Goal: Task Accomplishment & Management: Use online tool/utility

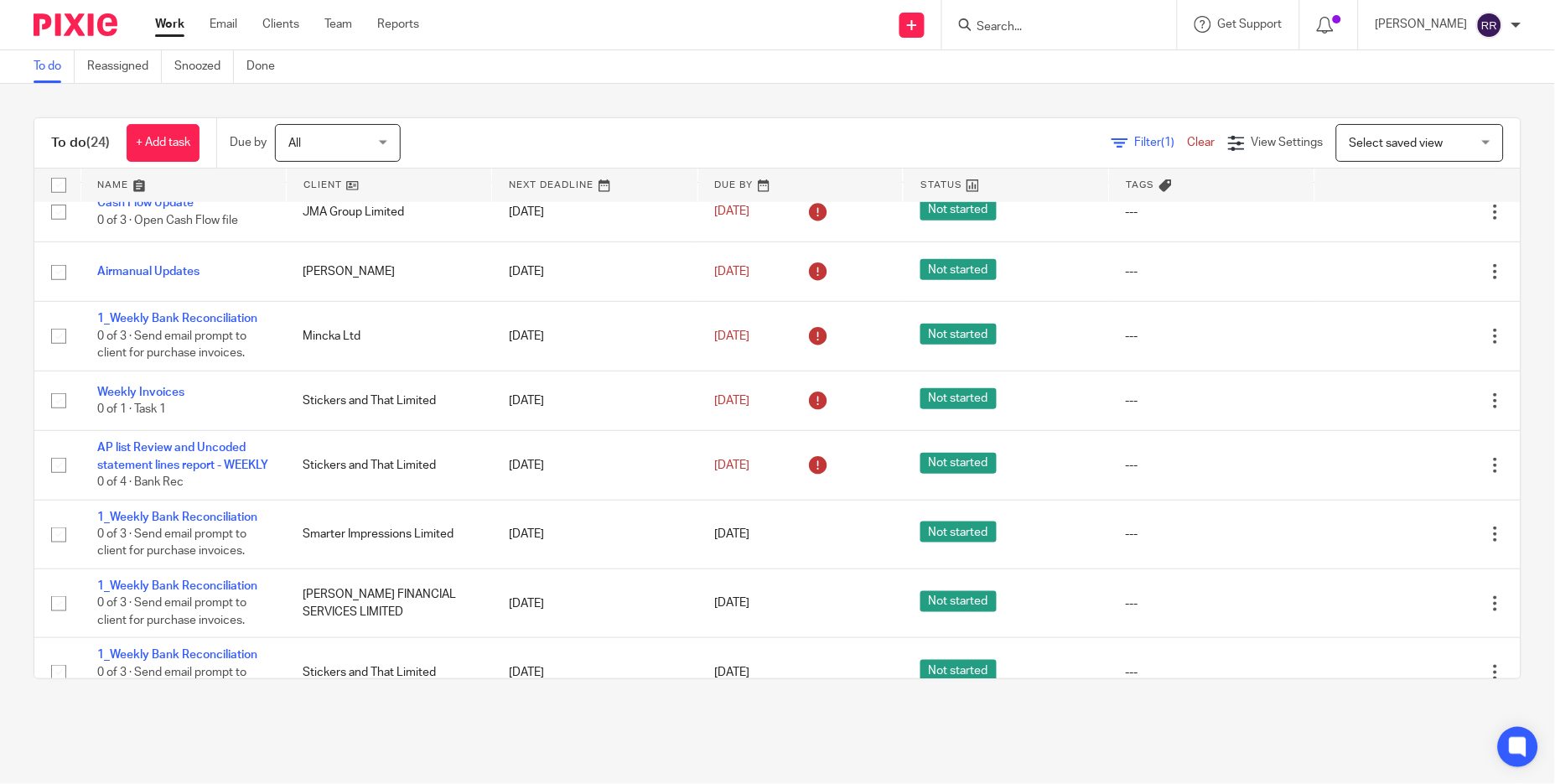
scroll to position [377, 0]
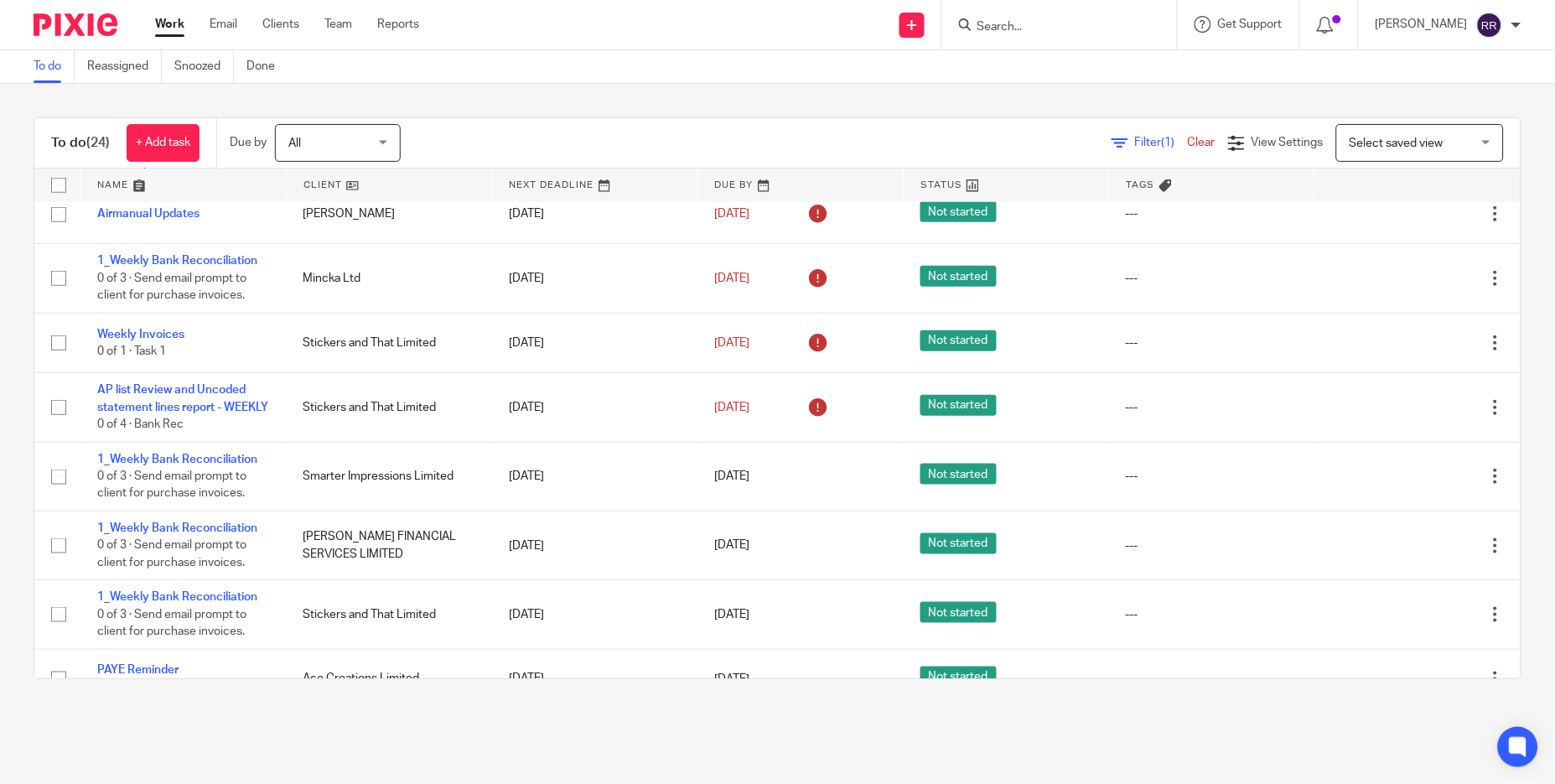
click at [129, 182] on link at bounding box center [184, 185] width 205 height 34
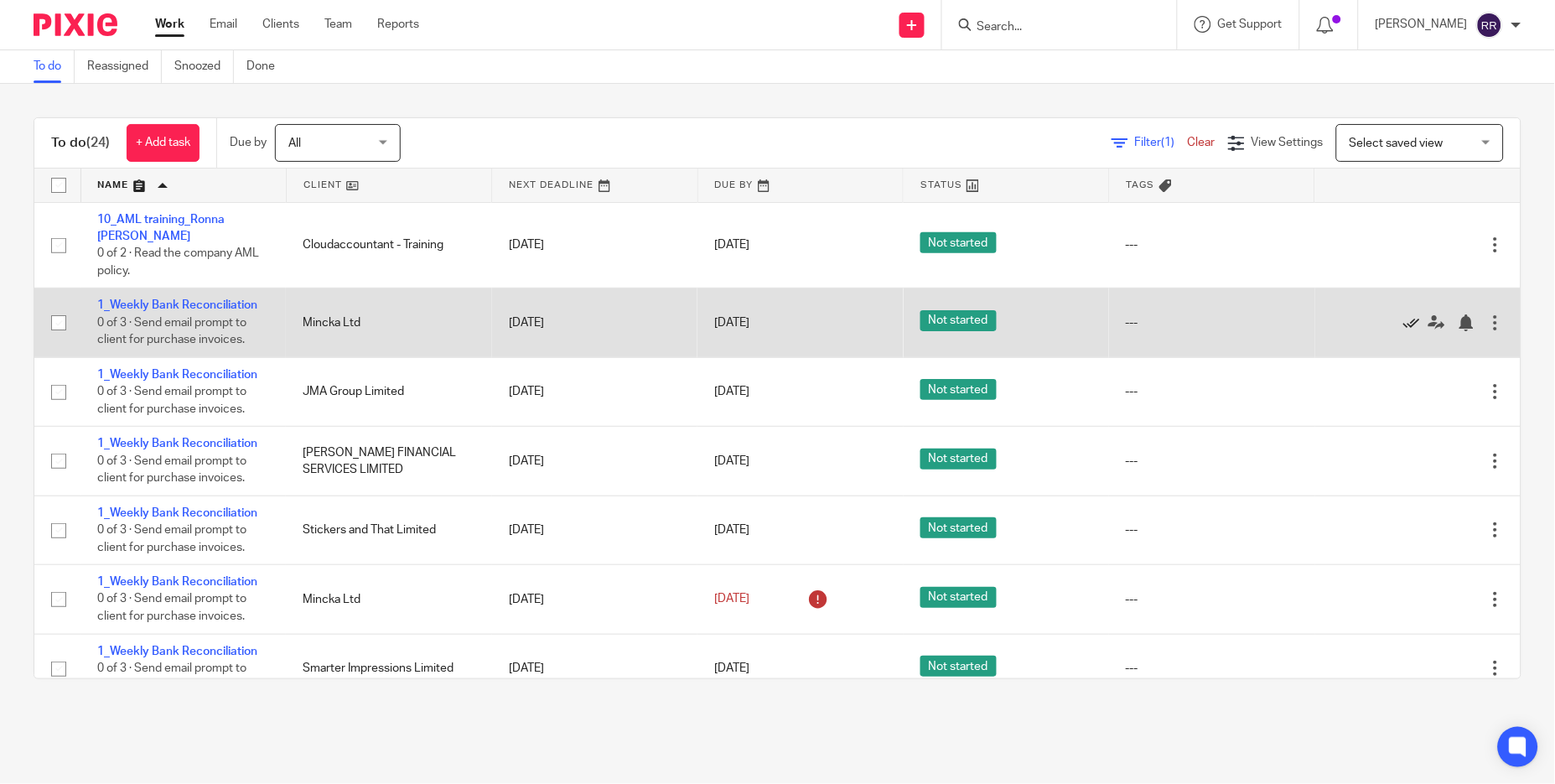
click at [1404, 319] on icon at bounding box center [1412, 323] width 17 height 17
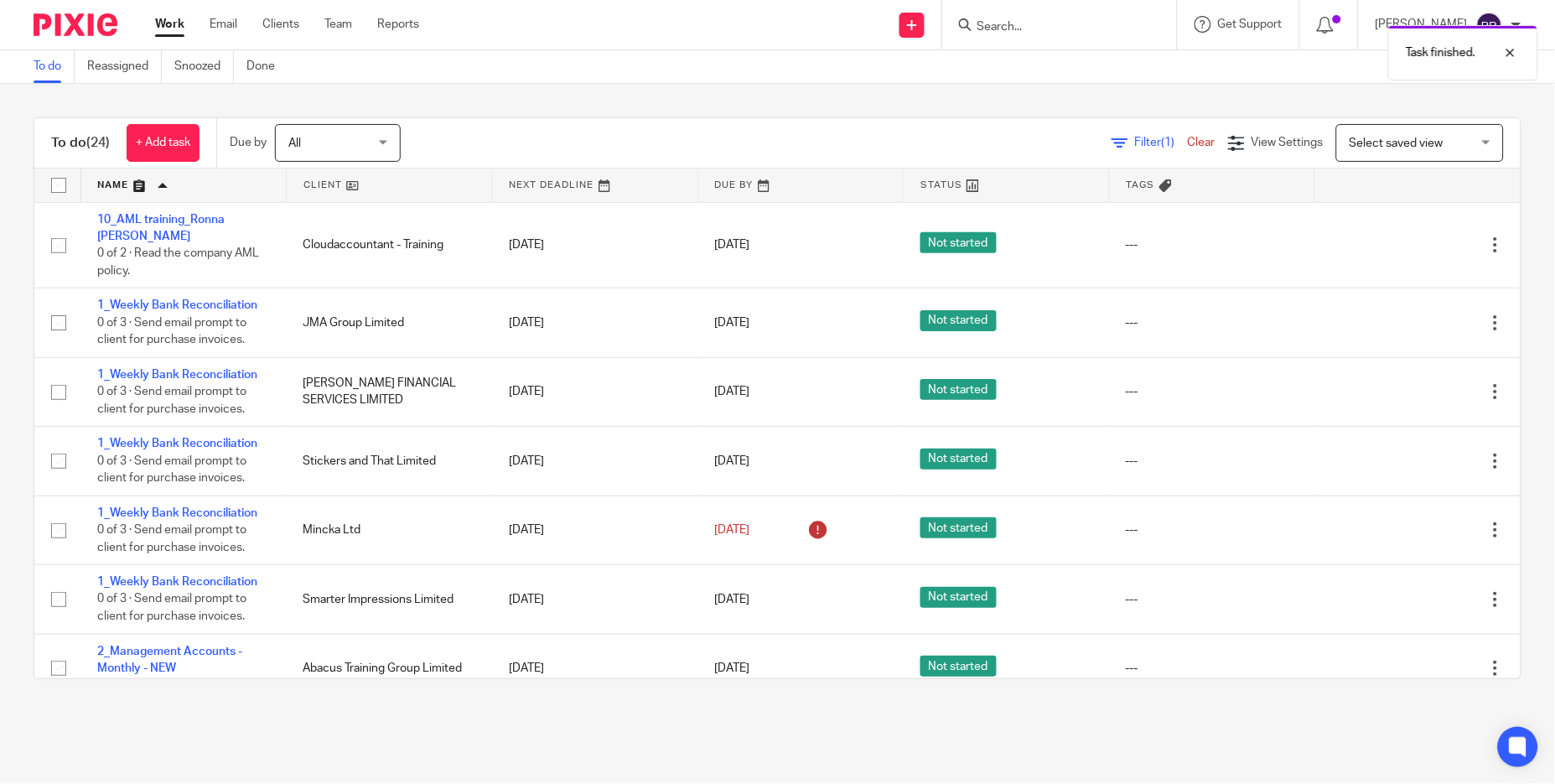
click at [1404, 319] on icon at bounding box center [1412, 323] width 17 height 17
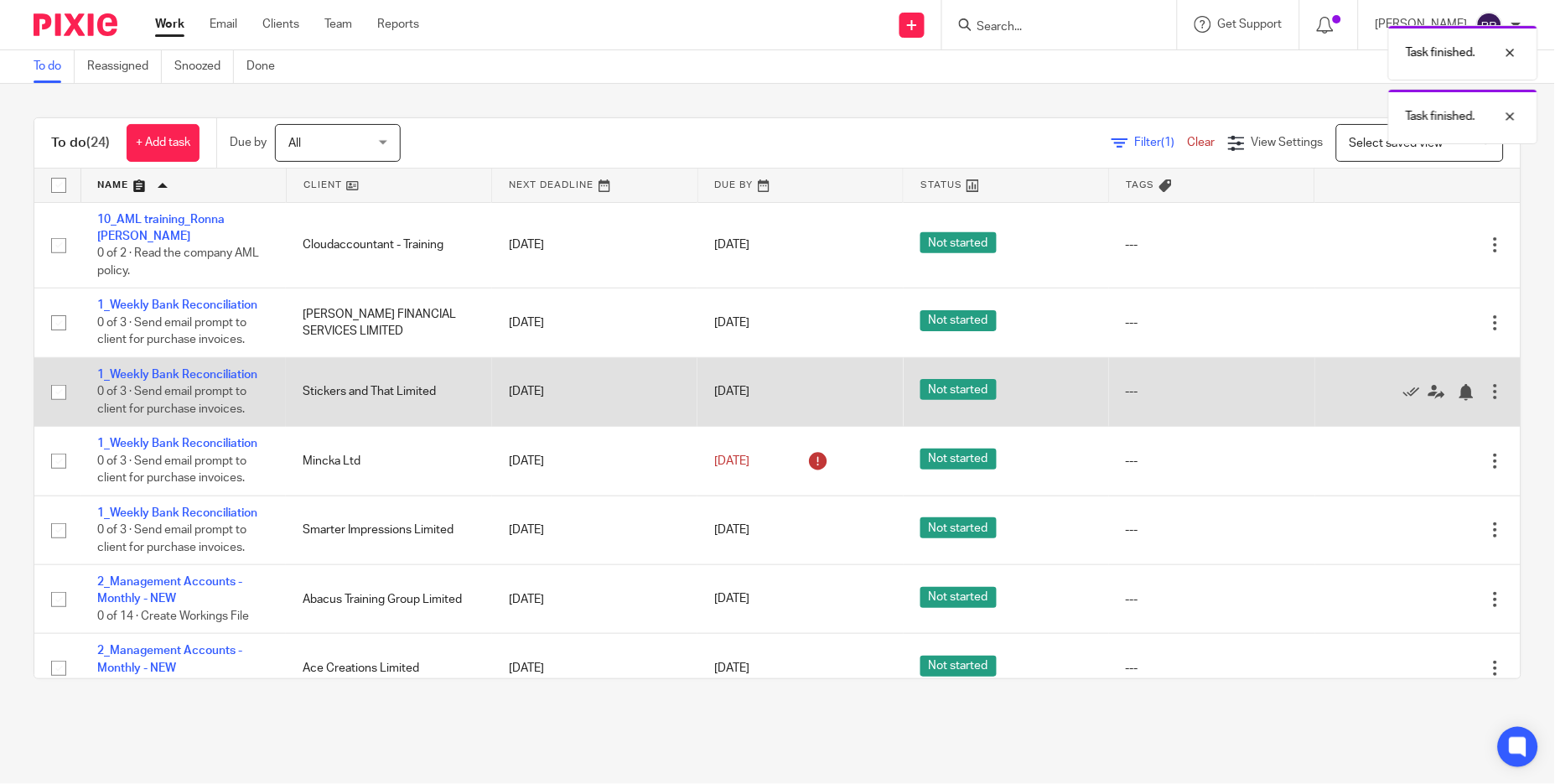
click at [1344, 390] on div at bounding box center [1410, 391] width 155 height 17
click at [1404, 388] on icon at bounding box center [1412, 392] width 17 height 17
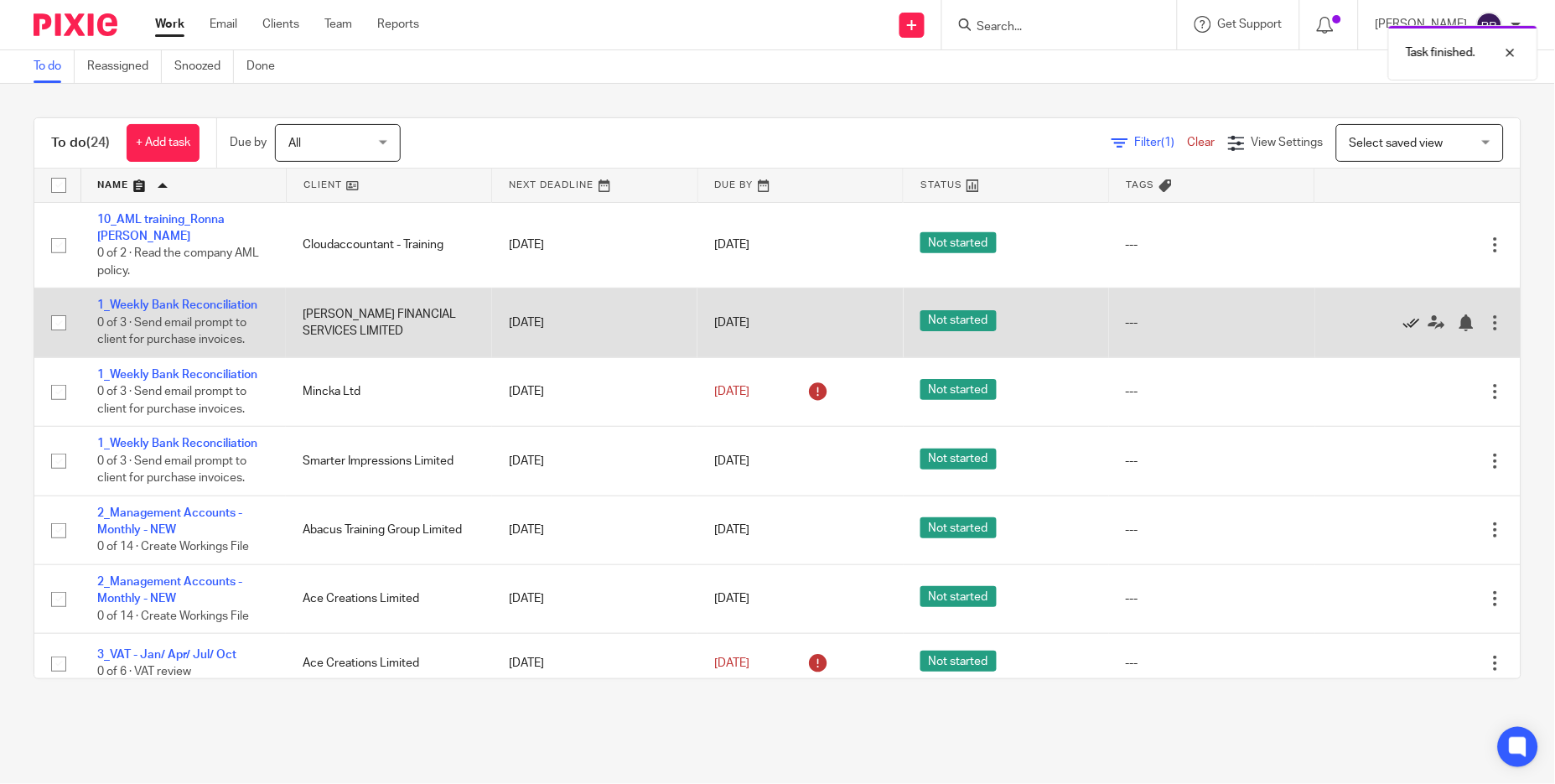
click at [1404, 324] on icon at bounding box center [1412, 323] width 17 height 17
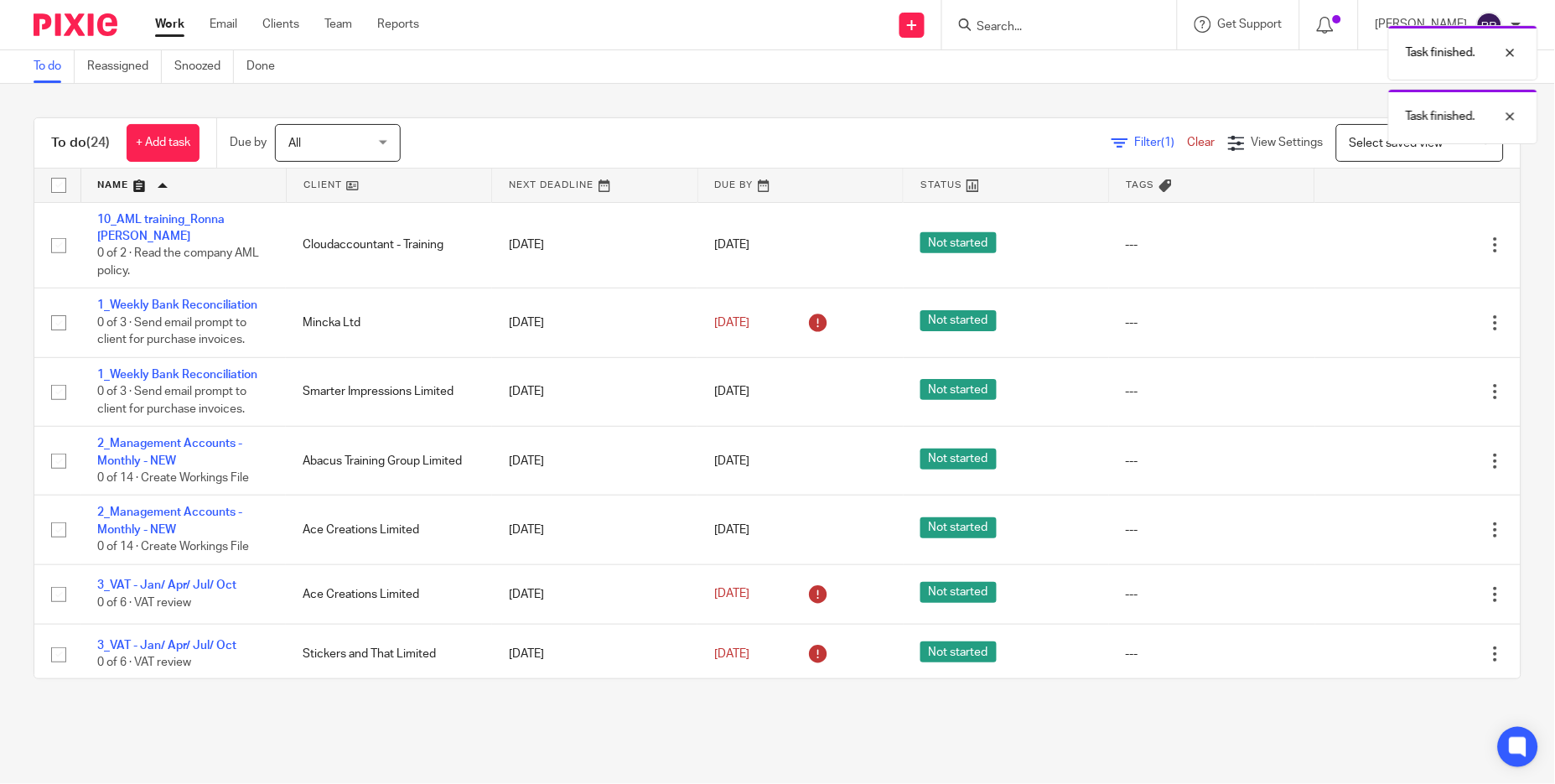
click at [1404, 324] on icon at bounding box center [1412, 323] width 17 height 17
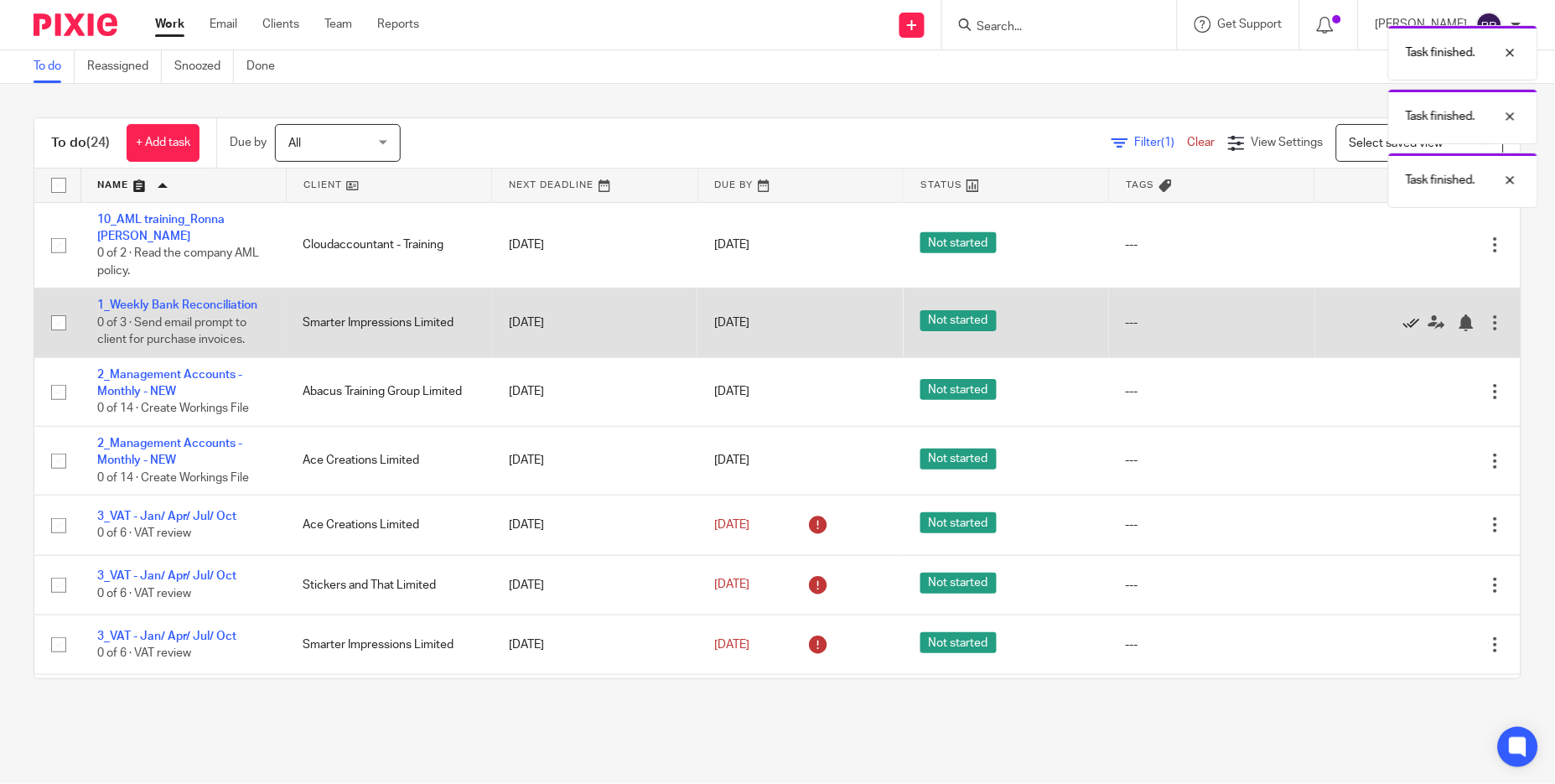
click at [1404, 324] on icon at bounding box center [1412, 323] width 17 height 17
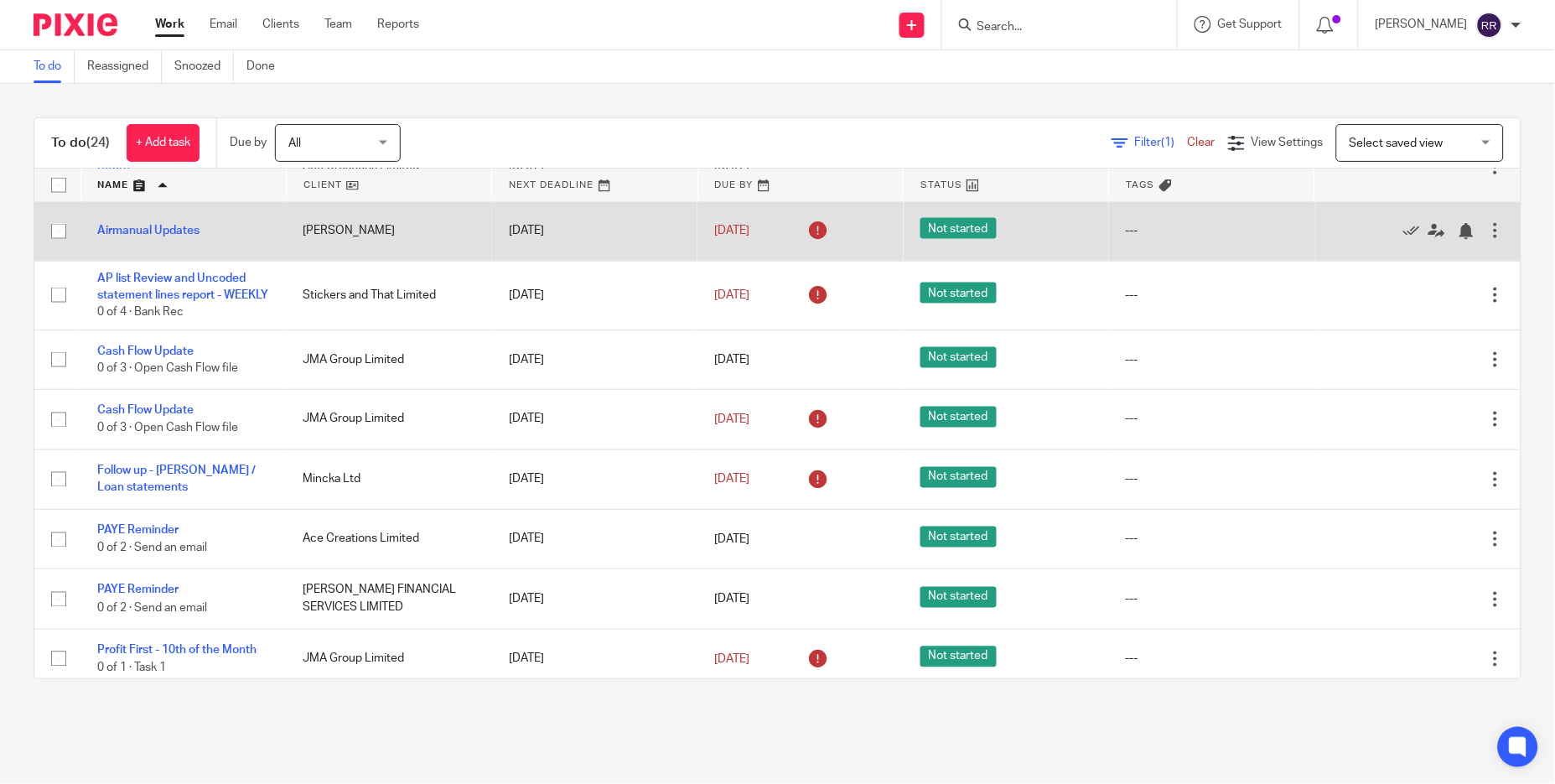
scroll to position [718, 0]
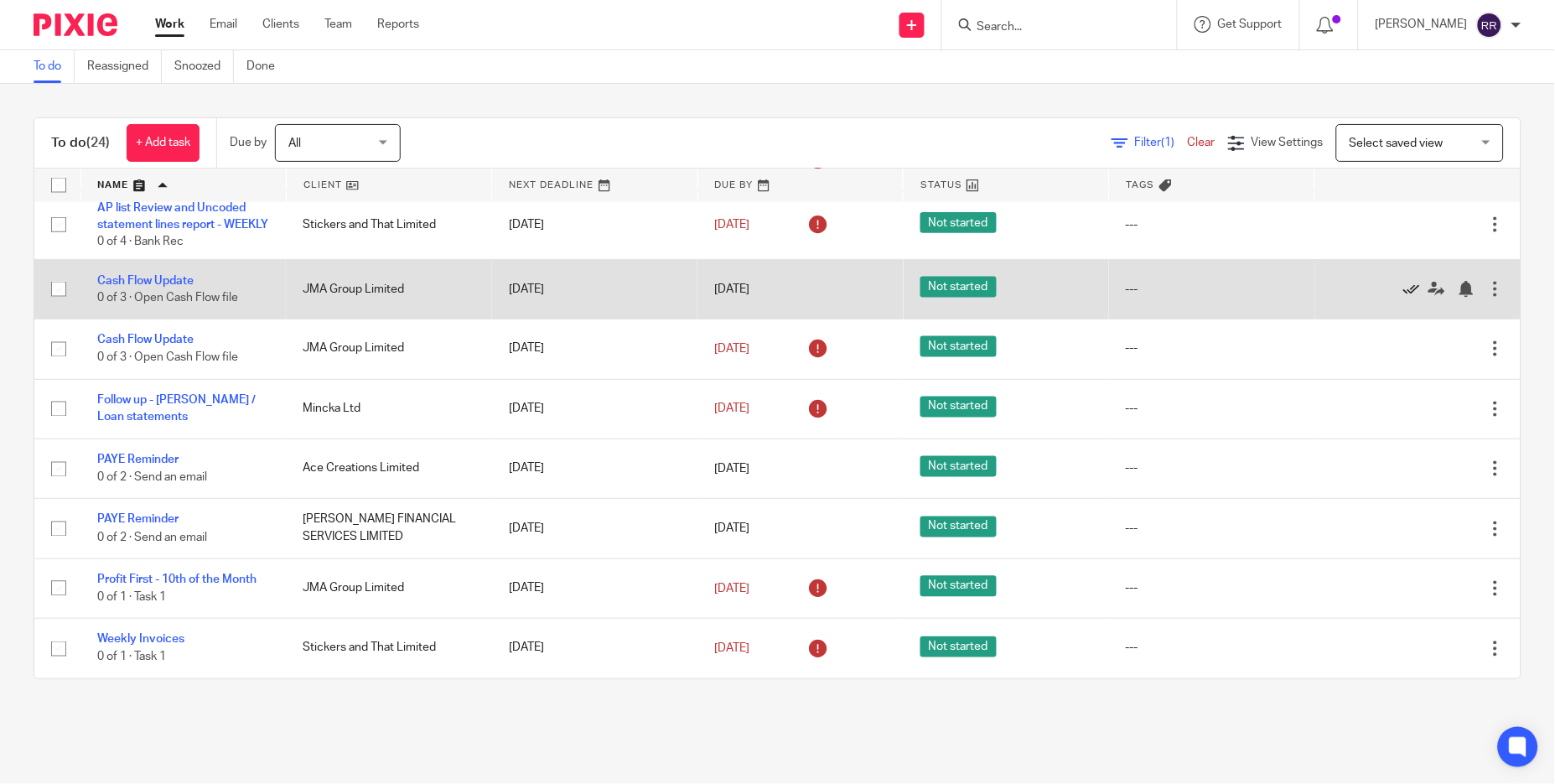
click at [1404, 287] on icon at bounding box center [1412, 289] width 17 height 17
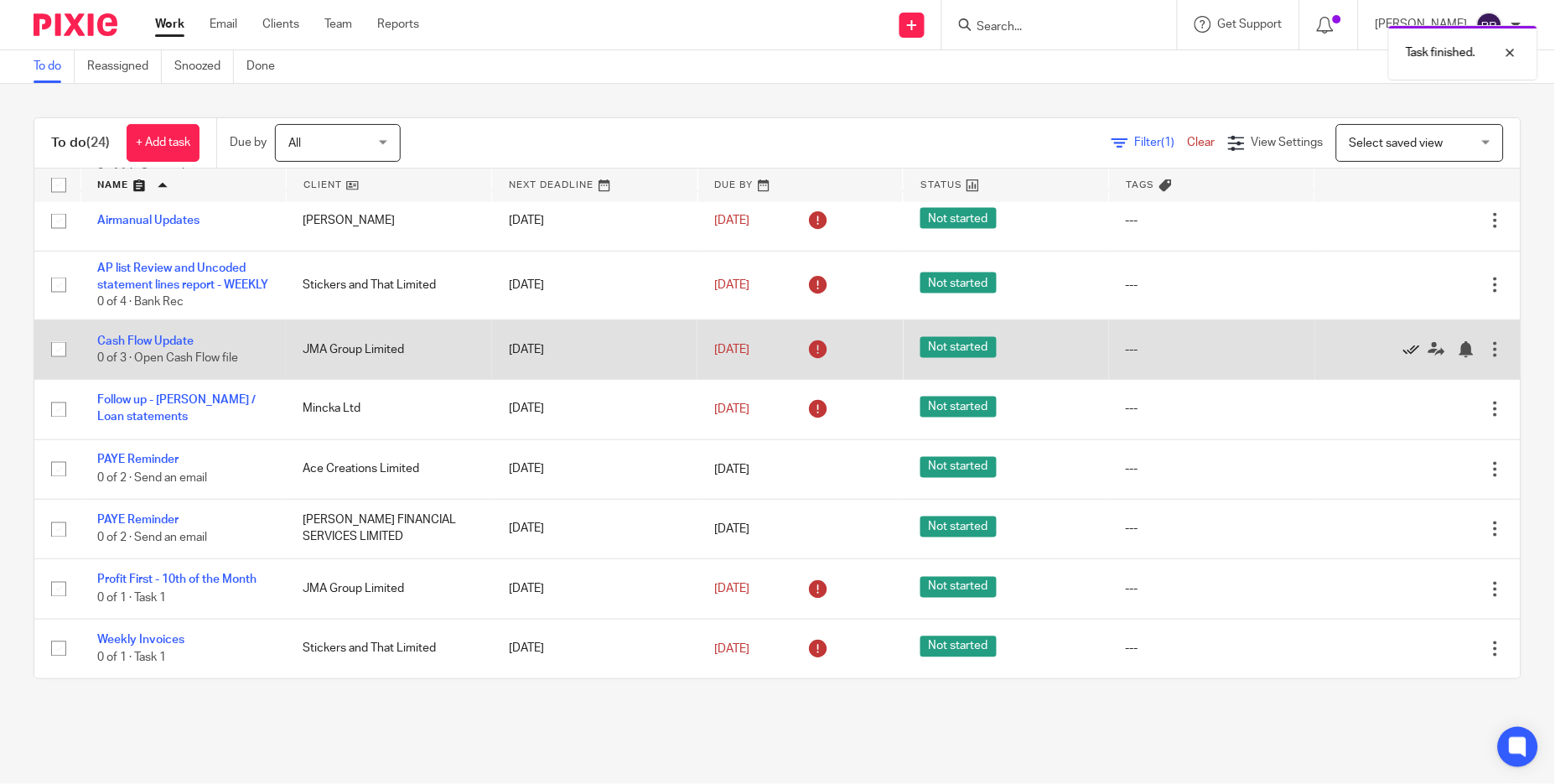
click at [1404, 344] on icon at bounding box center [1412, 349] width 17 height 17
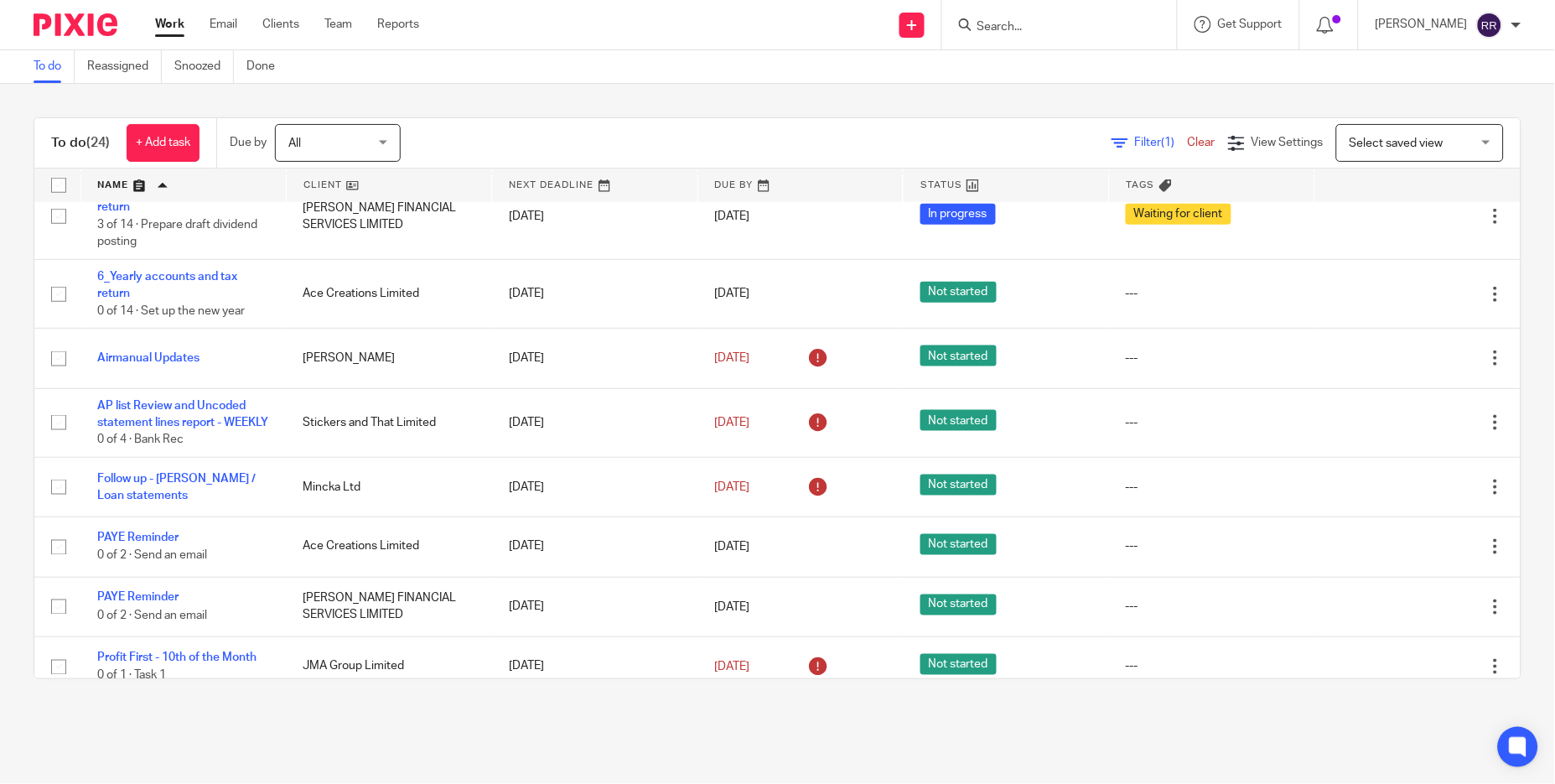
scroll to position [502, 0]
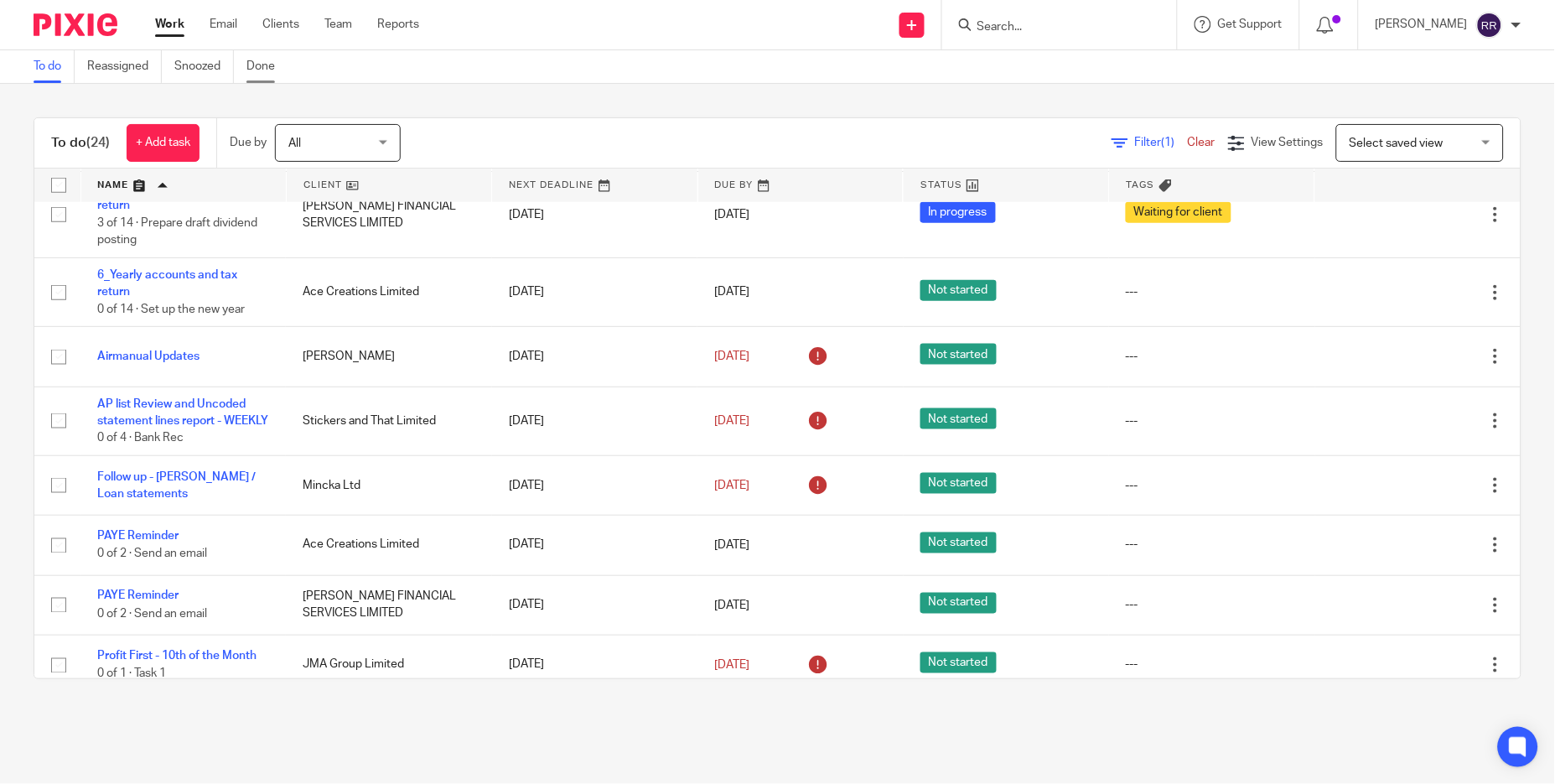
click at [265, 65] on link "Done" at bounding box center [267, 66] width 41 height 33
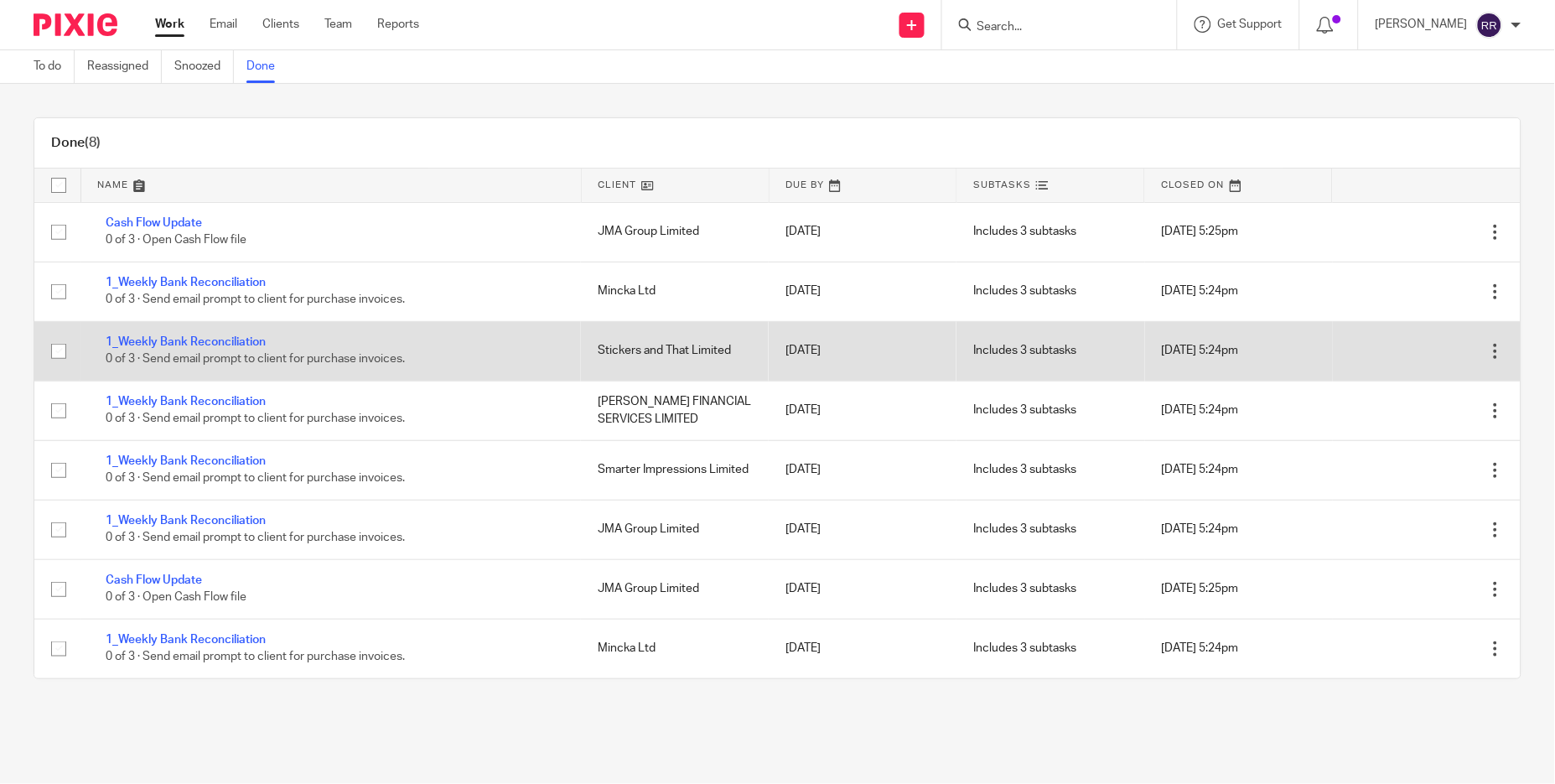
scroll to position [1, 0]
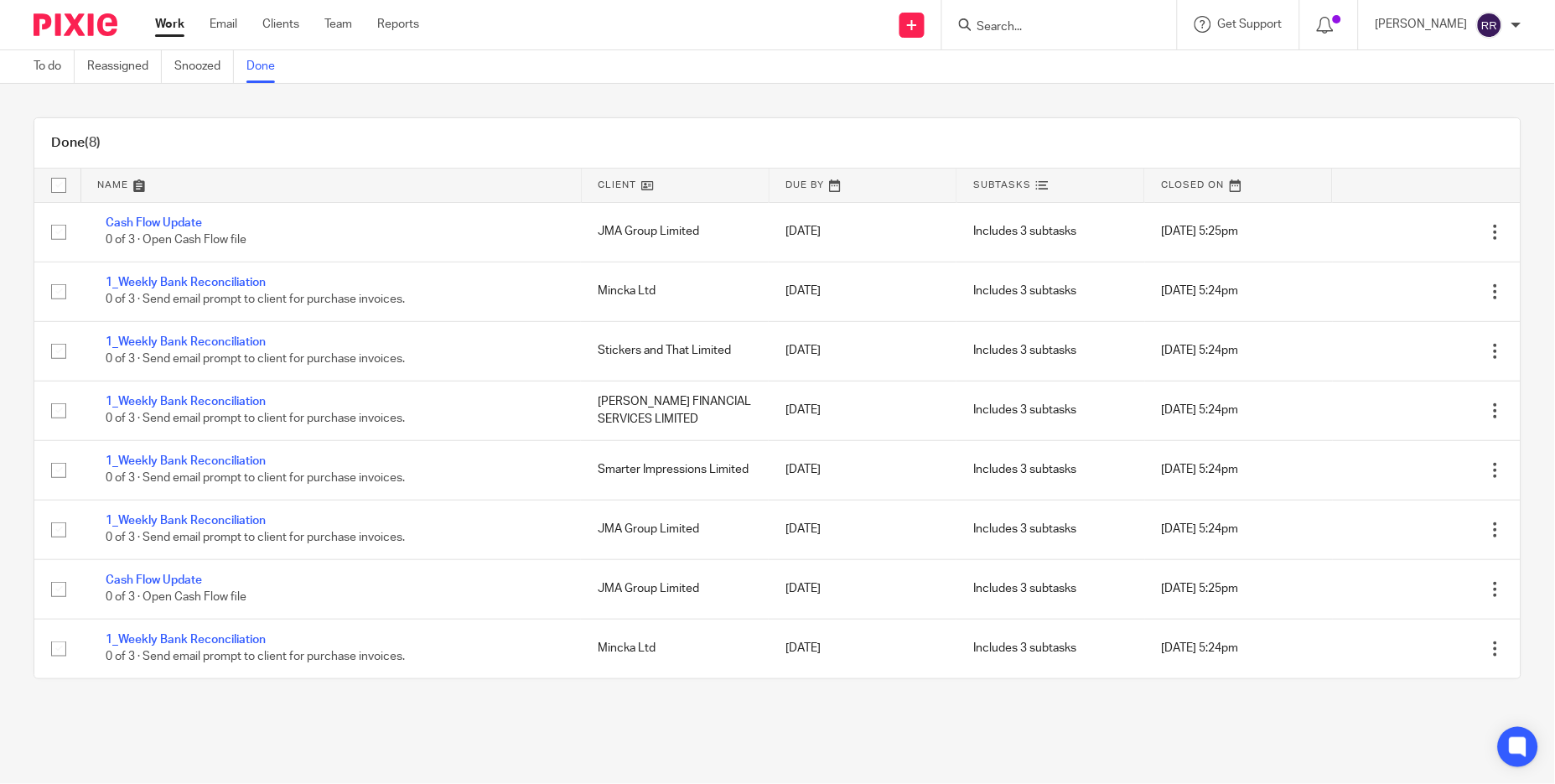
click at [1102, 22] on input "Search" at bounding box center [1051, 28] width 151 height 15
type input "JMA"
click at [1110, 75] on link at bounding box center [1117, 71] width 289 height 38
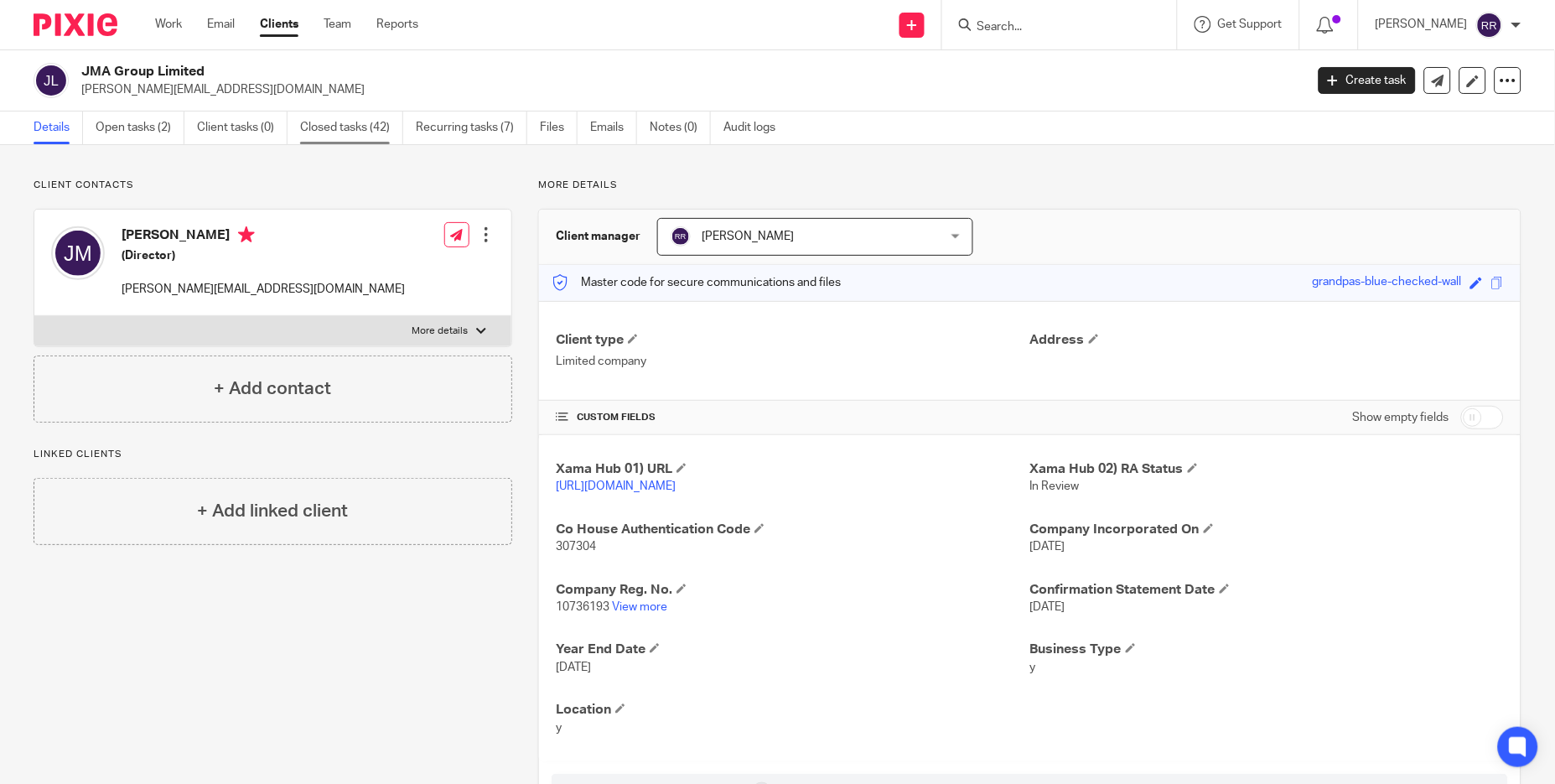
click at [373, 135] on link "Closed tasks (42)" at bounding box center [352, 127] width 103 height 33
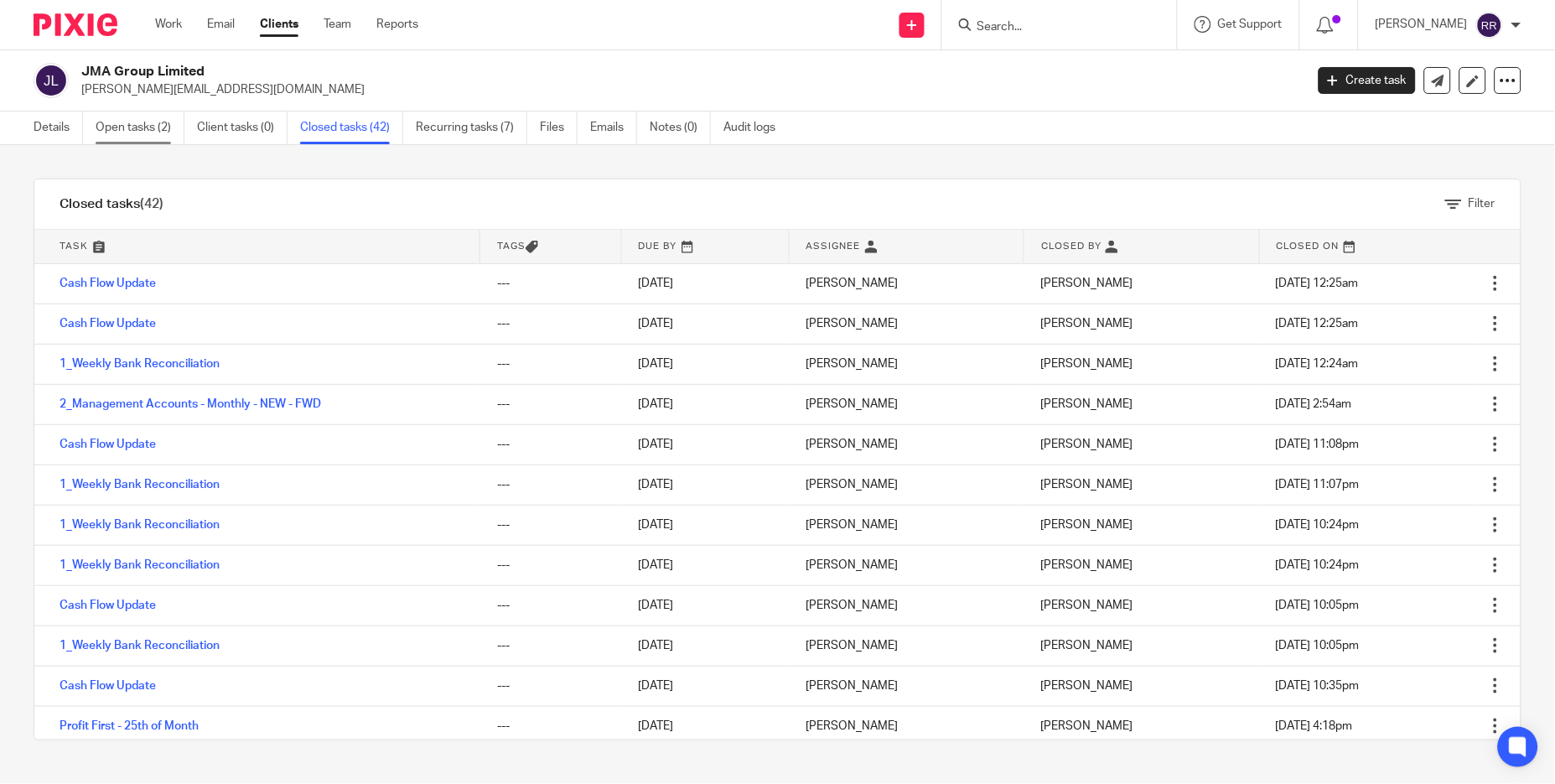
click at [176, 134] on link "Open tasks (2)" at bounding box center [140, 127] width 89 height 33
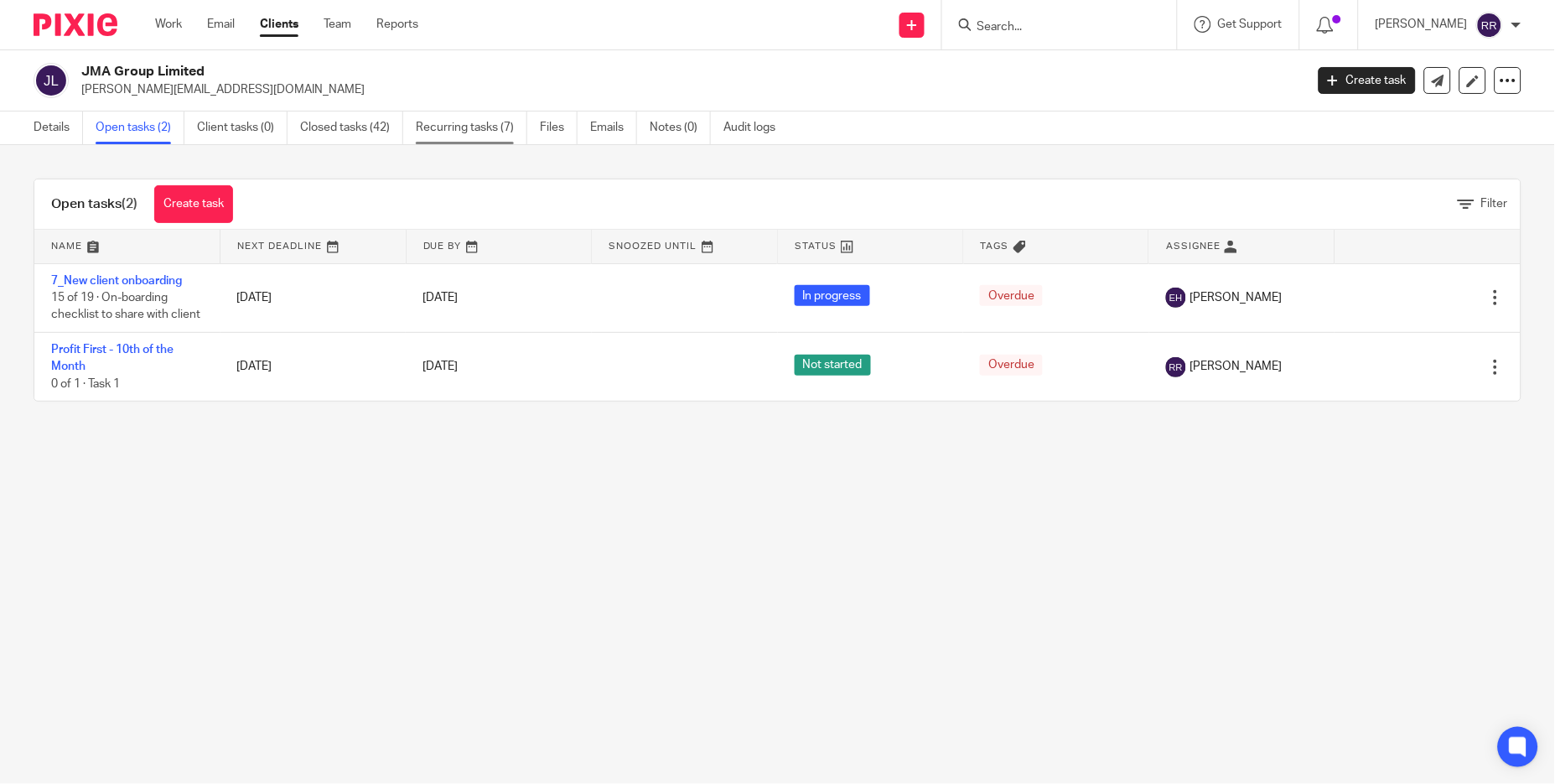
click at [511, 128] on link "Recurring tasks (7)" at bounding box center [471, 127] width 111 height 33
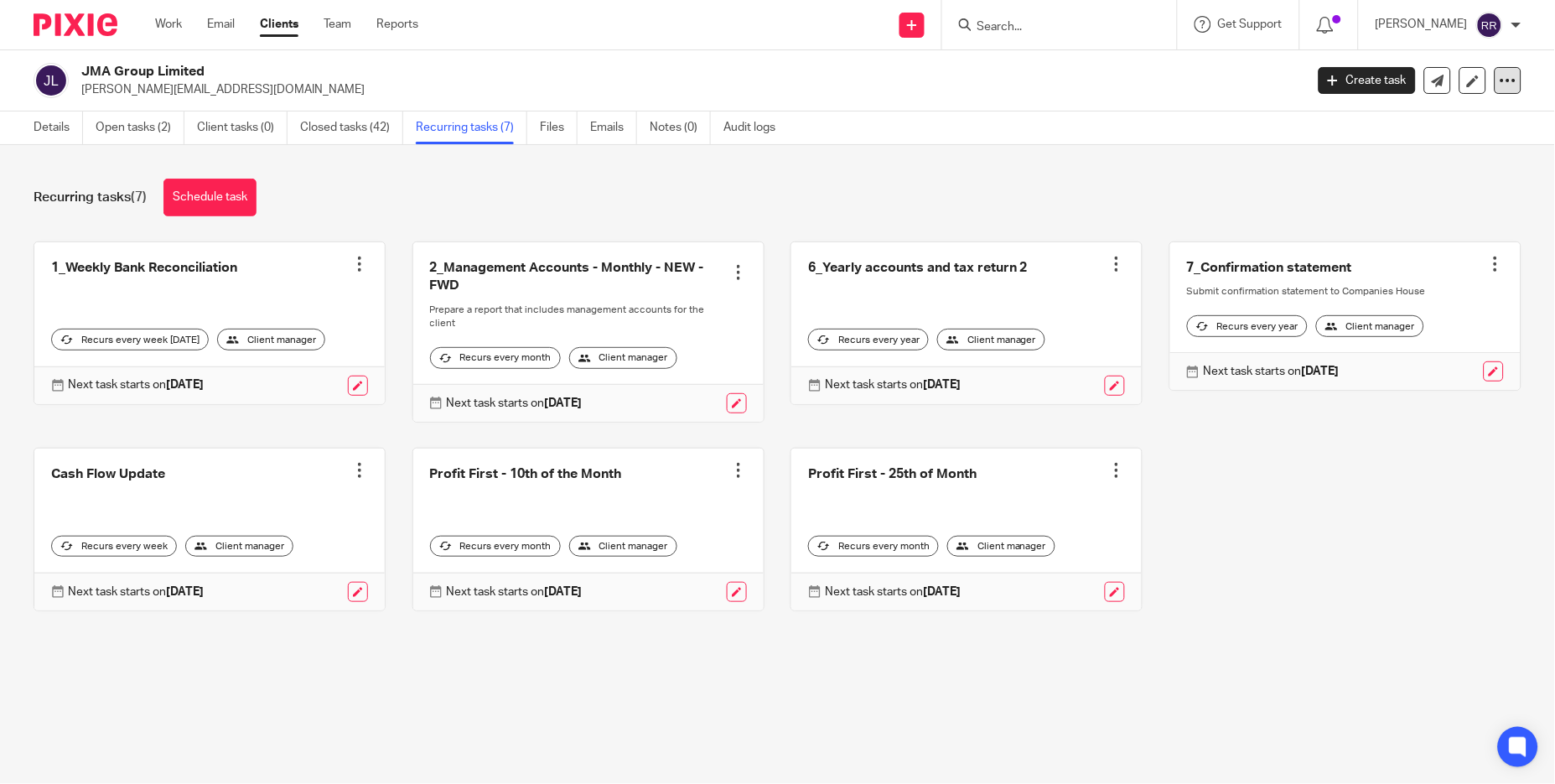
click at [1500, 78] on icon at bounding box center [1508, 80] width 17 height 17
click at [1363, 74] on link "Create task" at bounding box center [1367, 80] width 97 height 27
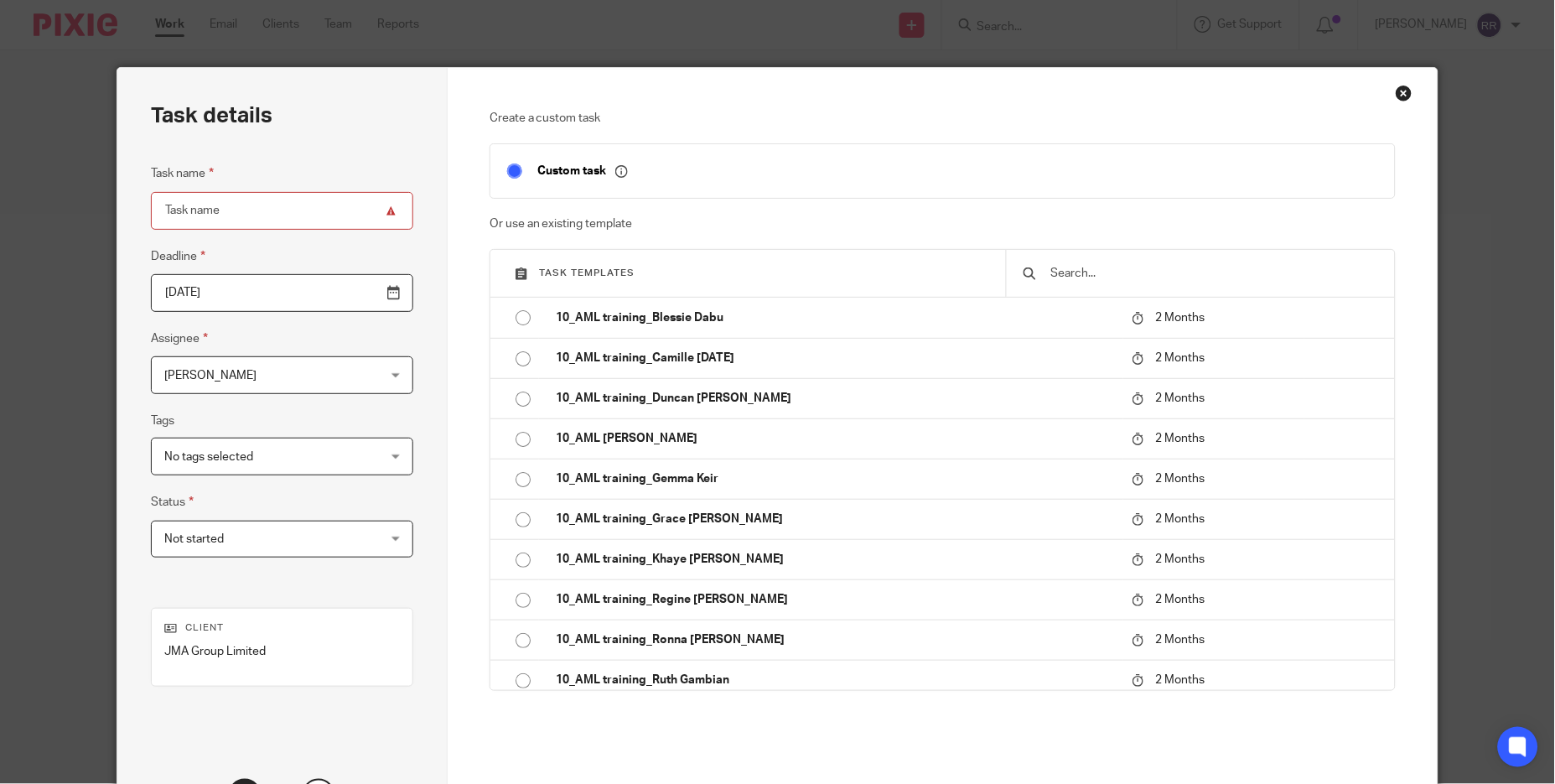
click at [1123, 294] on div at bounding box center [1200, 273] width 389 height 47
click at [1123, 277] on input "text" at bounding box center [1214, 273] width 330 height 19
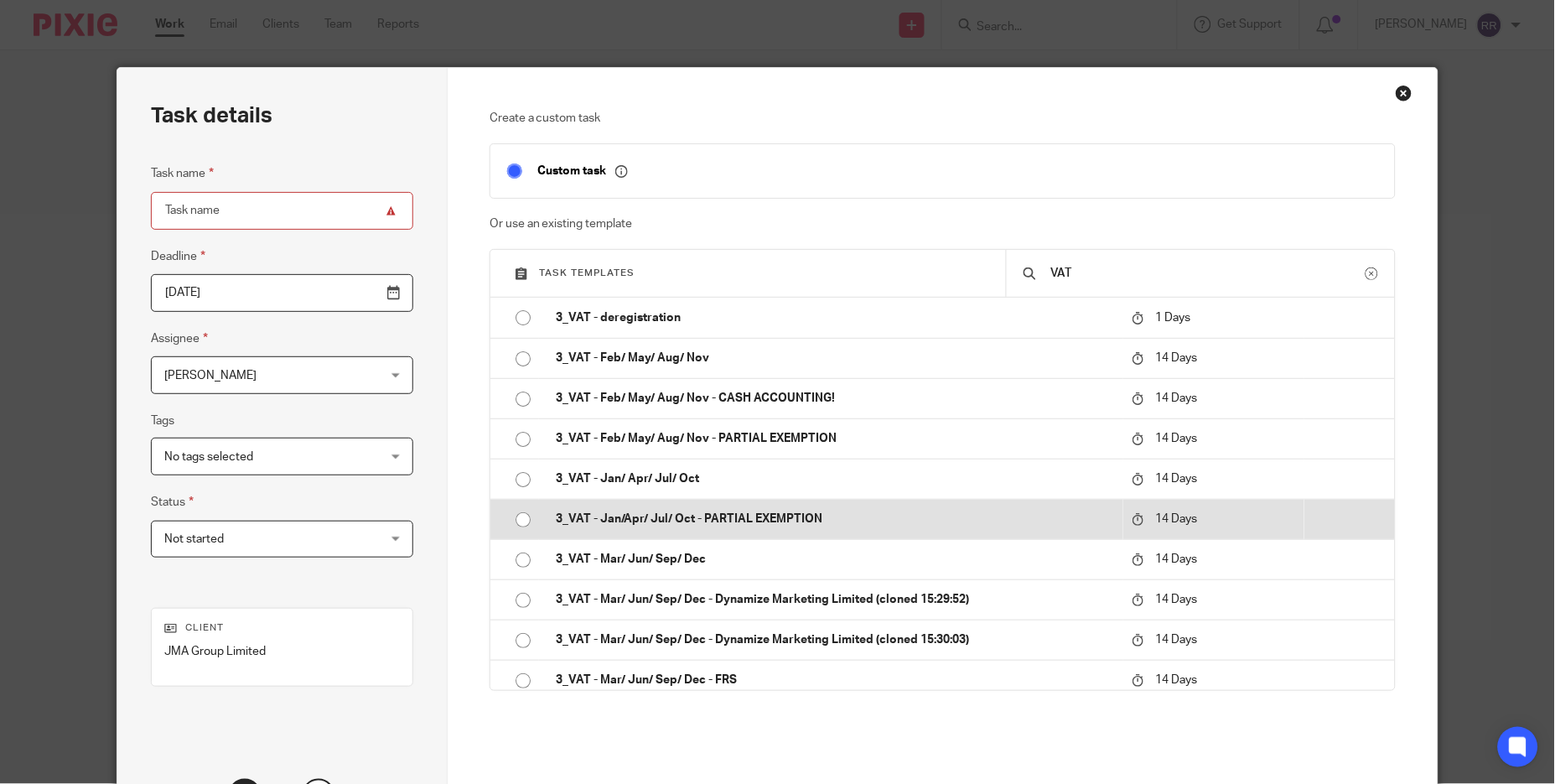
scroll to position [126, 0]
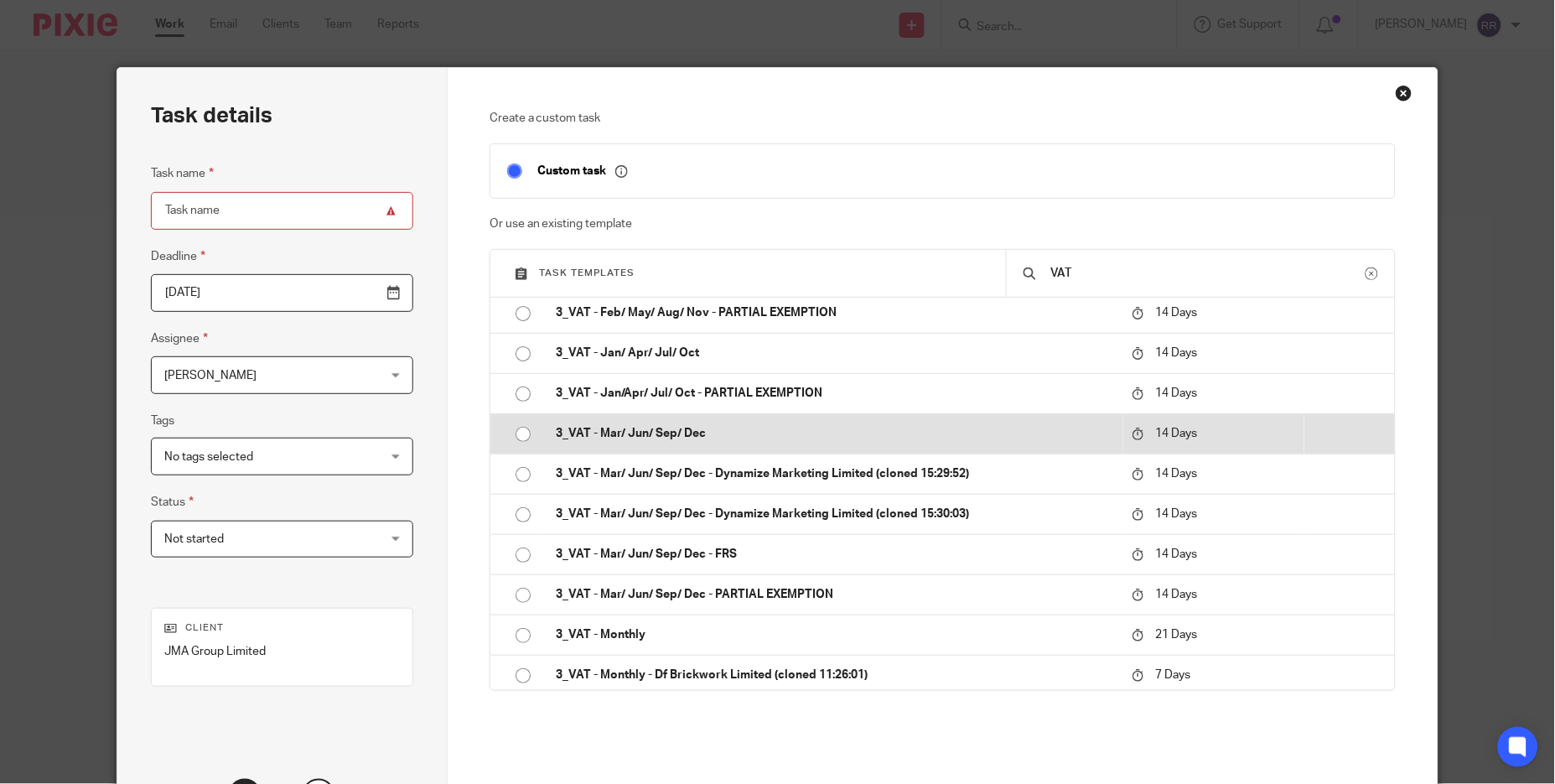
type input "VAT"
click at [860, 445] on td "3_VAT - Mar/ Jun/ Sep/ Dec" at bounding box center [831, 433] width 585 height 40
type input "[DATE]"
type input "3_VAT - Mar/ Jun/ Sep/ Dec"
checkbox input "false"
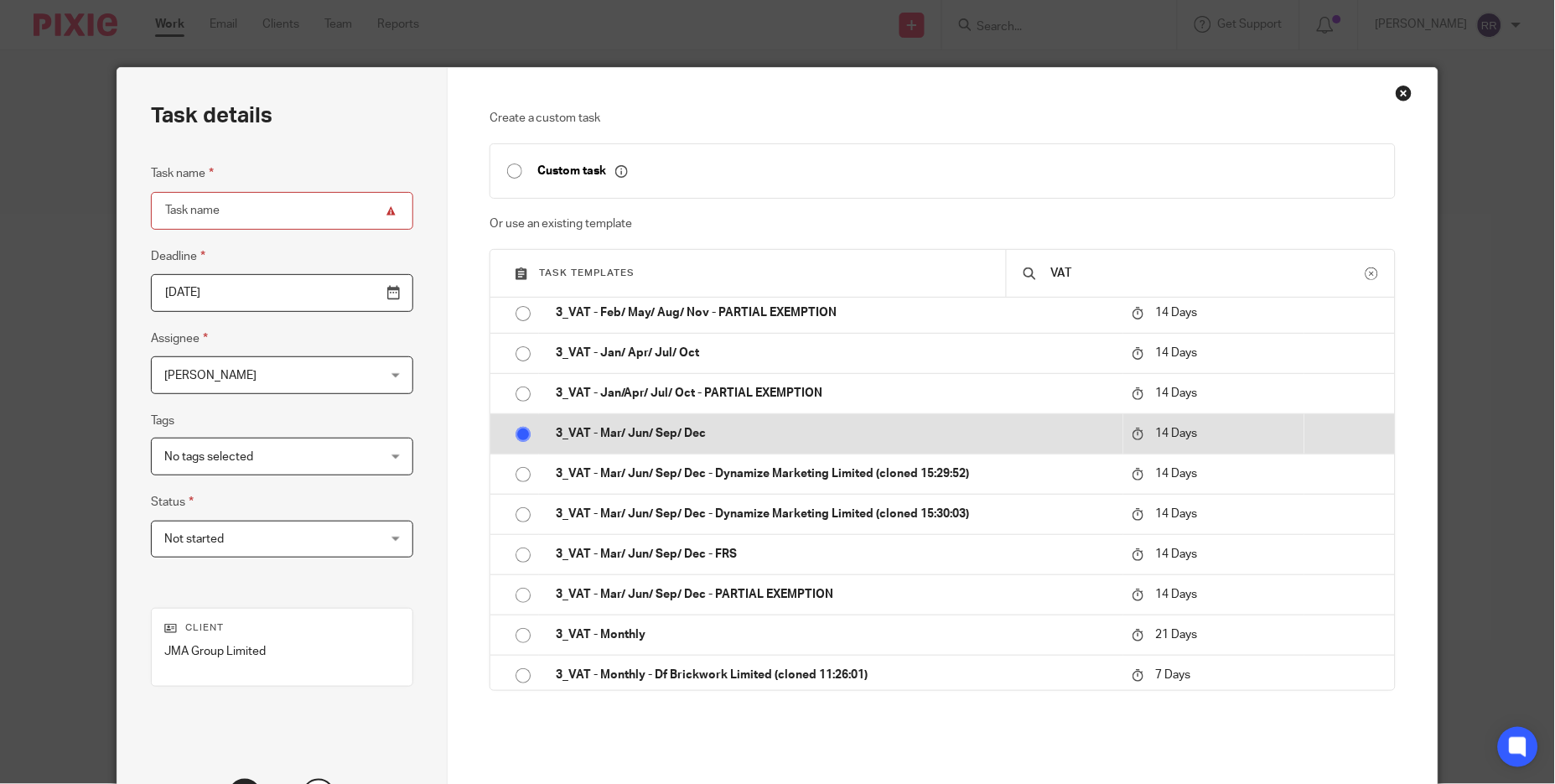
radio input "true"
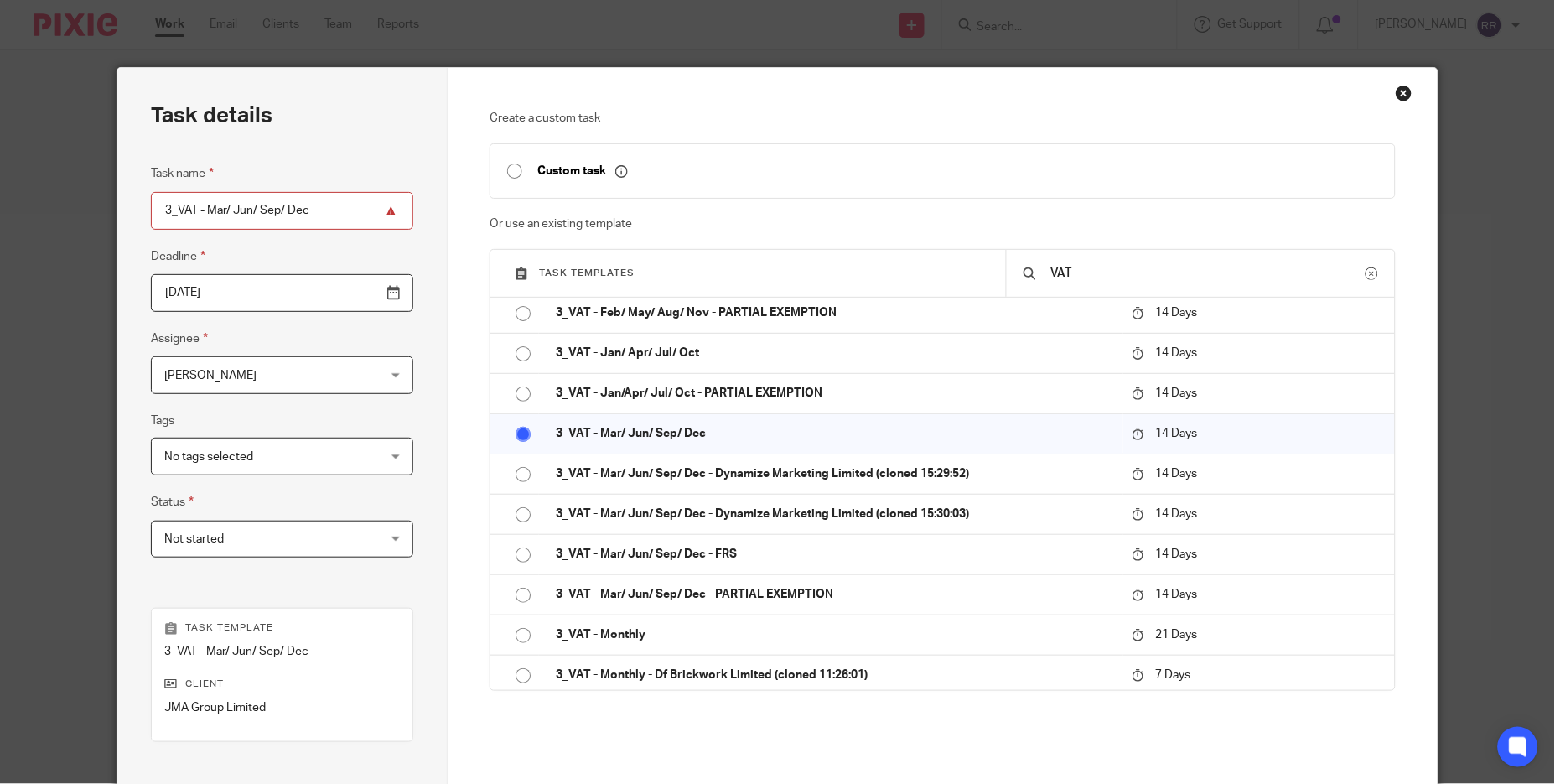
click at [369, 291] on input "[DATE]" at bounding box center [282, 293] width 262 height 37
click at [360, 290] on input "[DATE]" at bounding box center [282, 293] width 262 height 37
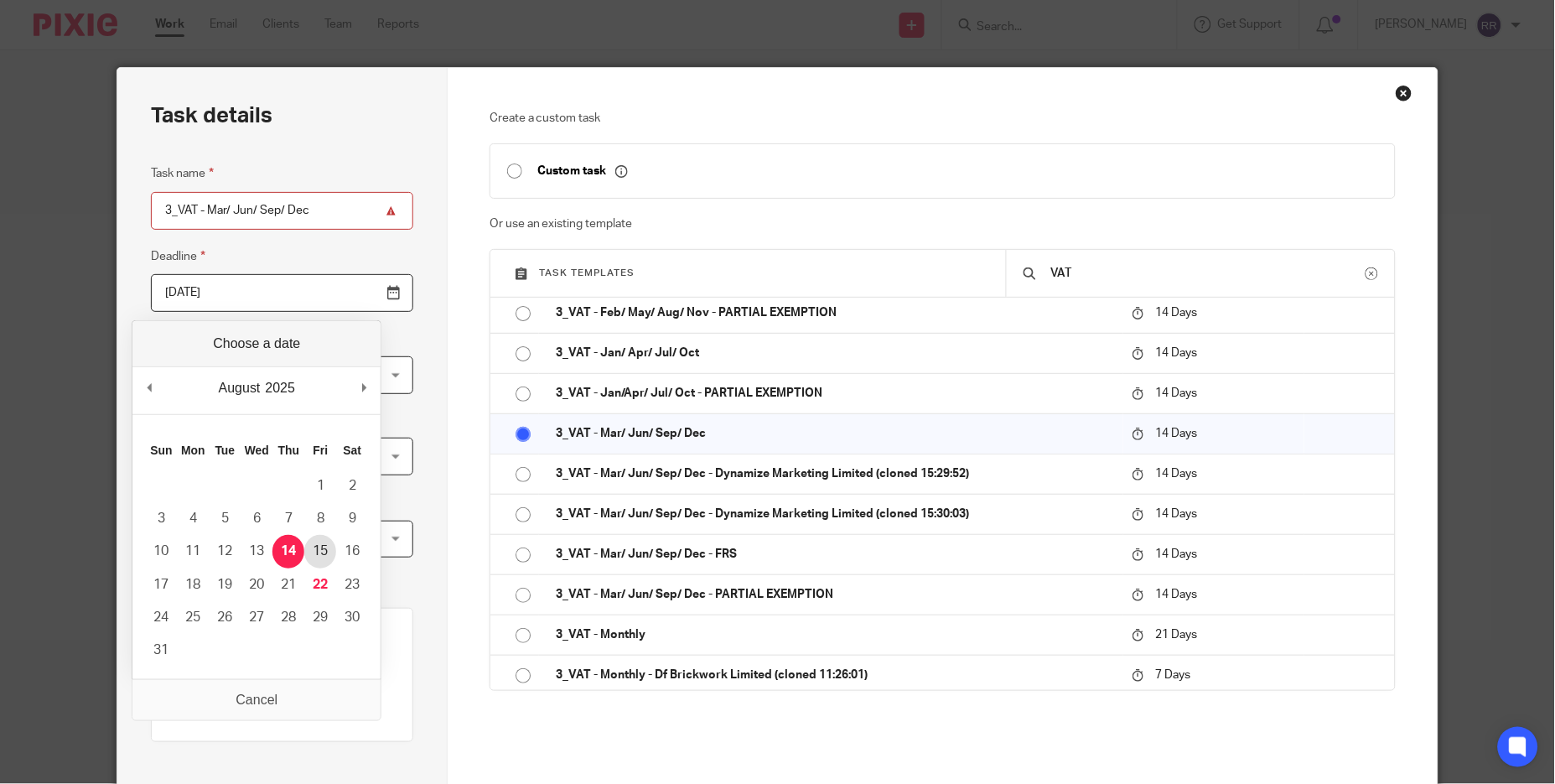
type input "[DATE]"
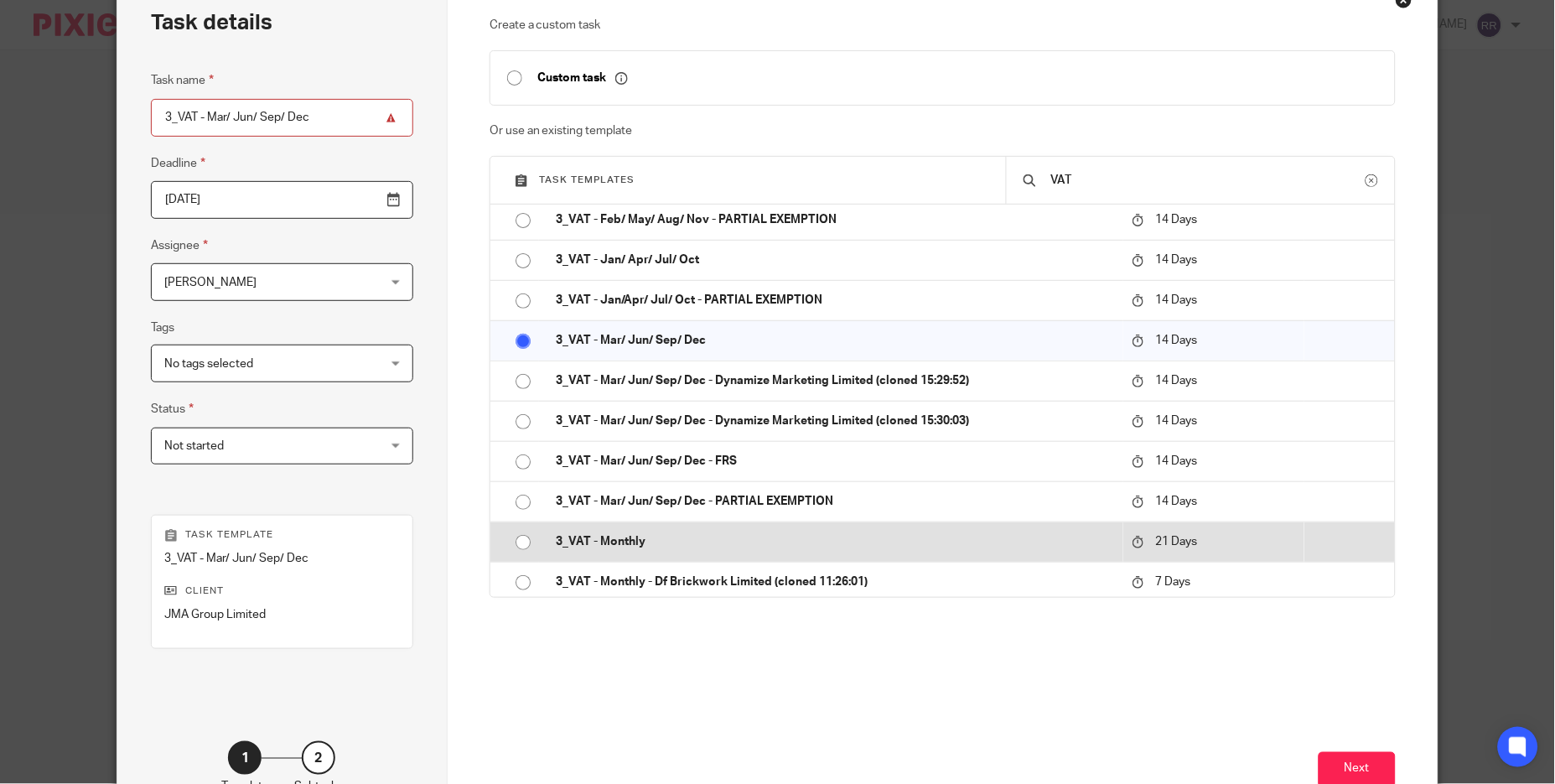
scroll to position [208, 0]
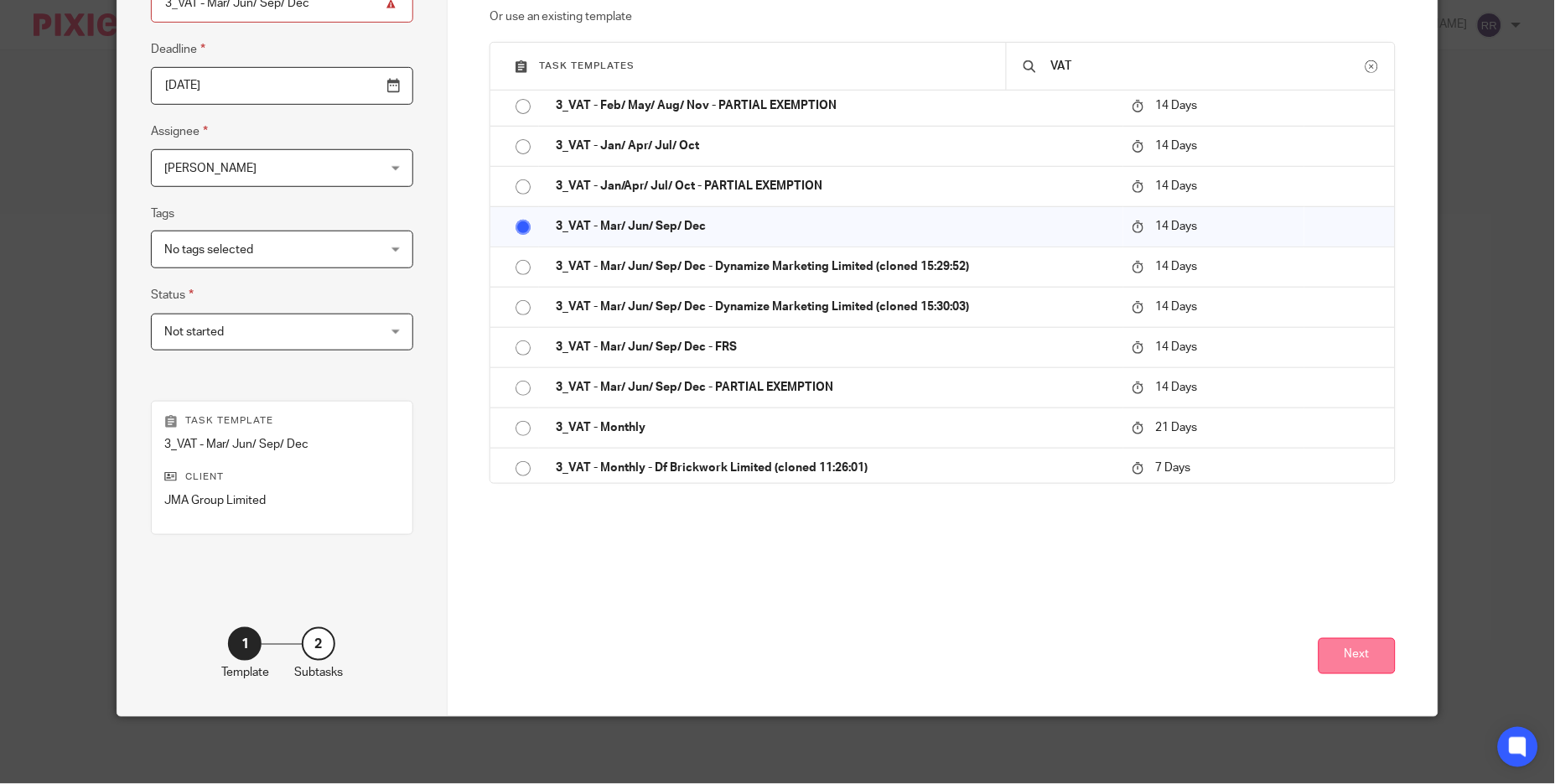
click at [1356, 659] on button "Next" at bounding box center [1357, 656] width 78 height 36
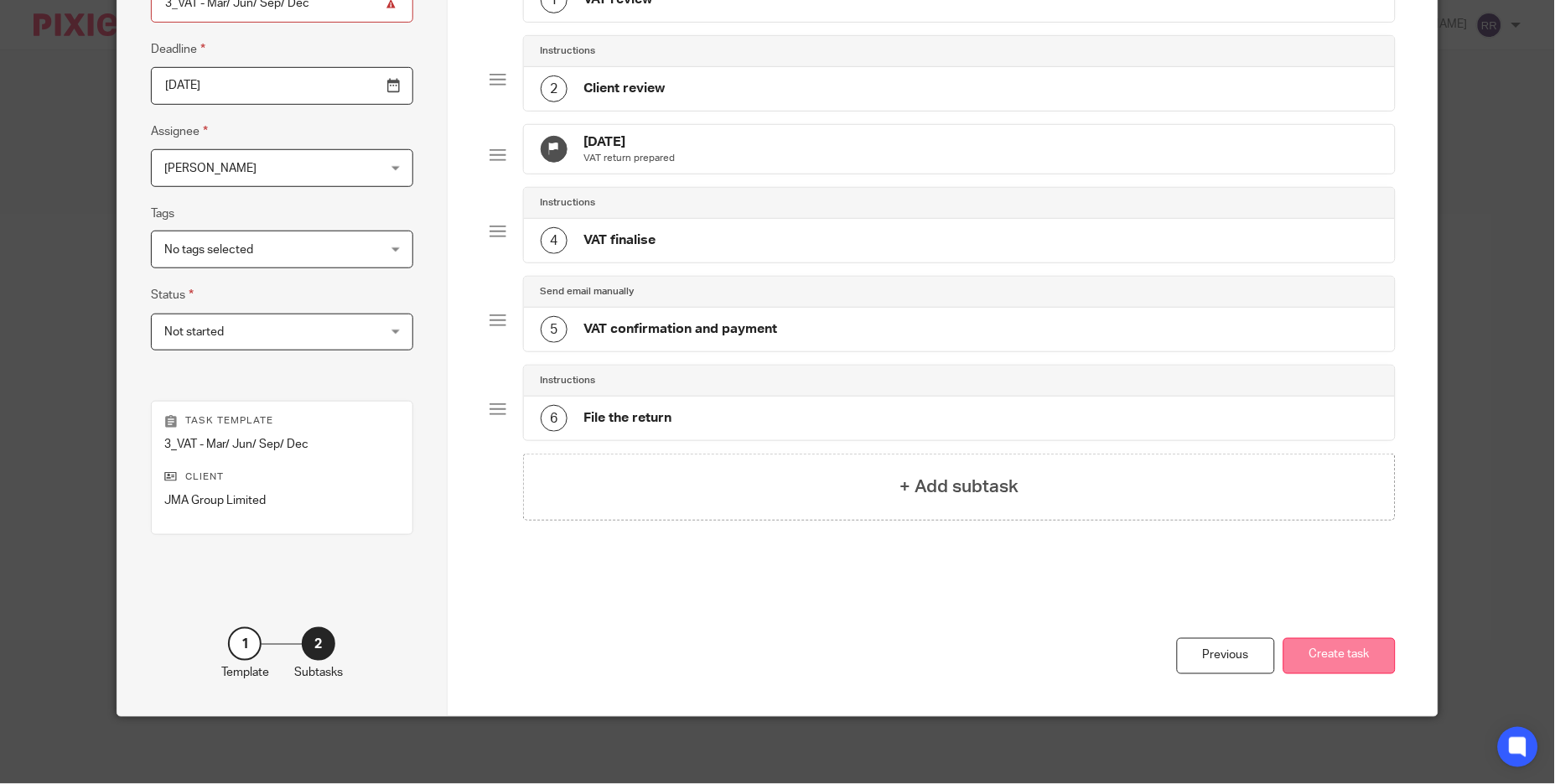
click at [1339, 651] on button "Create task" at bounding box center [1339, 656] width 112 height 36
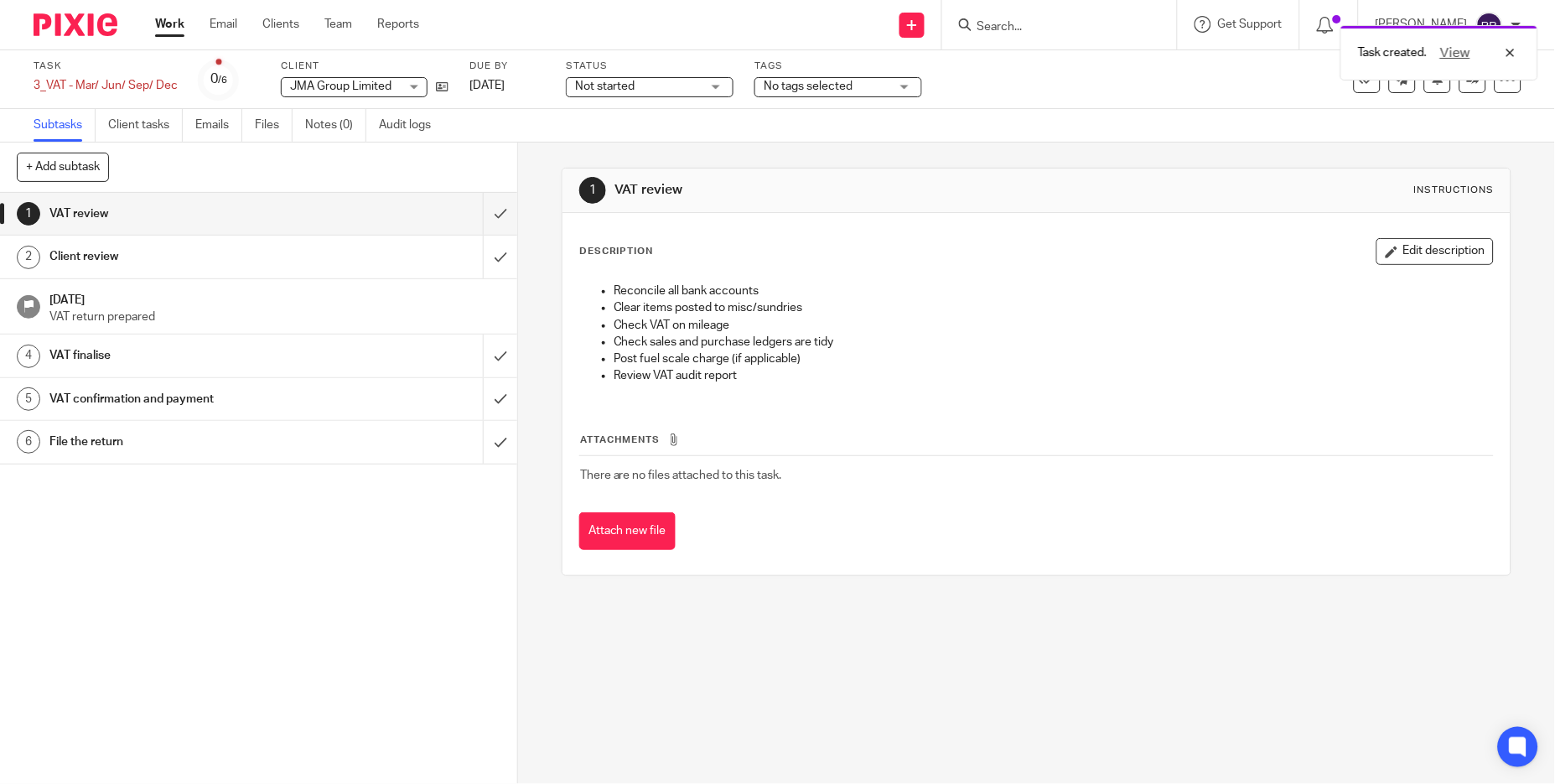
click at [217, 308] on p "VAT return prepared" at bounding box center [274, 316] width 452 height 17
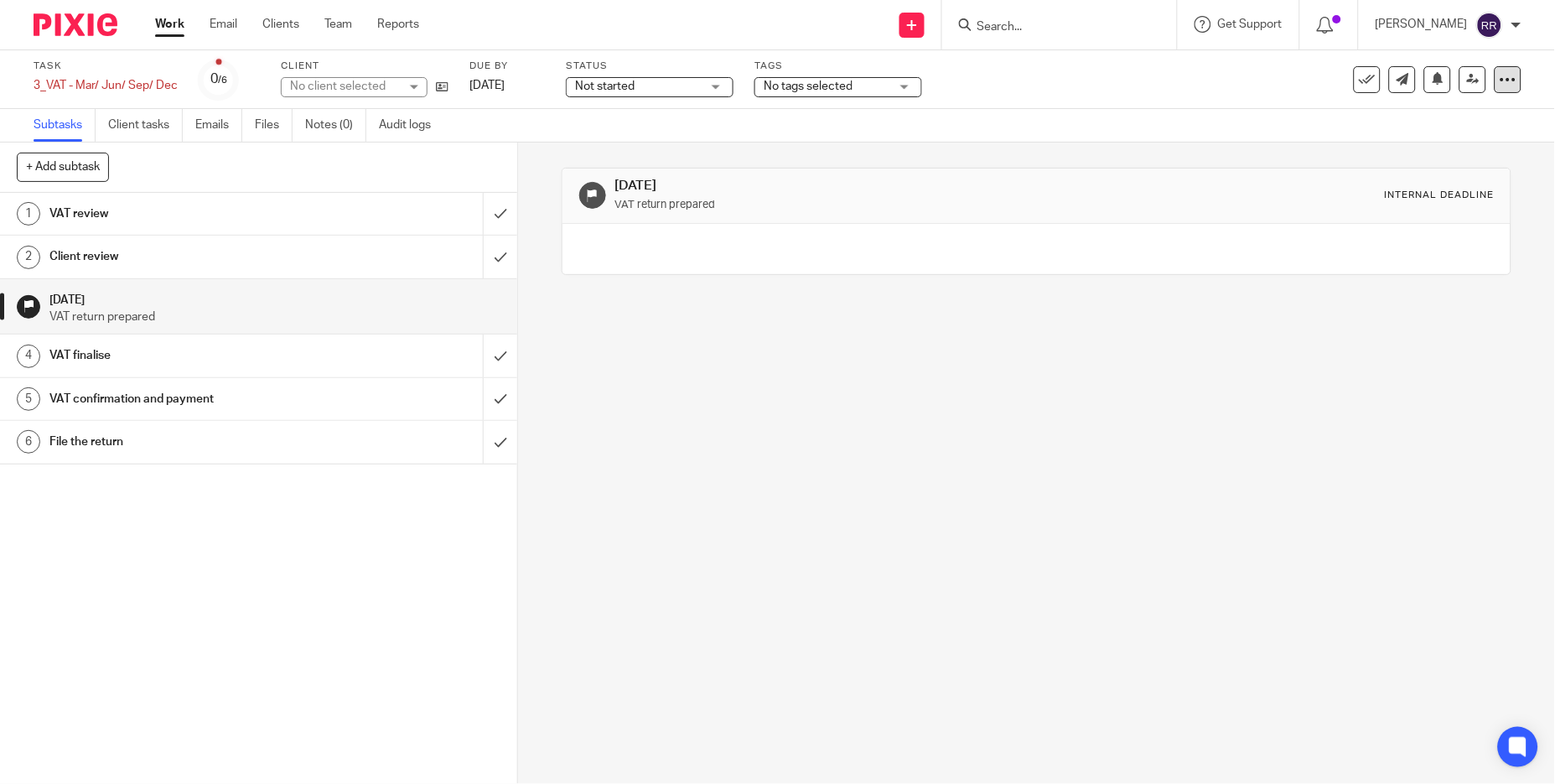
click at [1494, 74] on div at bounding box center [1508, 79] width 27 height 27
click at [1434, 191] on span "Make recurring" at bounding box center [1421, 194] width 79 height 12
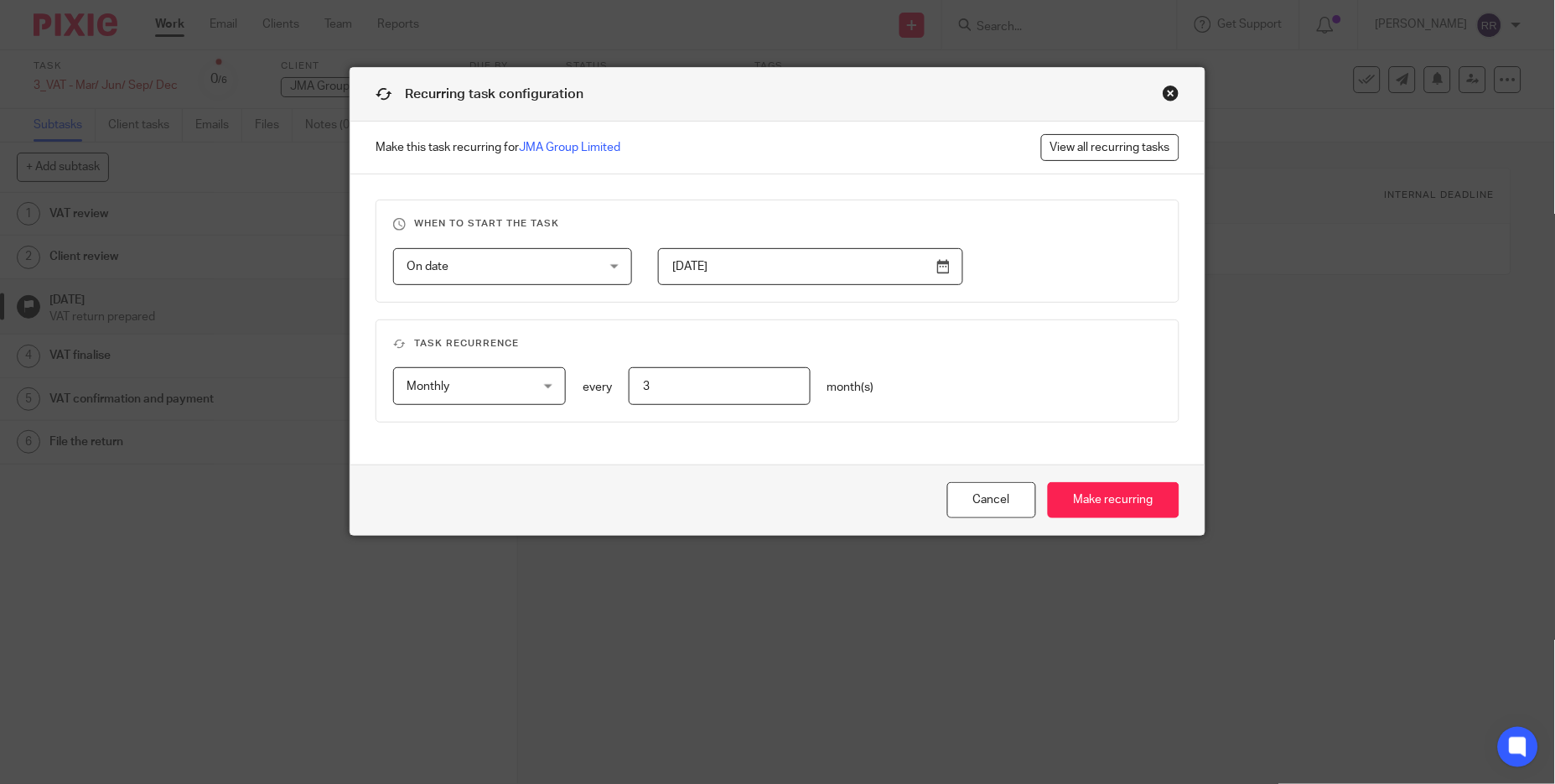
click at [599, 272] on div "On date On date" at bounding box center [512, 266] width 239 height 37
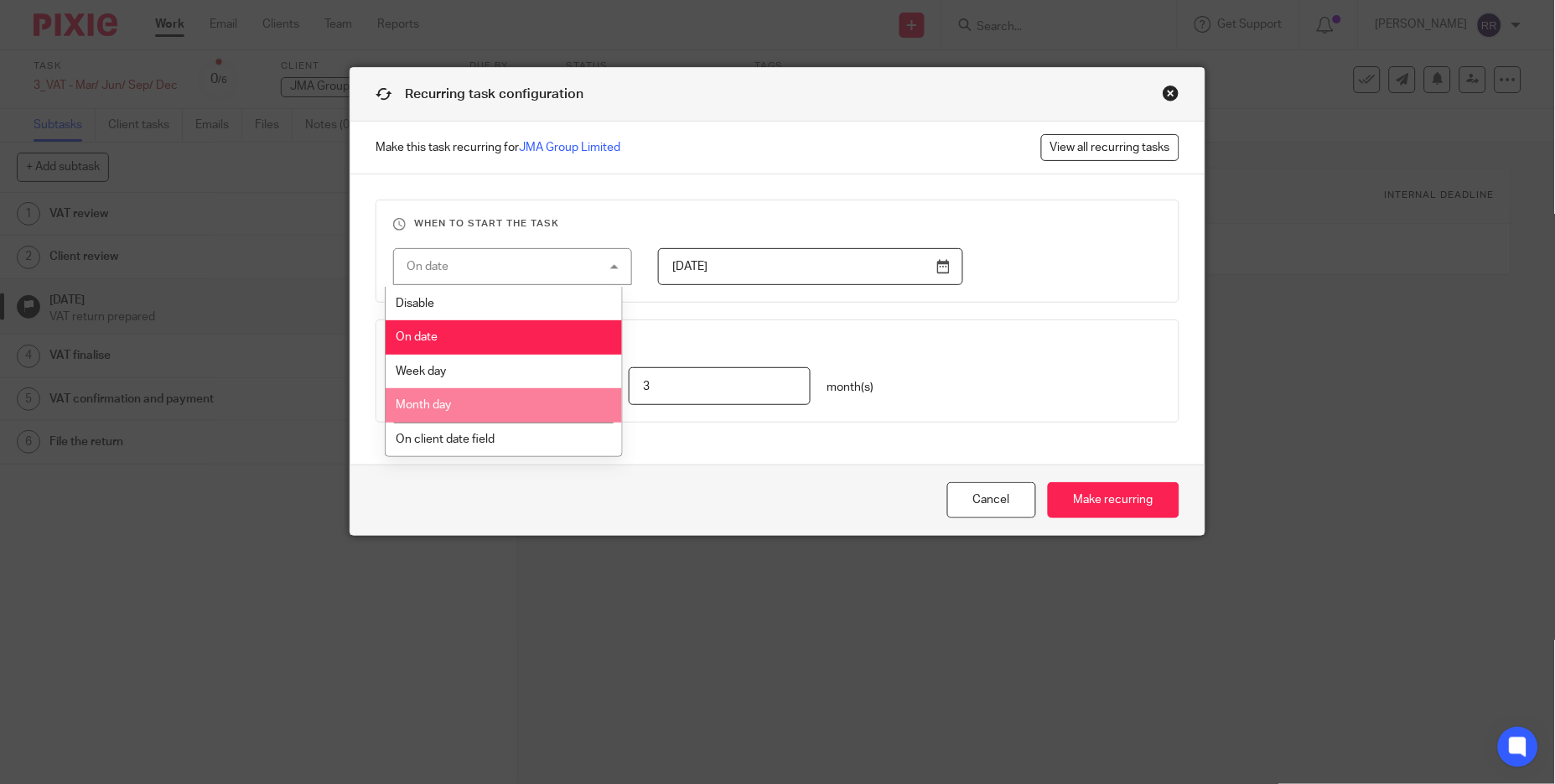
click at [558, 397] on li "Month day" at bounding box center [503, 405] width 236 height 35
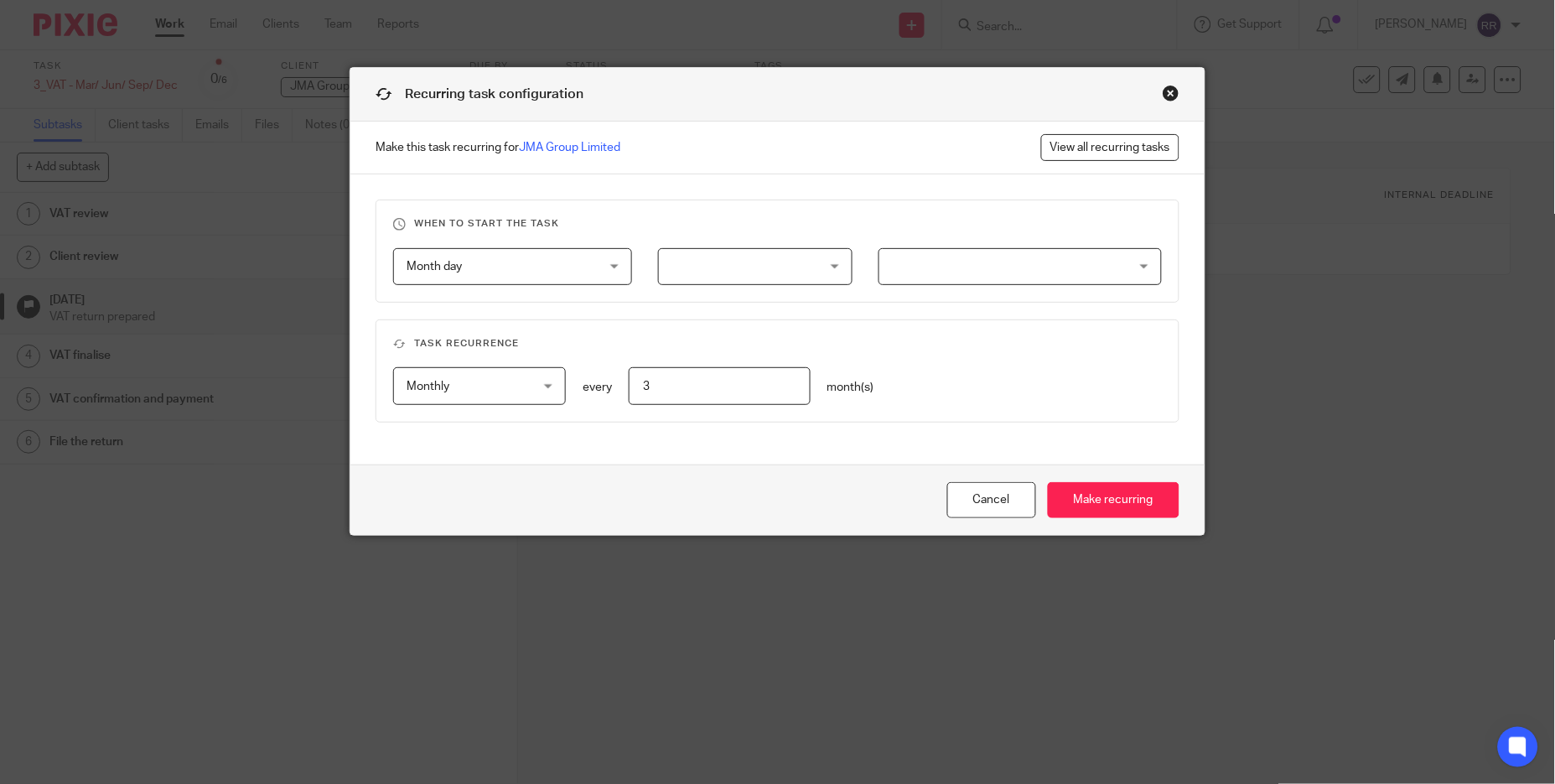
click at [815, 263] on div at bounding box center [755, 266] width 194 height 37
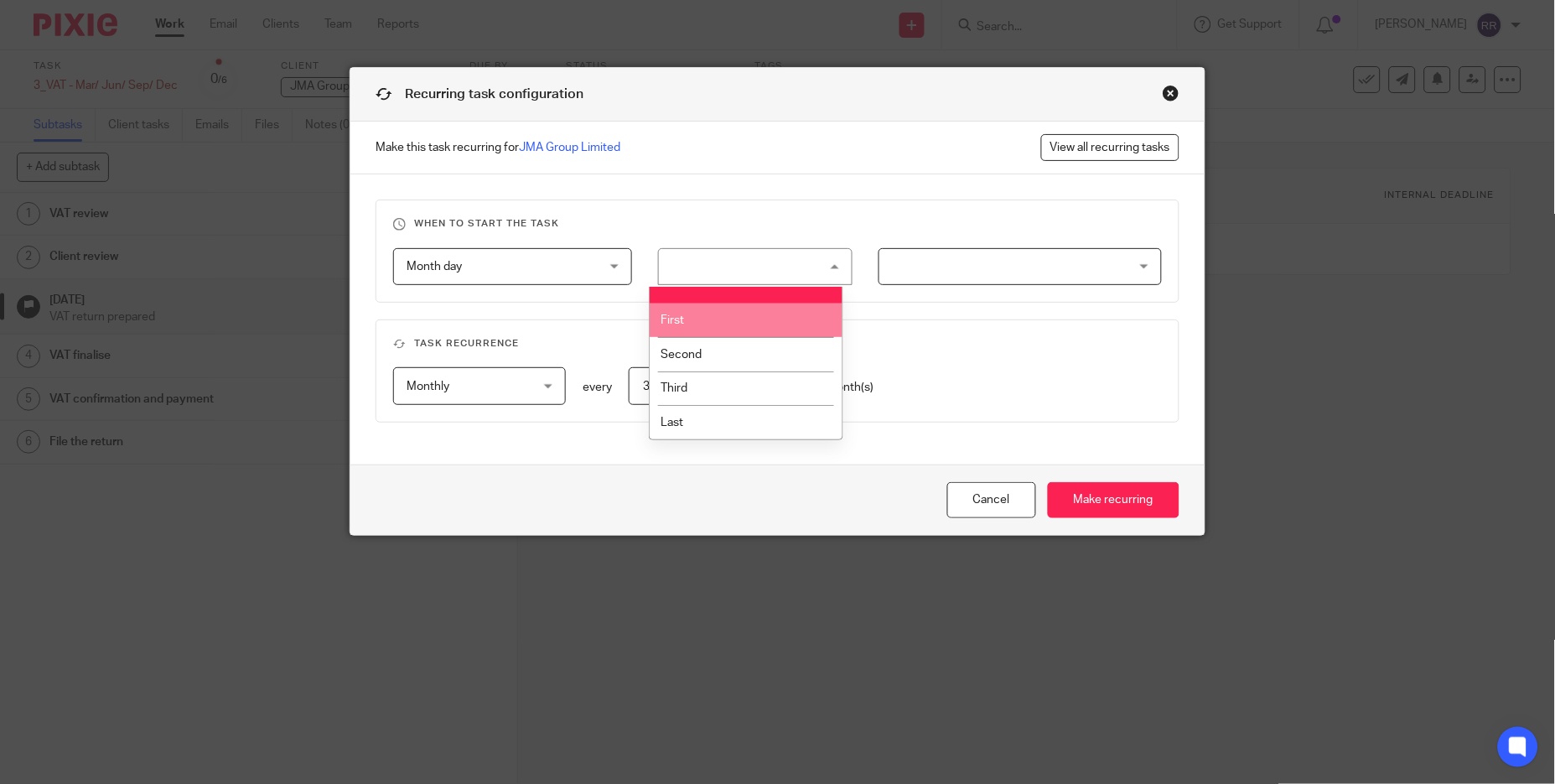
click at [781, 325] on li "First" at bounding box center [746, 321] width 192 height 35
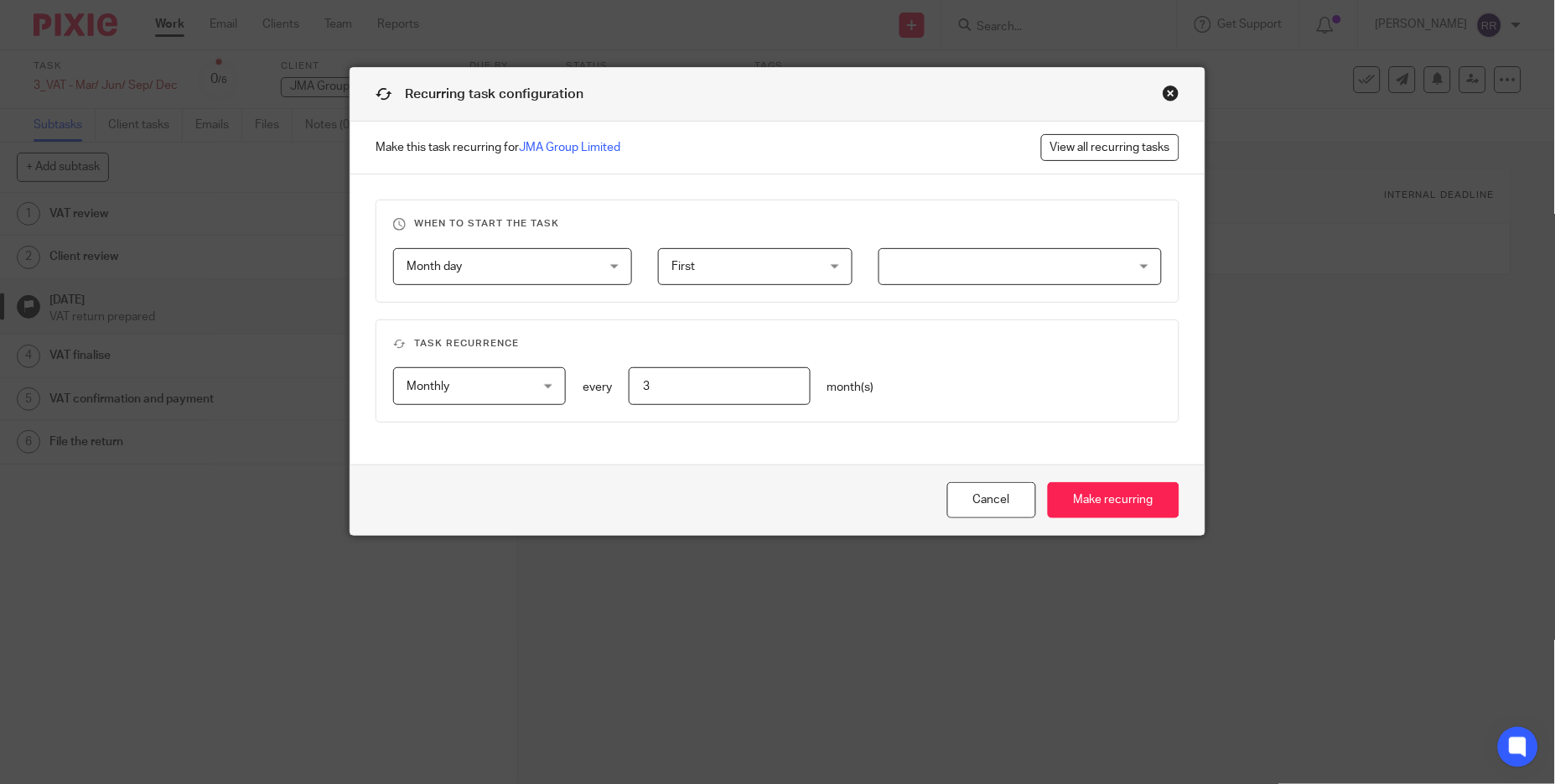
click at [1084, 268] on div at bounding box center [1019, 266] width 282 height 37
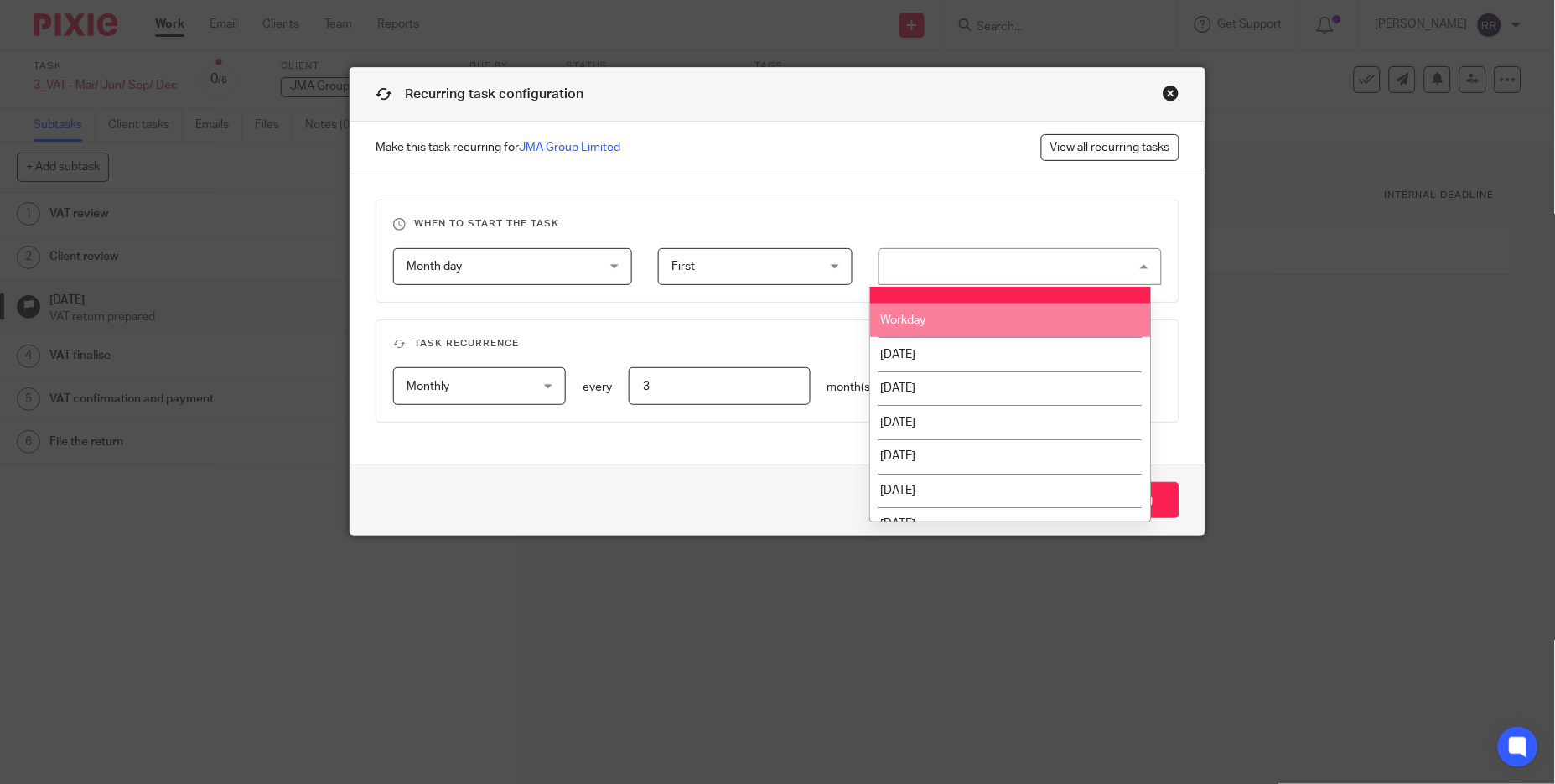
click at [1036, 332] on li "Workday" at bounding box center [1010, 321] width 281 height 35
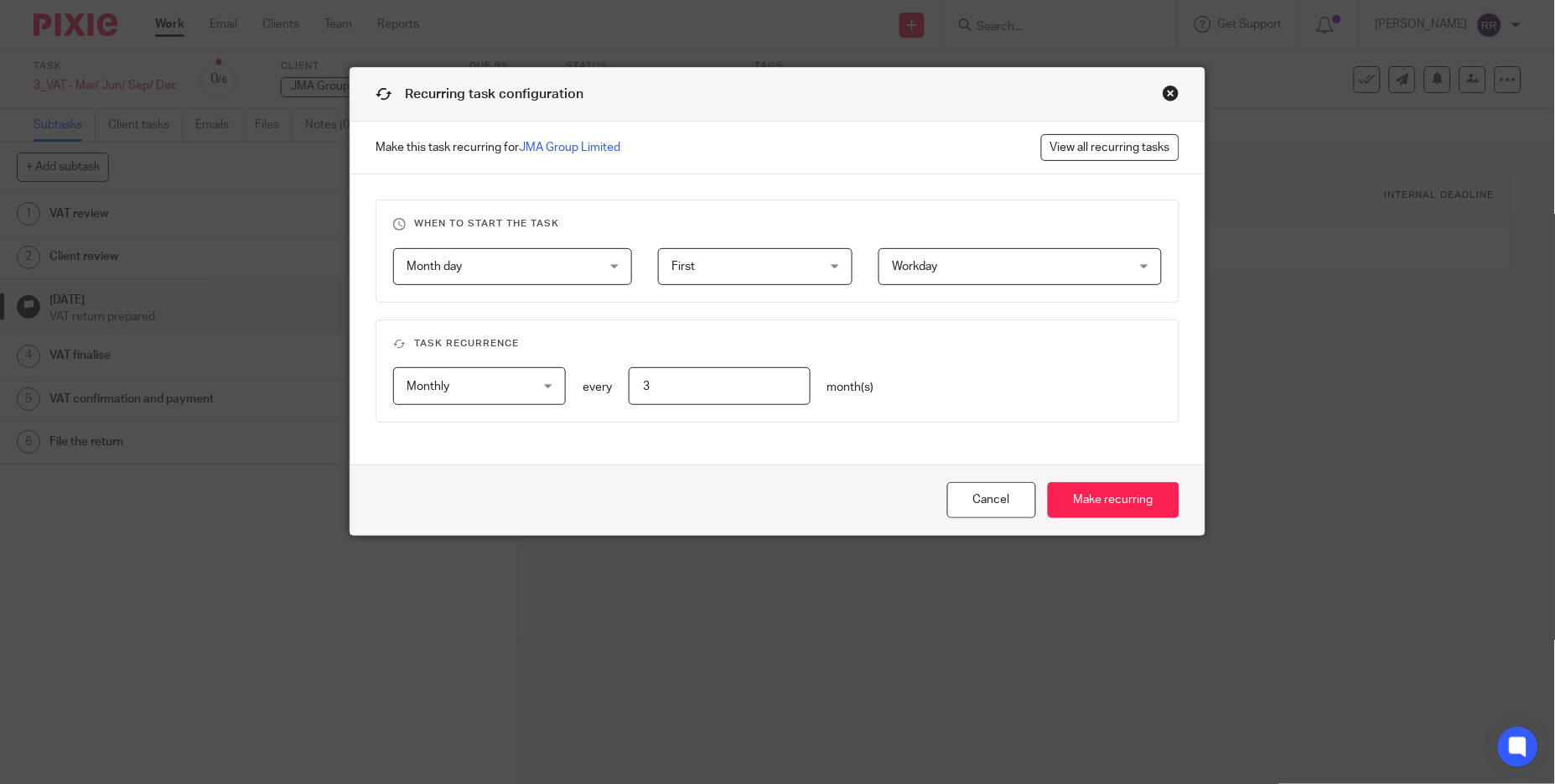
click at [532, 382] on div "Monthly Monthly" at bounding box center [479, 386] width 173 height 37
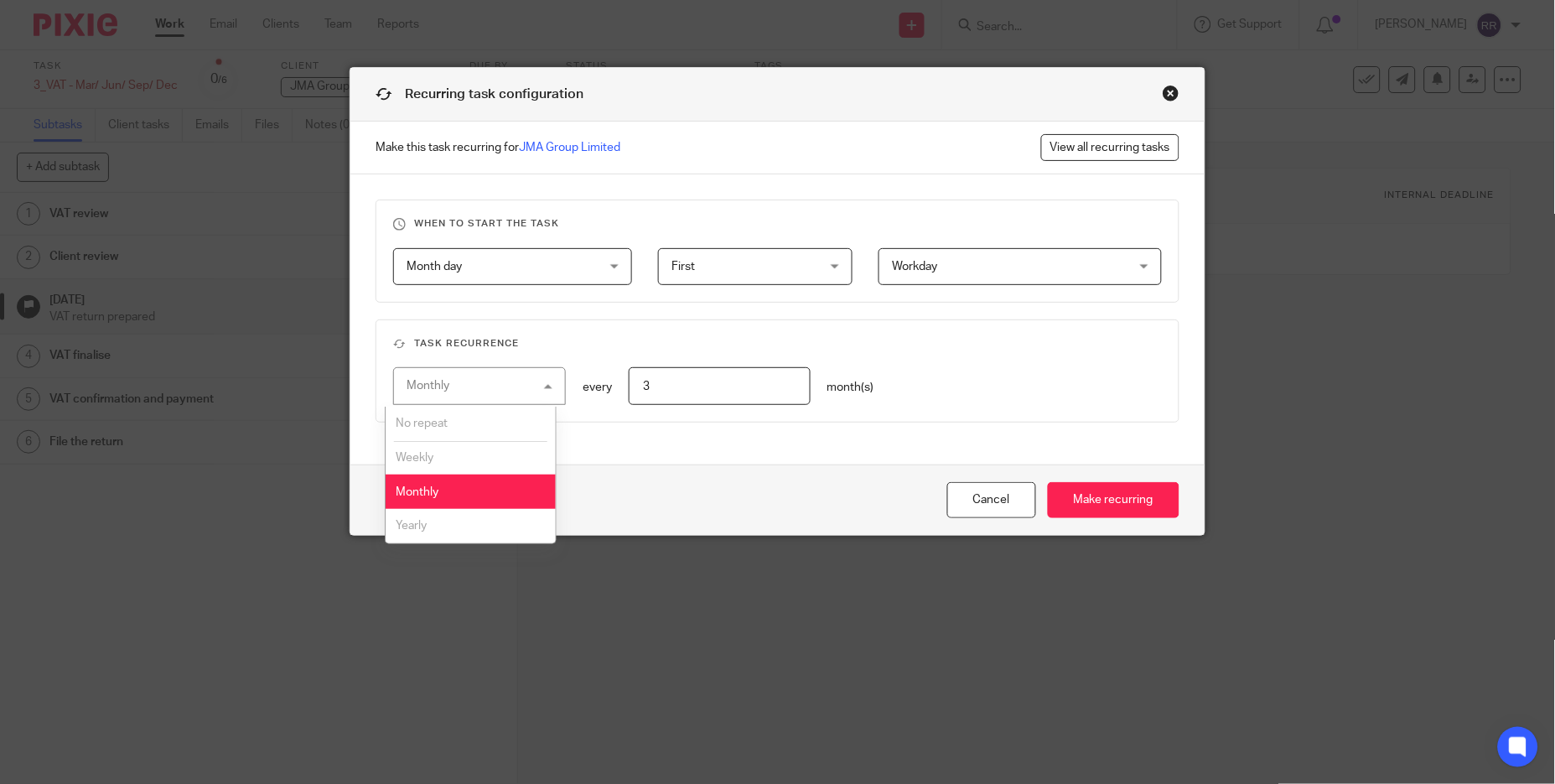
click at [667, 443] on div "When to start the task Month day Month day Disable On date Week day Month day O…" at bounding box center [777, 319] width 854 height 290
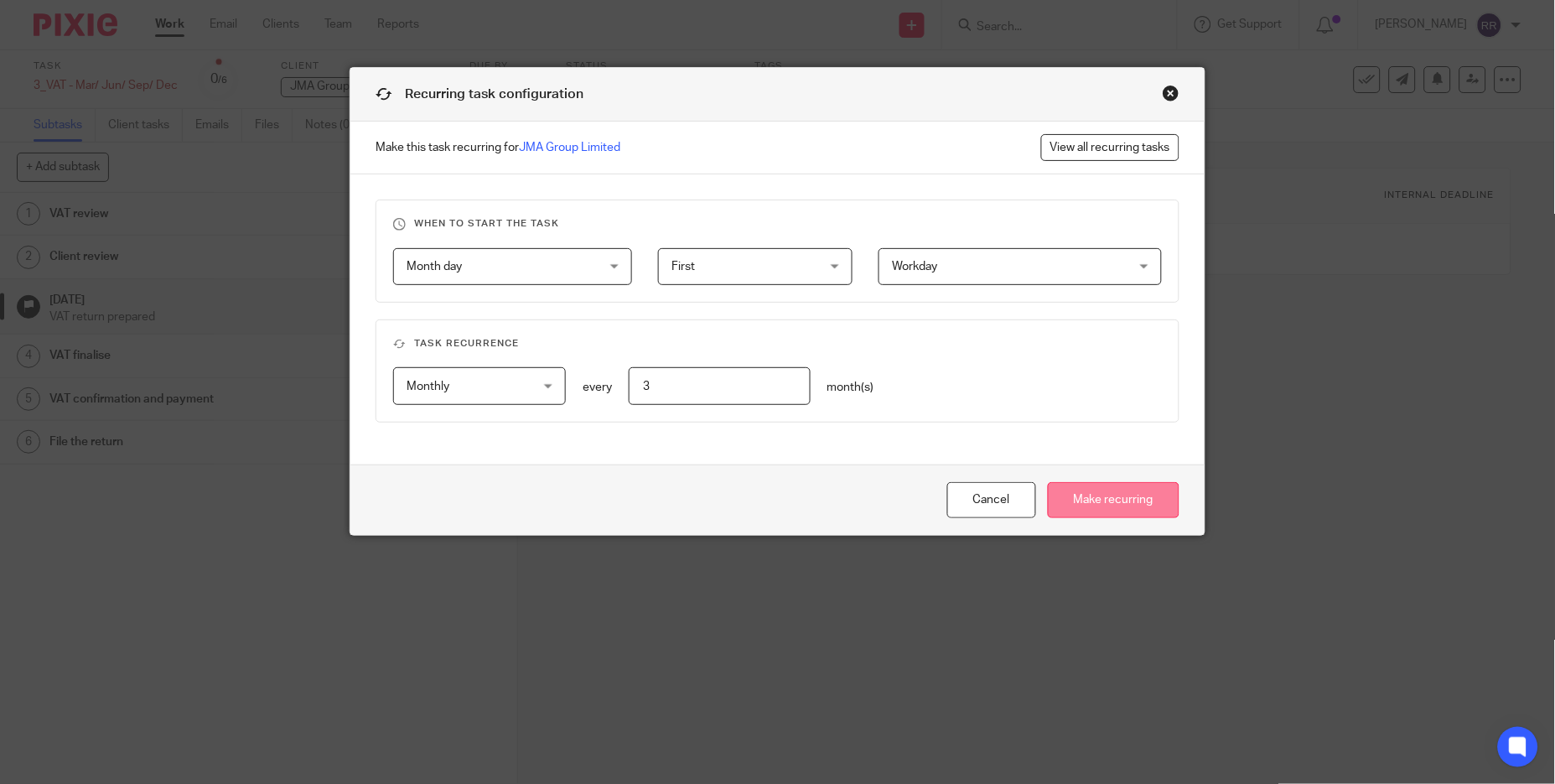
click at [1093, 496] on input "Make recurring" at bounding box center [1114, 500] width 132 height 36
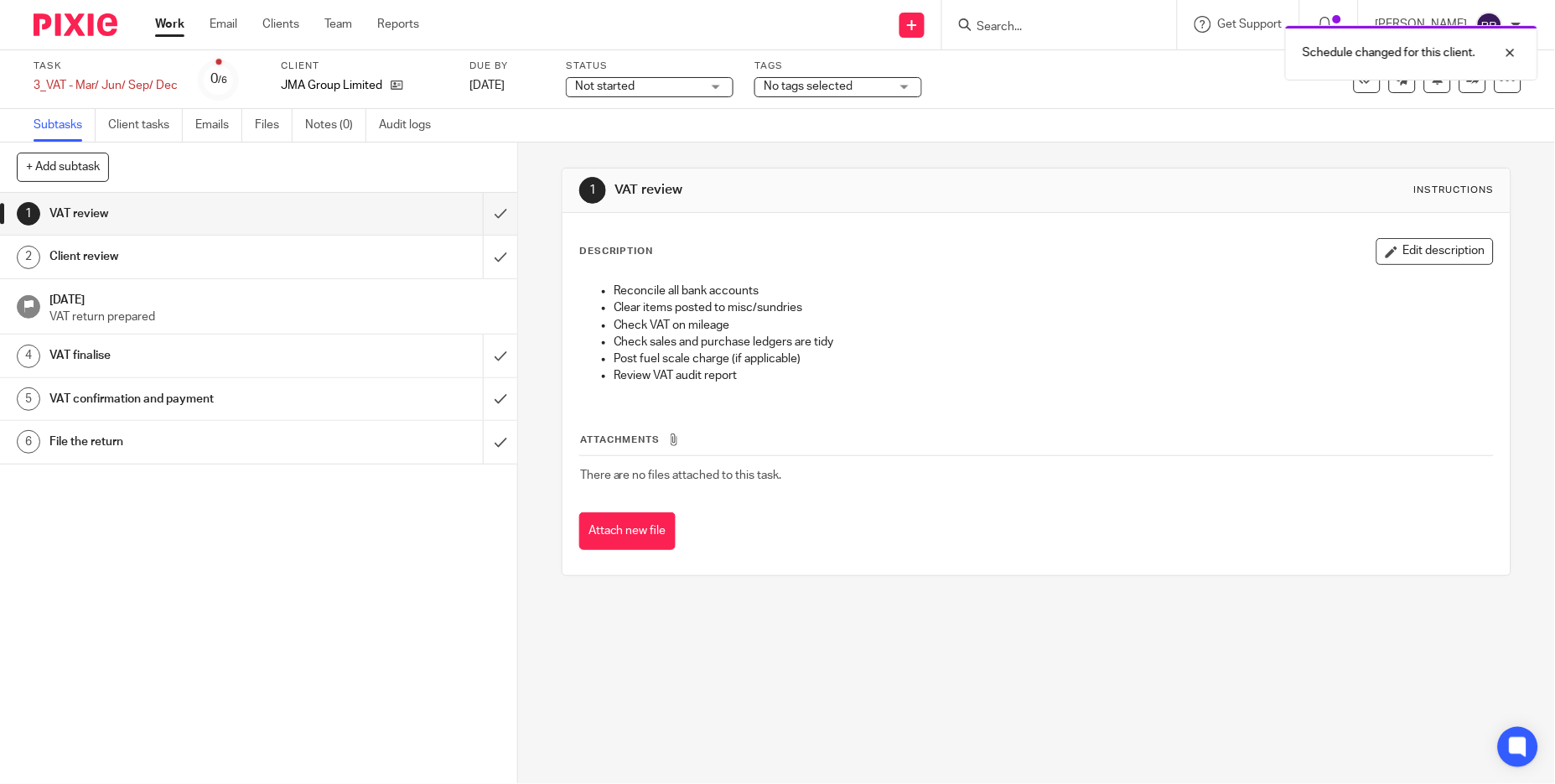
click at [147, 322] on p "VAT return prepared" at bounding box center [274, 316] width 452 height 17
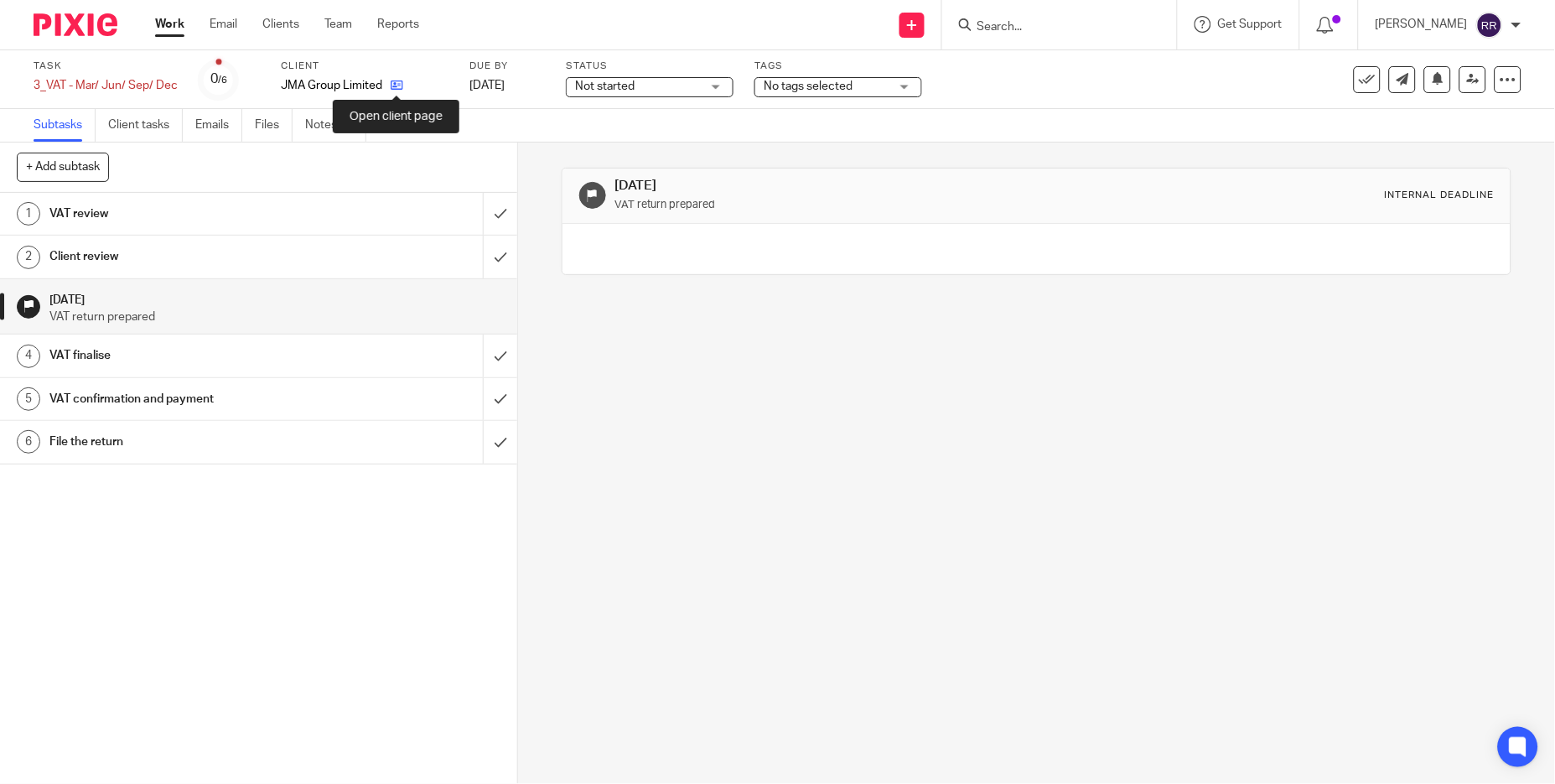
click at [395, 83] on icon at bounding box center [397, 85] width 12 height 12
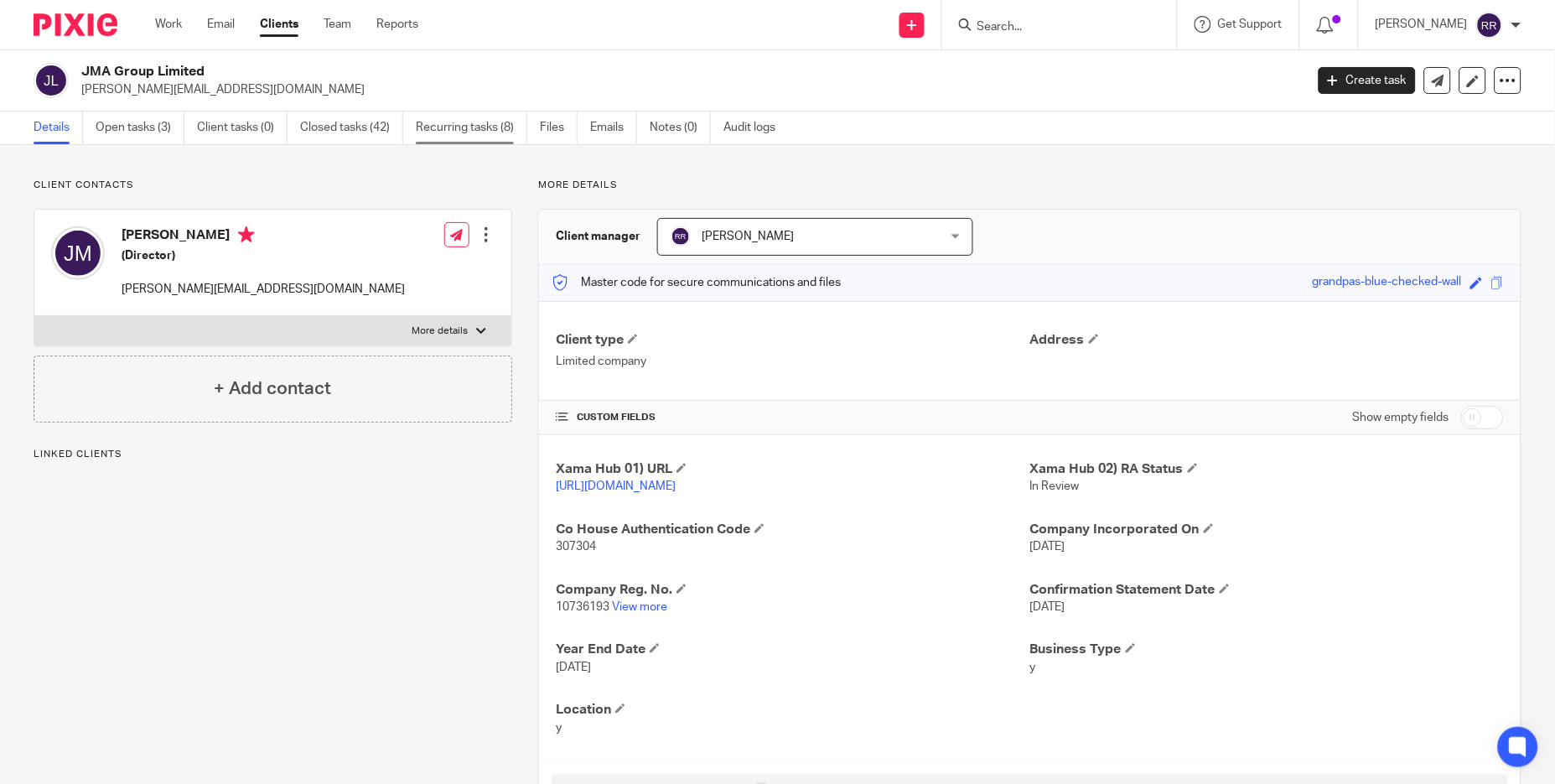
click at [491, 136] on link "Recurring tasks (8)" at bounding box center [471, 127] width 111 height 33
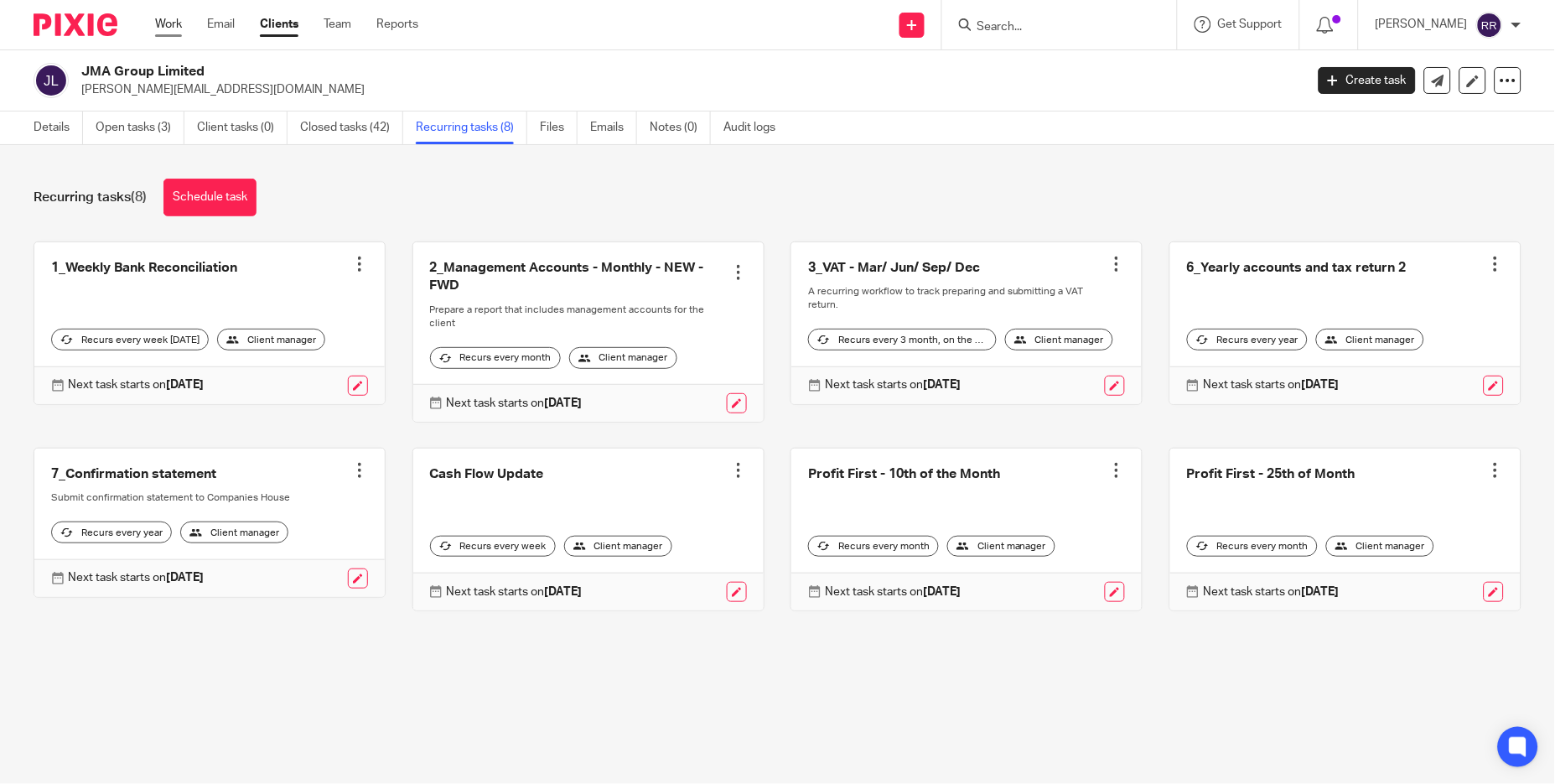
click at [179, 22] on link "Work" at bounding box center [168, 24] width 27 height 17
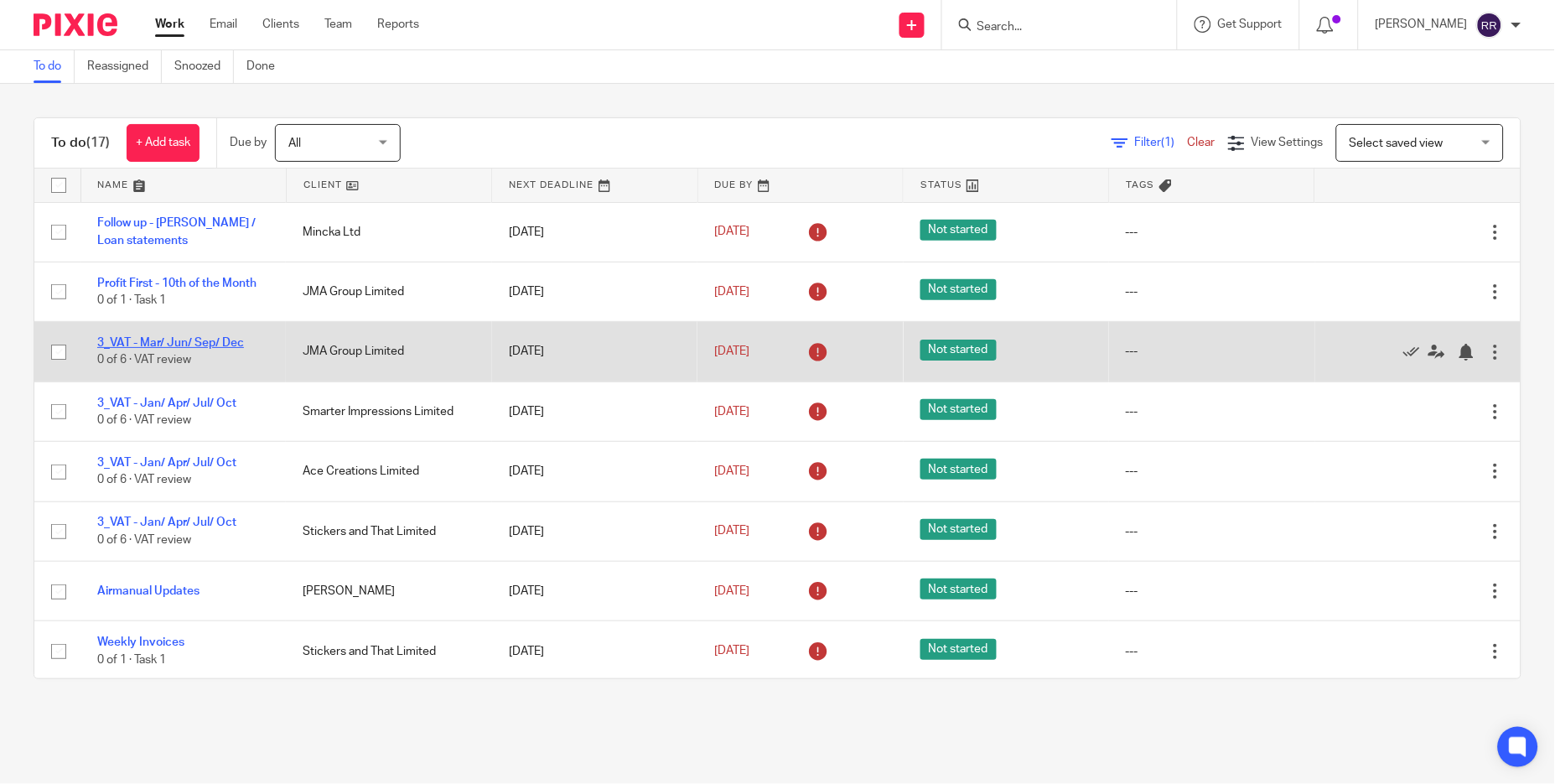
click at [206, 347] on link "3_VAT - Mar/ Jun/ Sep/ Dec" at bounding box center [170, 342] width 147 height 12
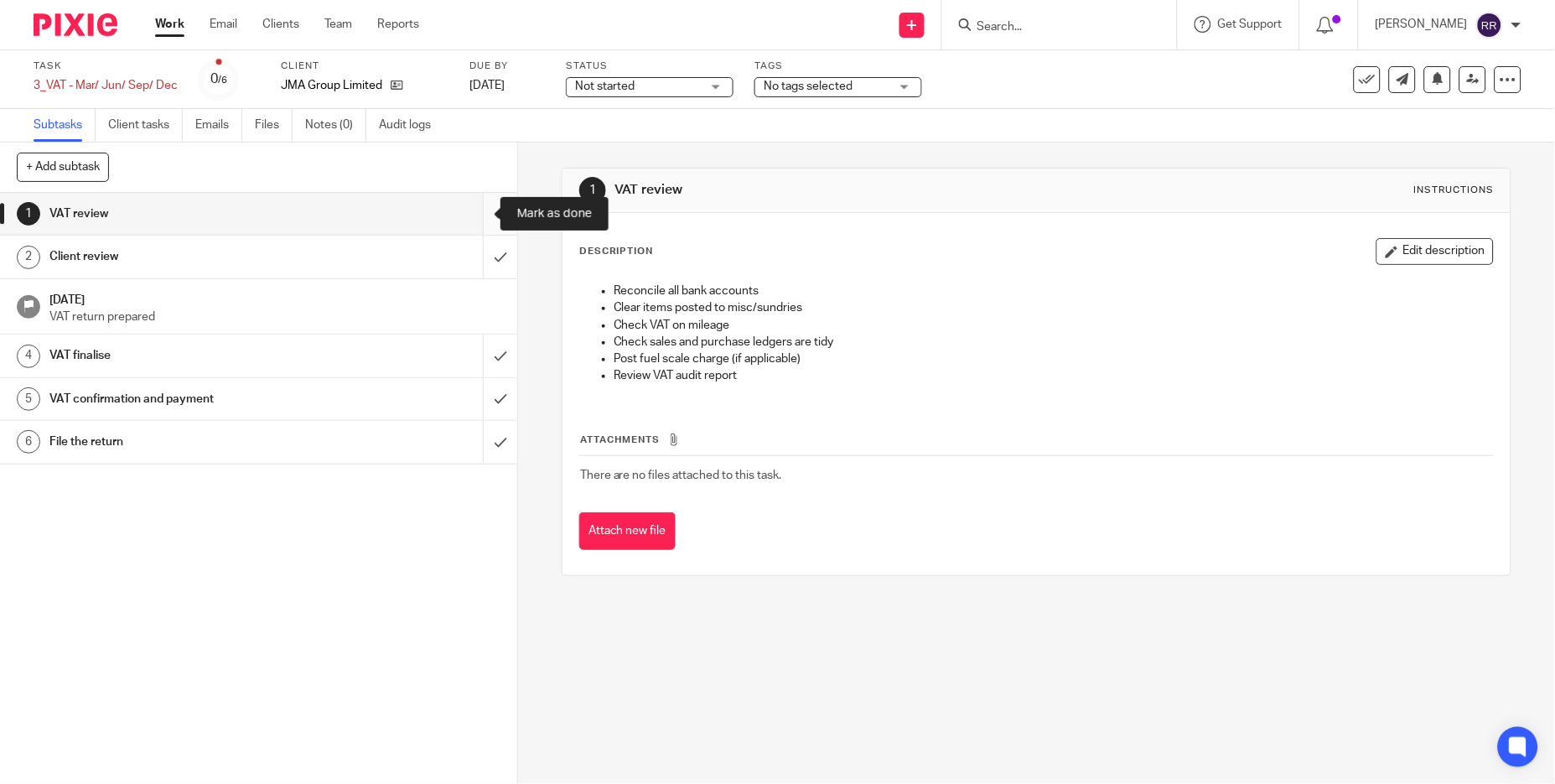
click at [472, 216] on input "submit" at bounding box center [258, 213] width 517 height 42
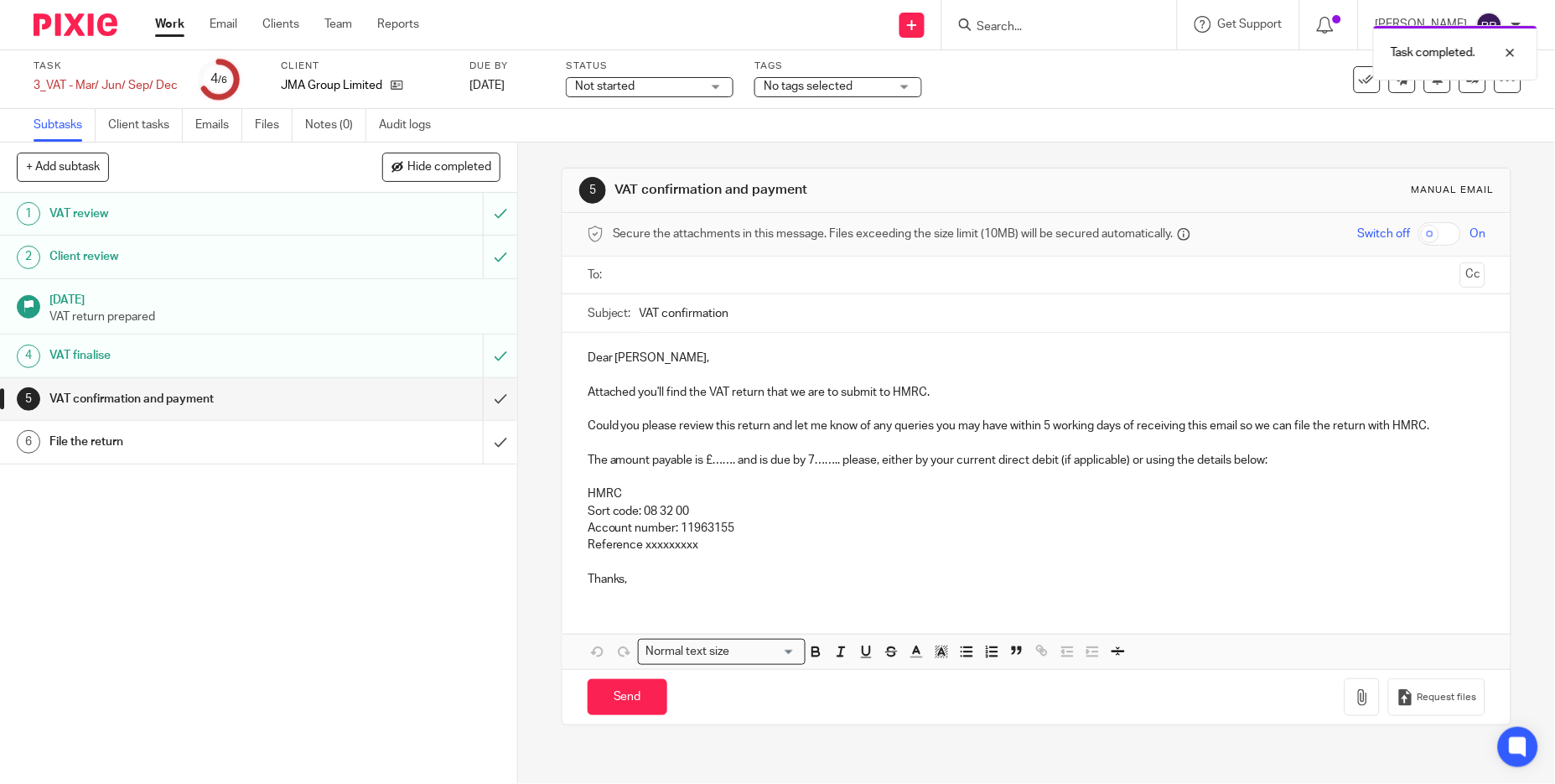
click at [635, 360] on p "Dear Jonathan," at bounding box center [1036, 357] width 898 height 17
click at [680, 279] on input "text" at bounding box center [1035, 275] width 835 height 20
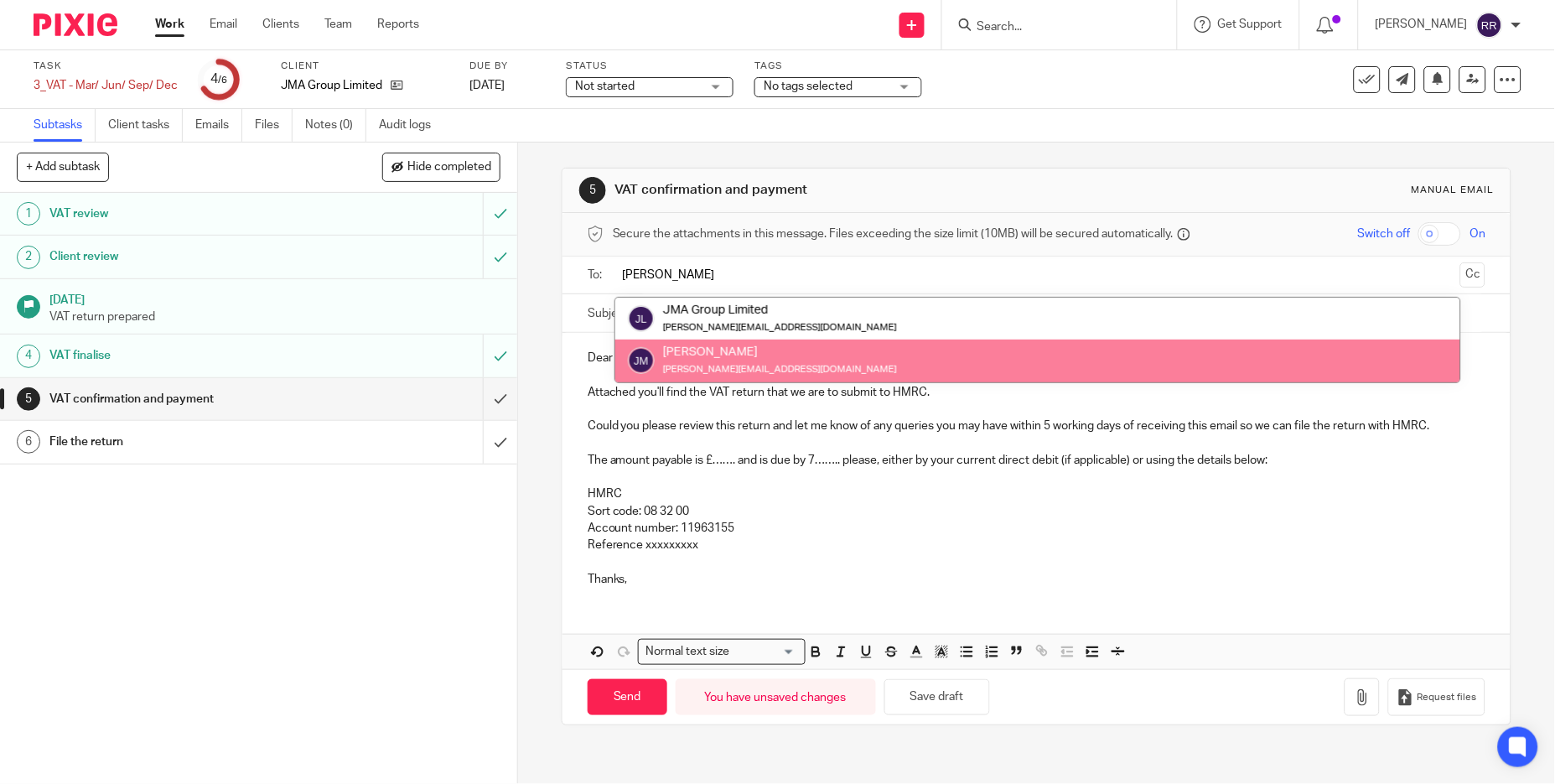
type input "jon"
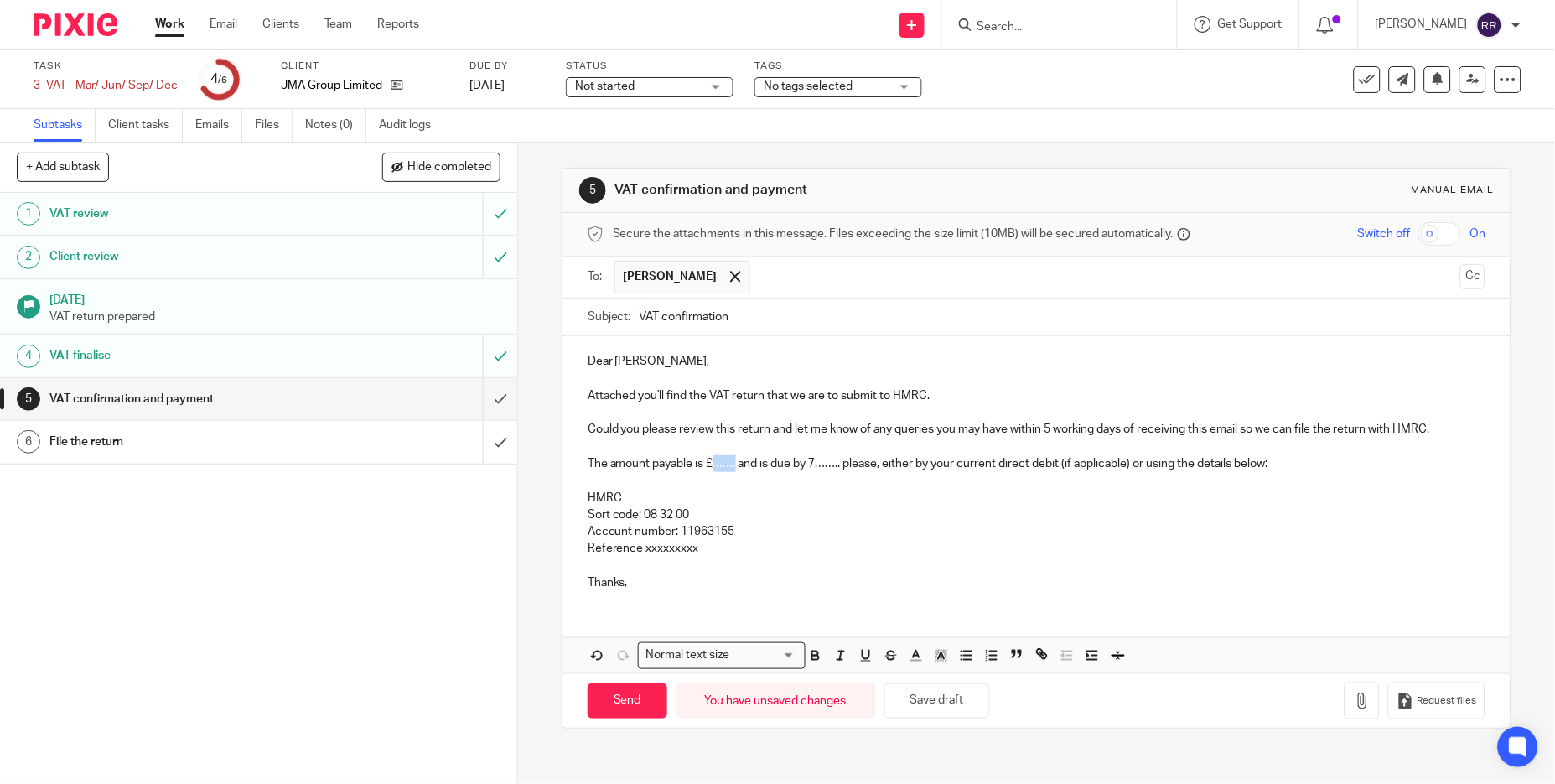
drag, startPoint x: 708, startPoint y: 464, endPoint x: 731, endPoint y: 468, distance: 23.3
click at [731, 468] on p "The amount payable is £……. and is due by 7…….. please, either by your current d…" at bounding box center [1036, 463] width 898 height 17
click at [720, 466] on p "The amount payable is £13562.49 and is due by 7…….. please, either by your curr…" at bounding box center [1036, 463] width 898 height 17
drag, startPoint x: 843, startPoint y: 467, endPoint x: 869, endPoint y: 468, distance: 26.0
click at [869, 468] on p "The amount payable is £13,562.49 and is due by 7…….. please, either by your cur…" at bounding box center [1036, 463] width 898 height 17
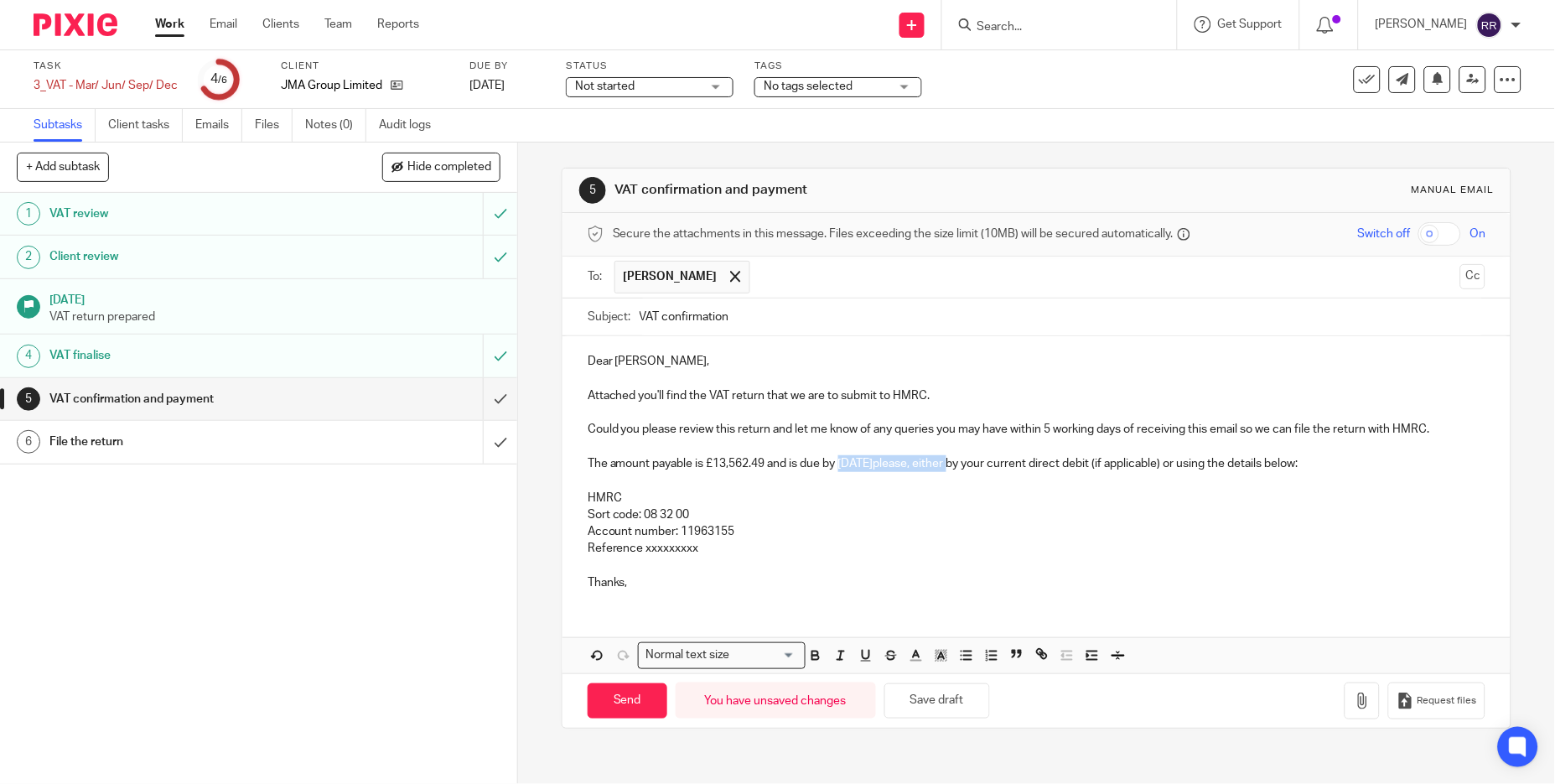
drag, startPoint x: 837, startPoint y: 464, endPoint x: 956, endPoint y: 461, distance: 119.0
click at [956, 461] on p "The amount payable is £13,562.49 and is due by 7th of September 2025please, eit…" at bounding box center [1036, 463] width 898 height 17
click at [685, 551] on p "Reference xxxxxxxxx" at bounding box center [1036, 548] width 898 height 17
click at [664, 574] on p at bounding box center [1036, 566] width 898 height 17
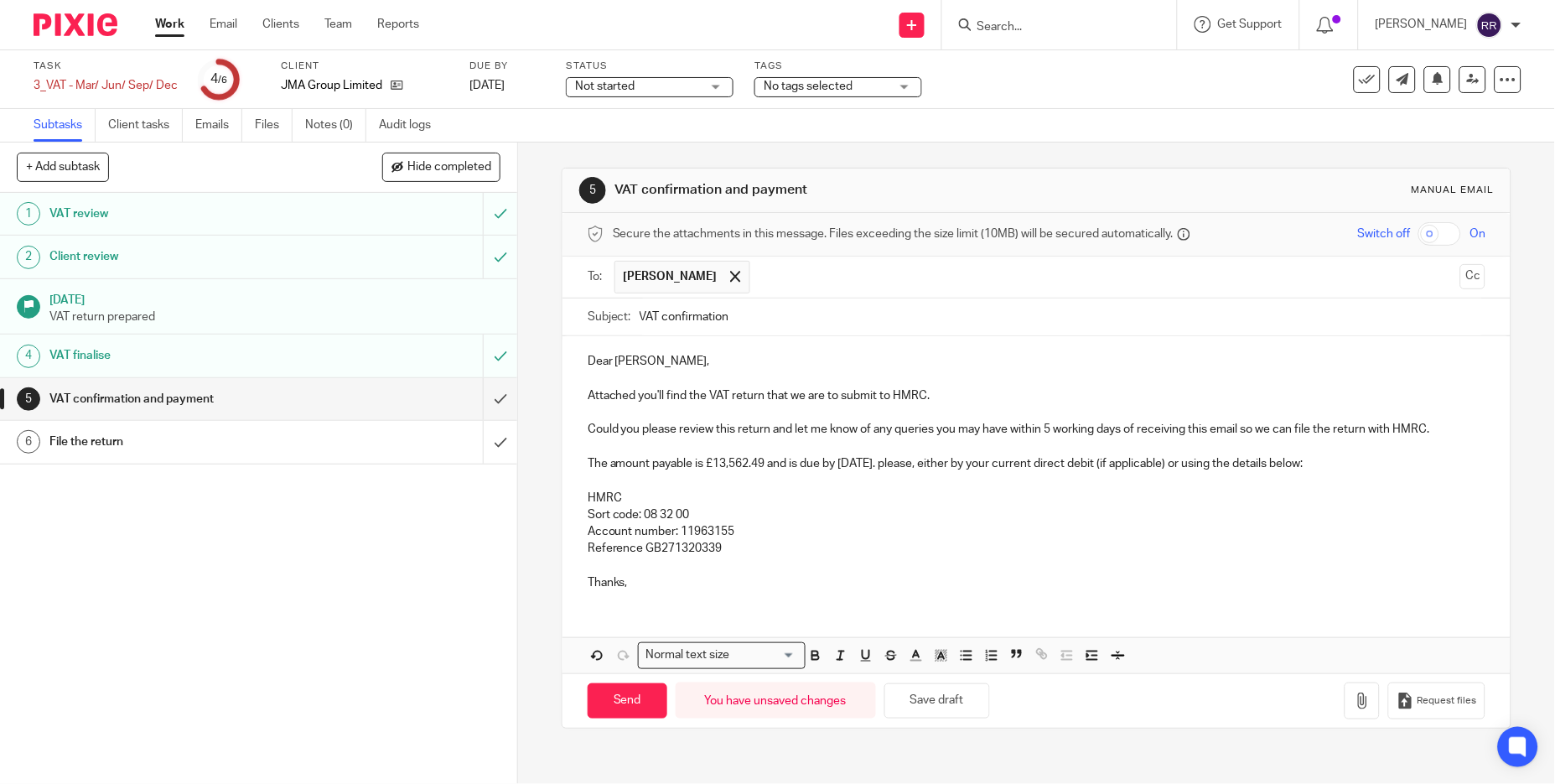
click at [769, 318] on input "VAT confirmation" at bounding box center [1063, 317] width 847 height 37
paste input "JMA Group Limited"
click at [833, 312] on input "VAT confirmation_JMA Group Limited" at bounding box center [1063, 317] width 847 height 37
paste input "For the period 01 May 2025 - 31 Jul 2025"
drag, startPoint x: 945, startPoint y: 371, endPoint x: 946, endPoint y: 379, distance: 8.1
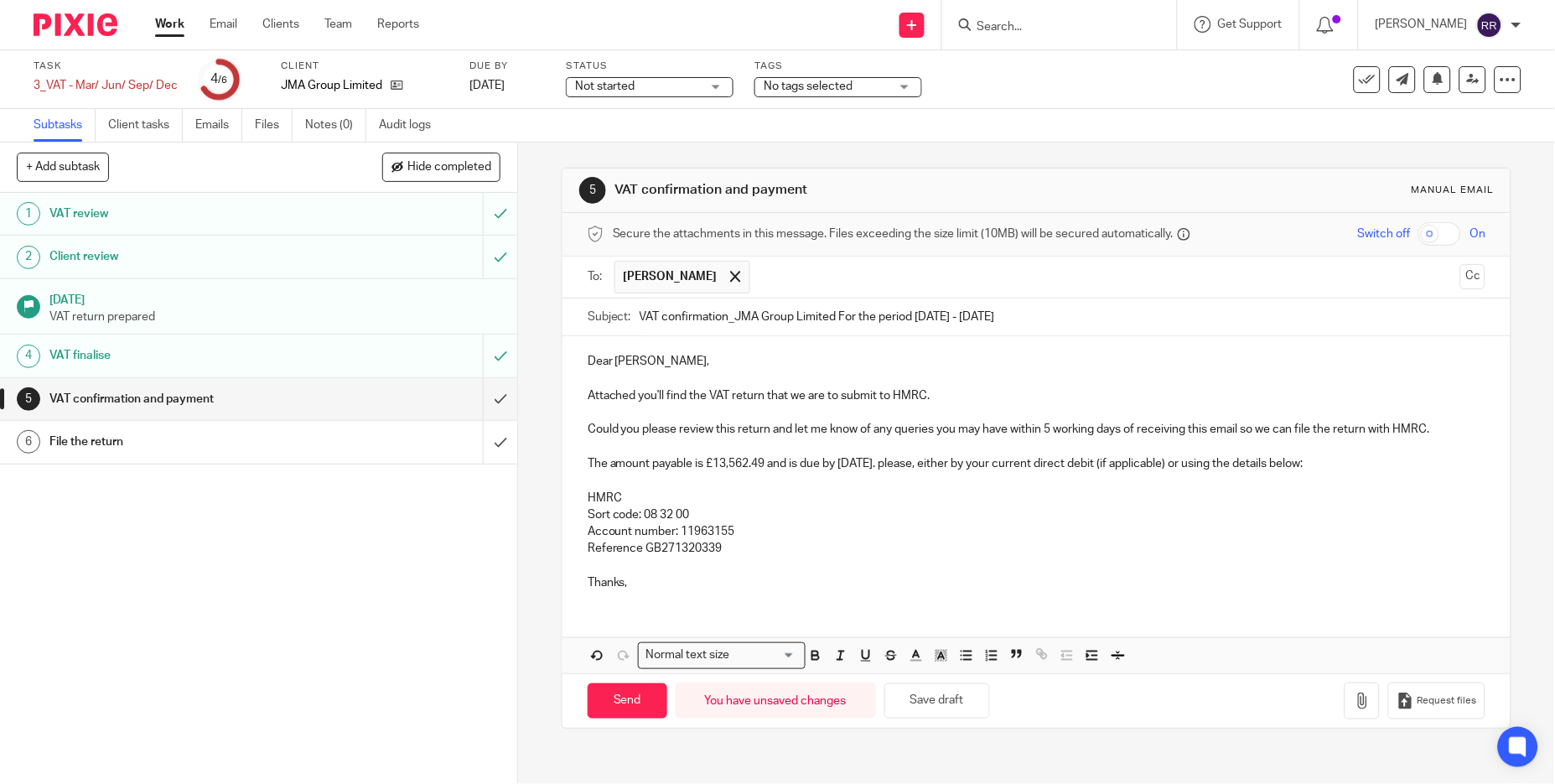
click at [946, 379] on form "Secure the attachments in this message. Files exceeding the size limit (10MB) w…" at bounding box center [1036, 470] width 949 height 515
type input "VAT confirmation_JMA Group Limited For the period 01 May 2025 - 31 Jul 2025"
click at [1007, 373] on p at bounding box center [1036, 379] width 898 height 17
click at [650, 548] on p "Reference GB271320339" at bounding box center [1036, 548] width 898 height 17
click at [1354, 698] on icon "button" at bounding box center [1362, 700] width 17 height 17
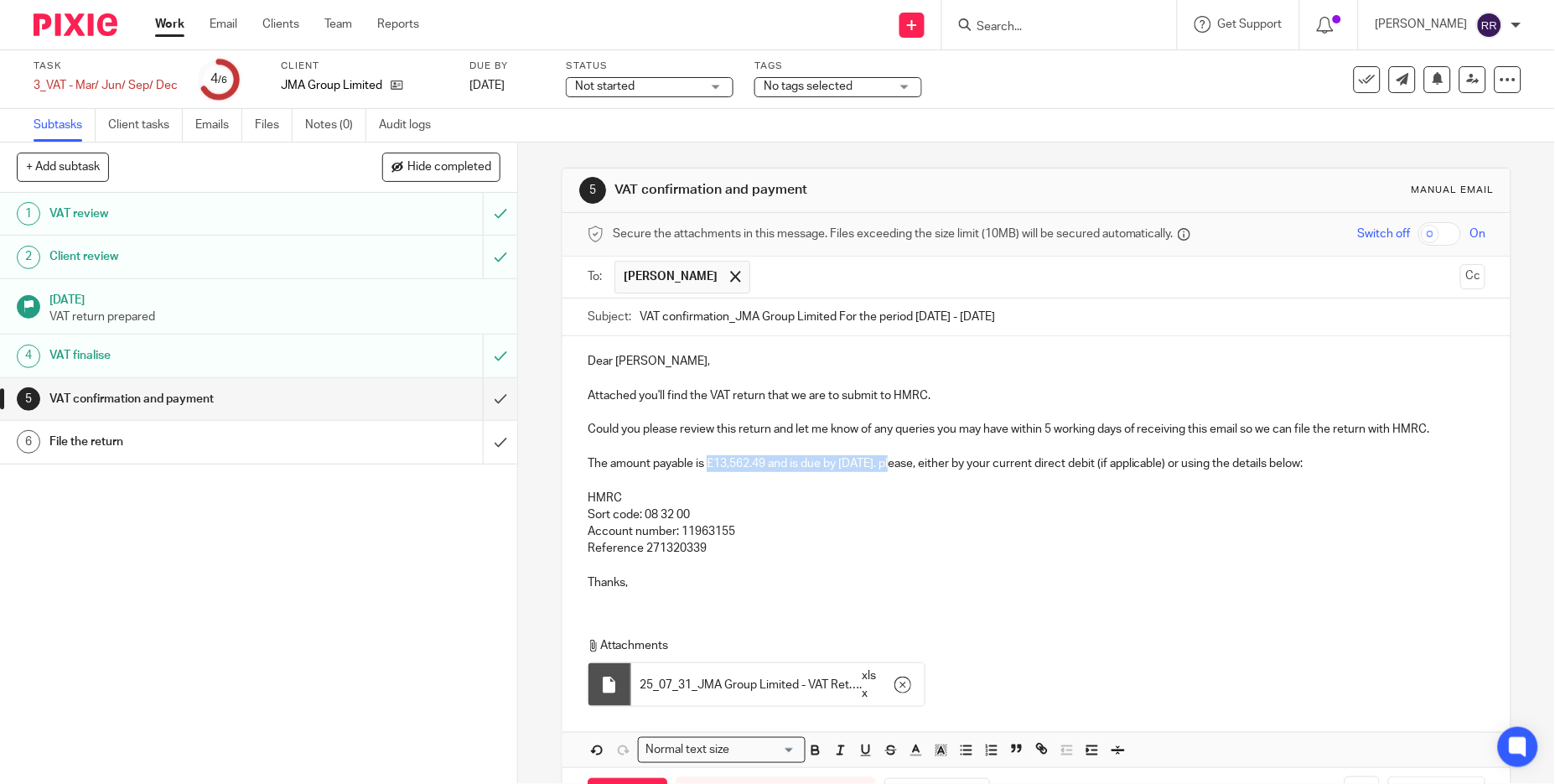
drag, startPoint x: 704, startPoint y: 463, endPoint x: 895, endPoint y: 459, distance: 191.0
click at [895, 459] on p "The amount payable is £13,562.49 and is due by 07 Sep 2025. please, either by y…" at bounding box center [1036, 463] width 898 height 17
click at [869, 502] on p "HMRC" at bounding box center [1036, 497] width 898 height 17
drag, startPoint x: 903, startPoint y: 462, endPoint x: 701, endPoint y: 466, distance: 202.0
click at [701, 466] on p "The amount payable is £13,562.49 and is due by 07 Sep 2025. please, either by y…" at bounding box center [1036, 463] width 898 height 17
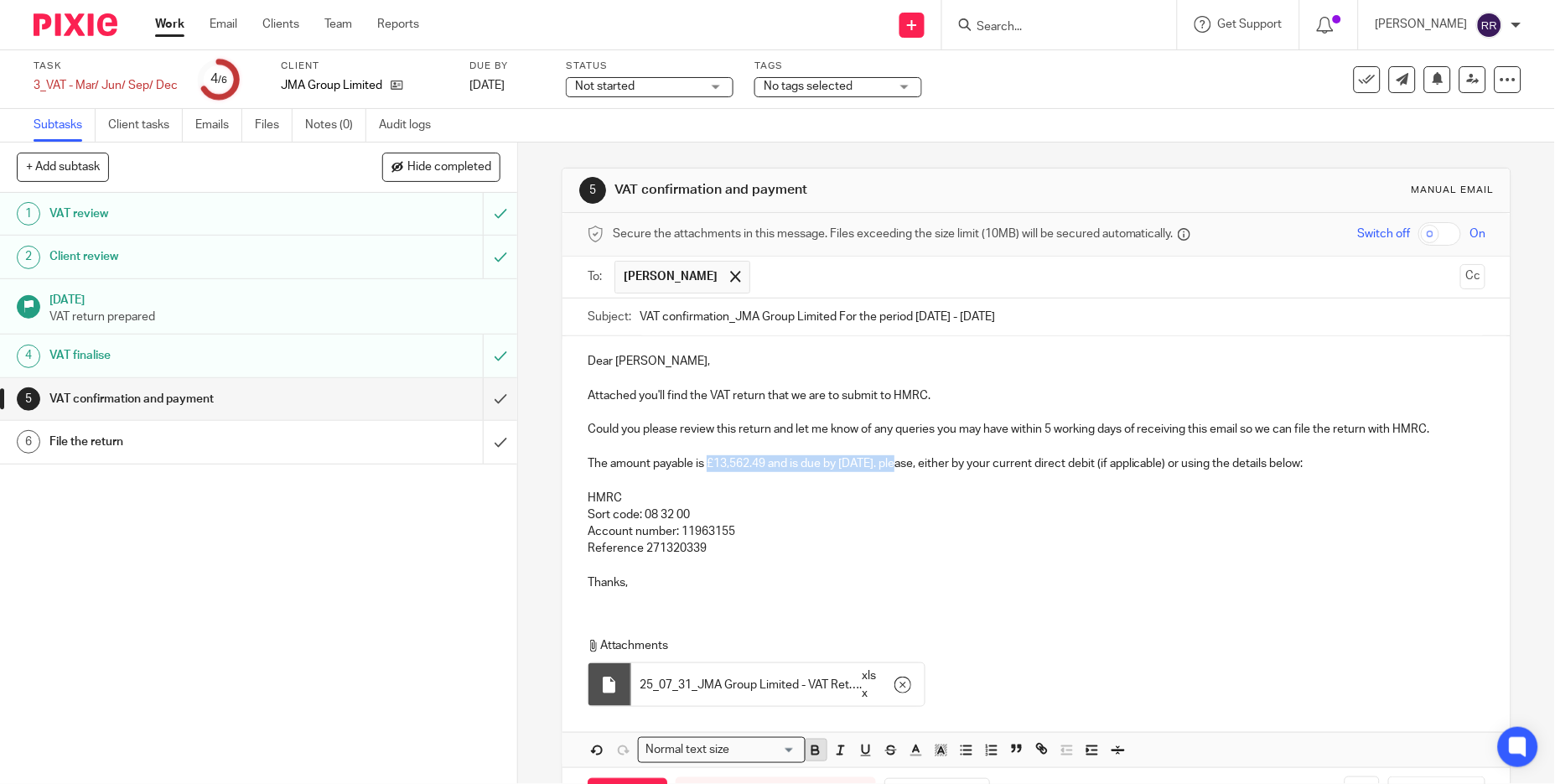
click at [812, 747] on icon "button" at bounding box center [815, 749] width 15 height 15
click at [838, 753] on icon "button" at bounding box center [840, 749] width 15 height 15
click at [973, 620] on div "Dear Jon, Attached you'll find the VAT return that we are to submit to HMRC. Co…" at bounding box center [1036, 551] width 949 height 430
click at [1461, 277] on button "Cc" at bounding box center [1473, 276] width 25 height 25
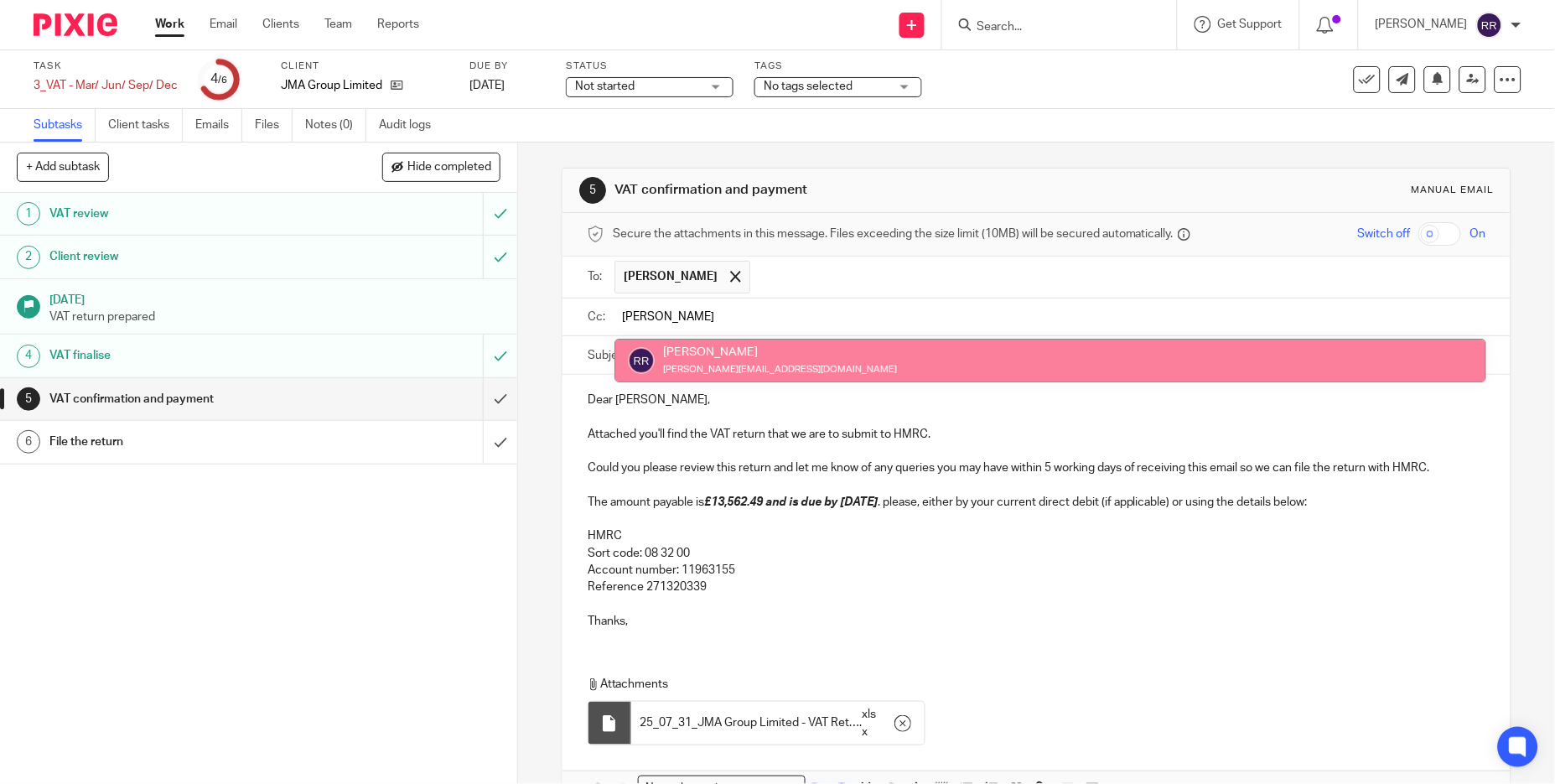
type input "ronn"
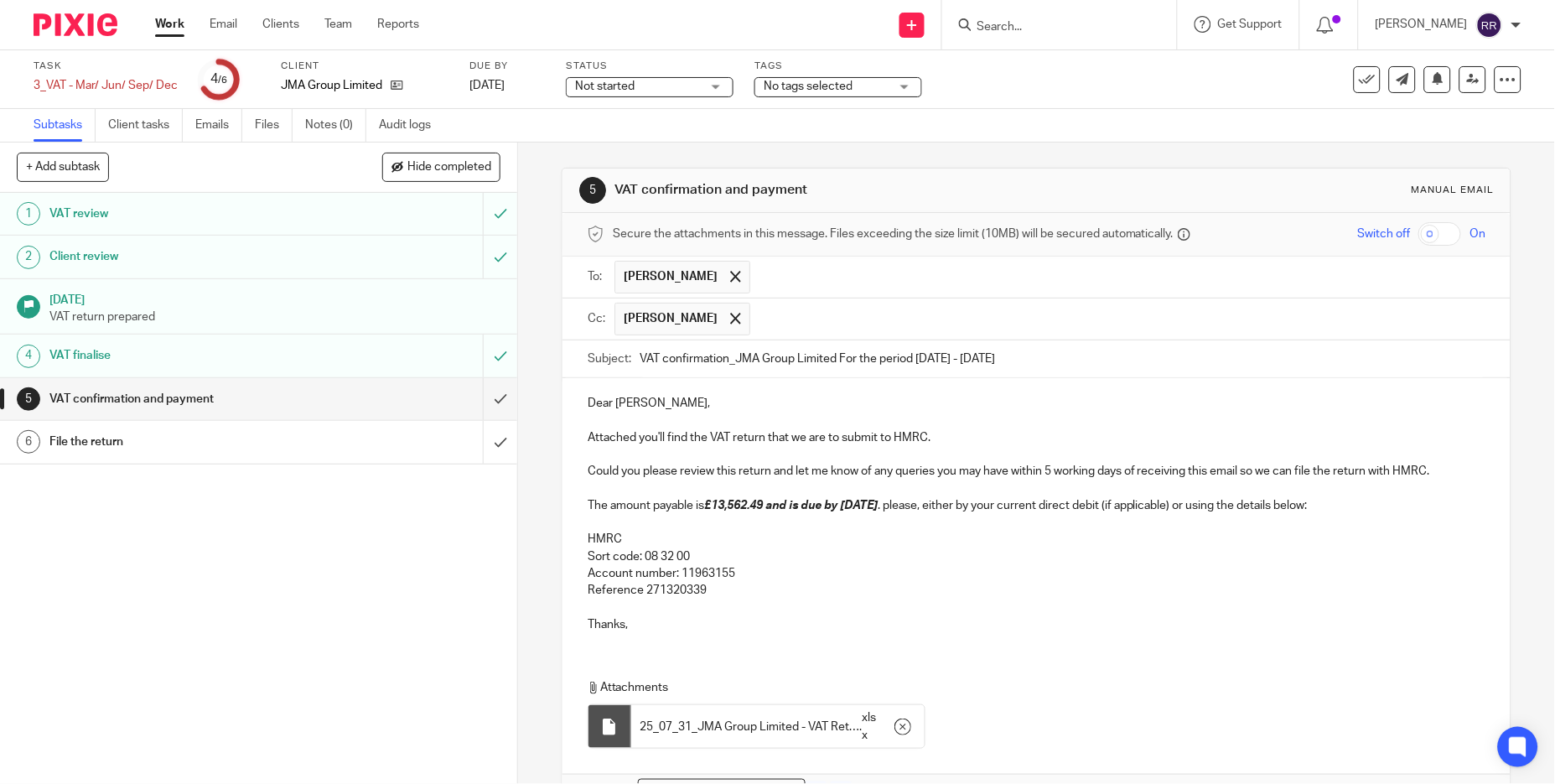
click at [899, 92] on div "No tags selected" at bounding box center [839, 87] width 168 height 20
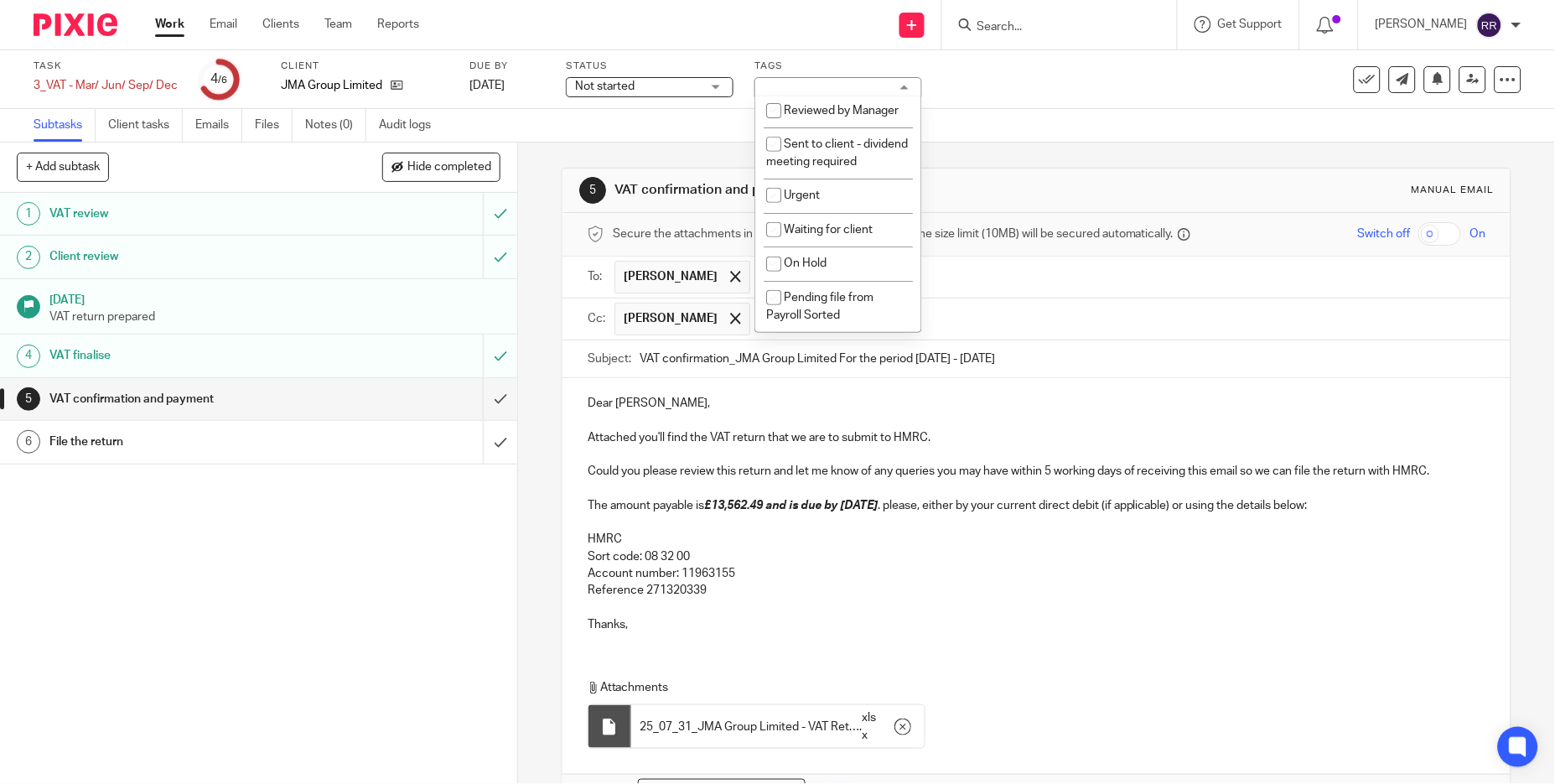
scroll to position [222, 0]
click at [863, 231] on span "Waiting for client" at bounding box center [829, 229] width 89 height 12
checkbox input "true"
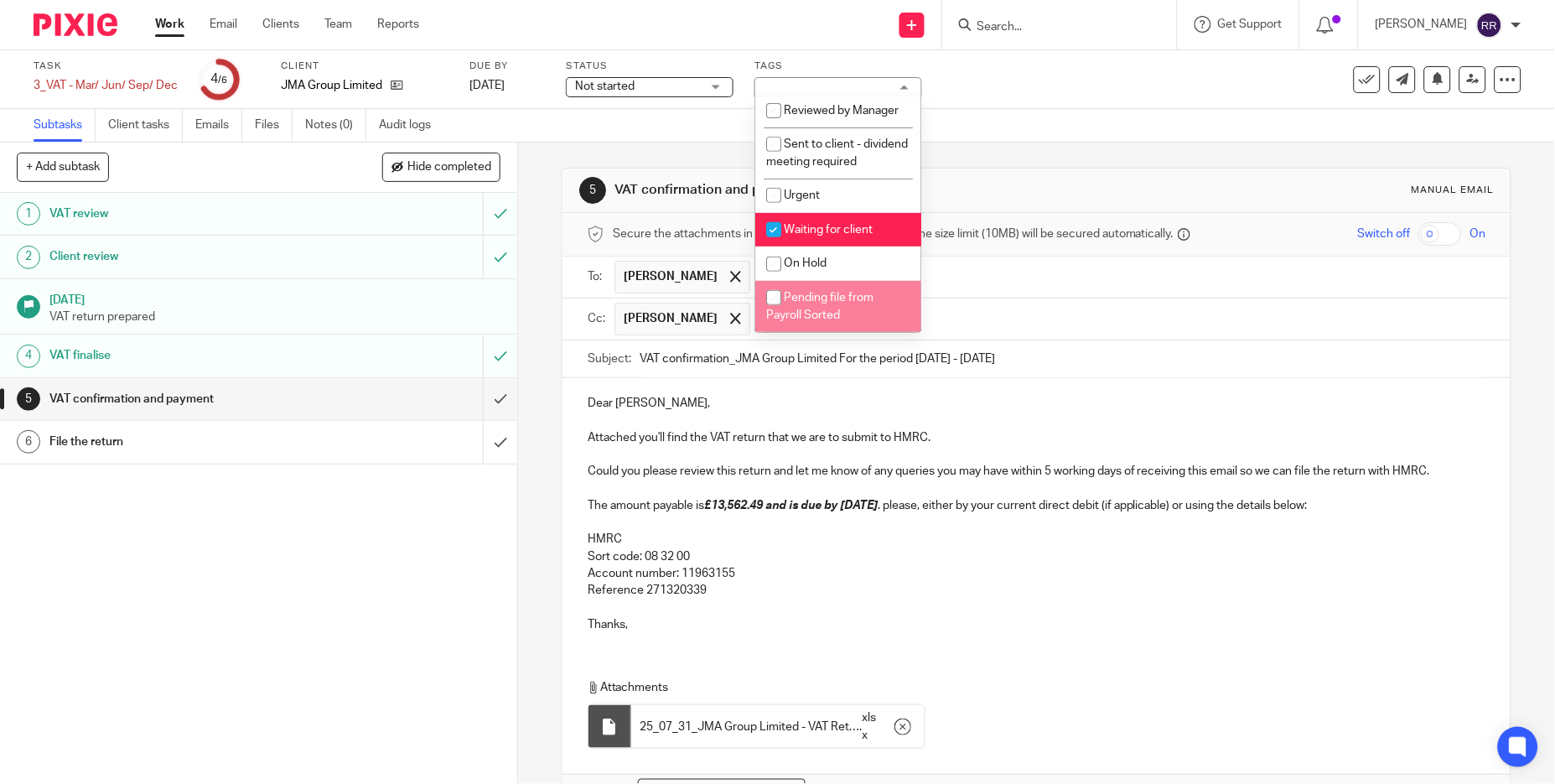
click at [1068, 493] on p at bounding box center [1036, 488] width 898 height 17
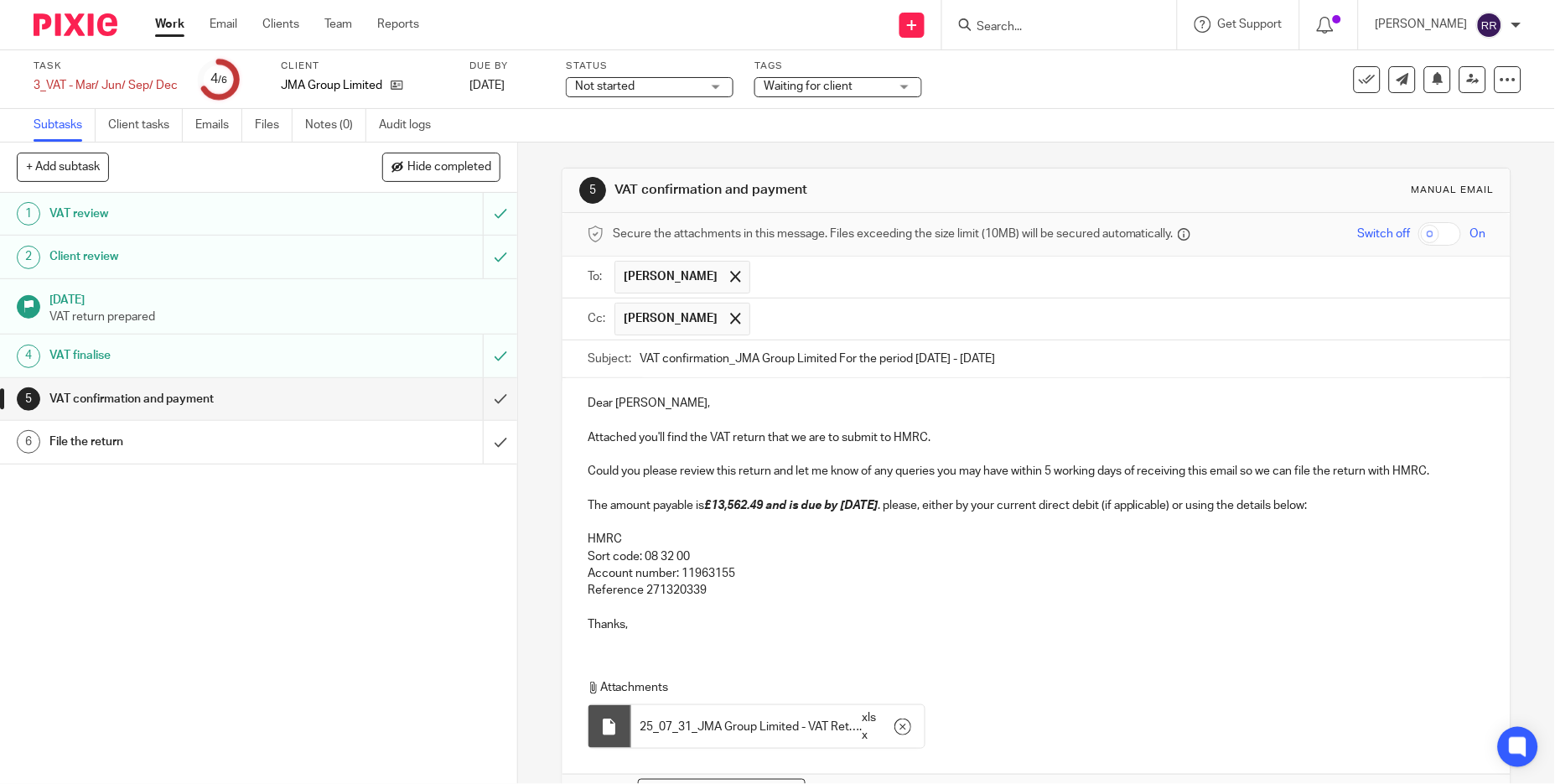
scroll to position [113, 0]
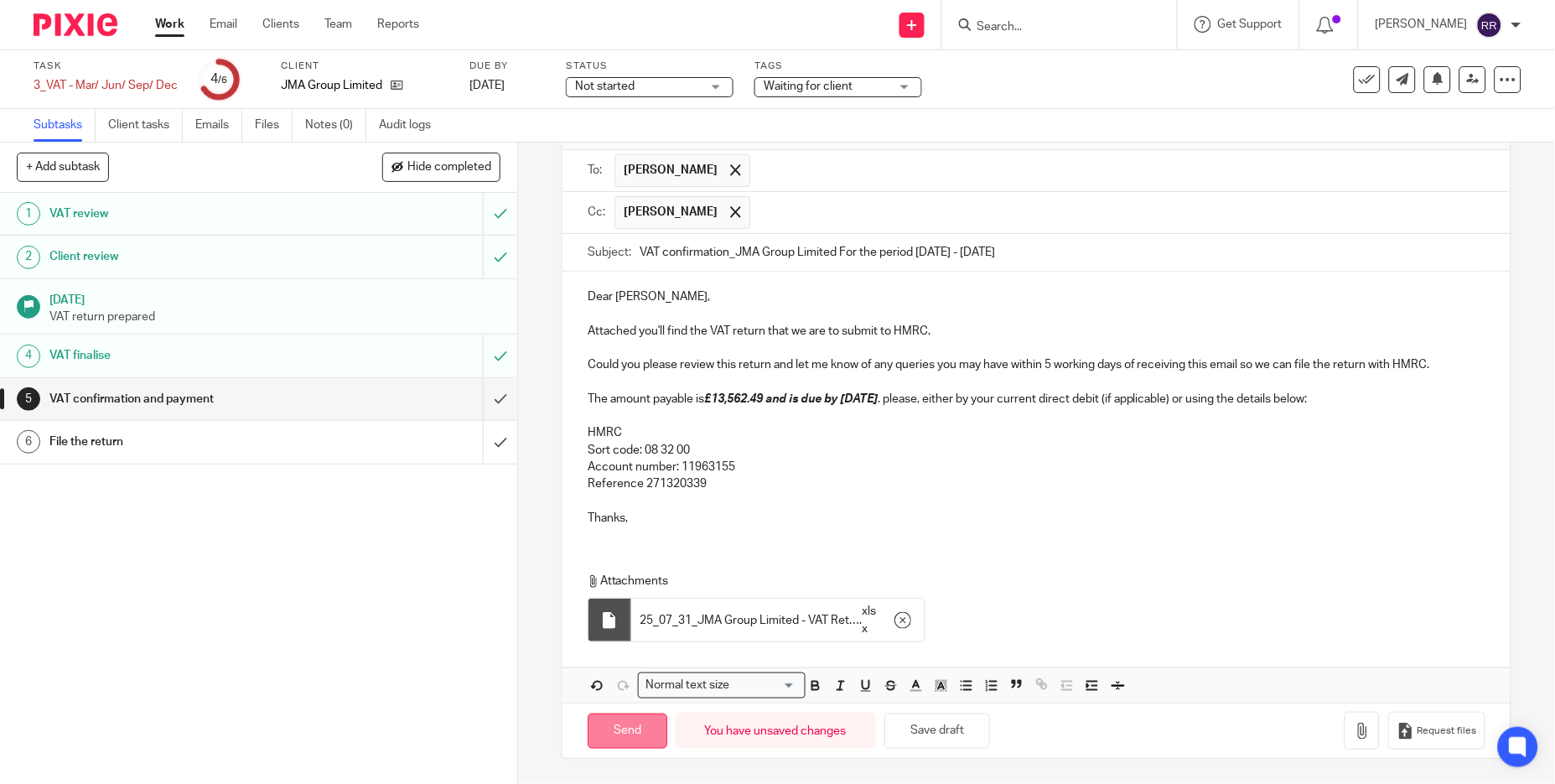
click at [642, 724] on input "Send" at bounding box center [626, 731] width 79 height 36
type input "Sent"
